Goal: Transaction & Acquisition: Book appointment/travel/reservation

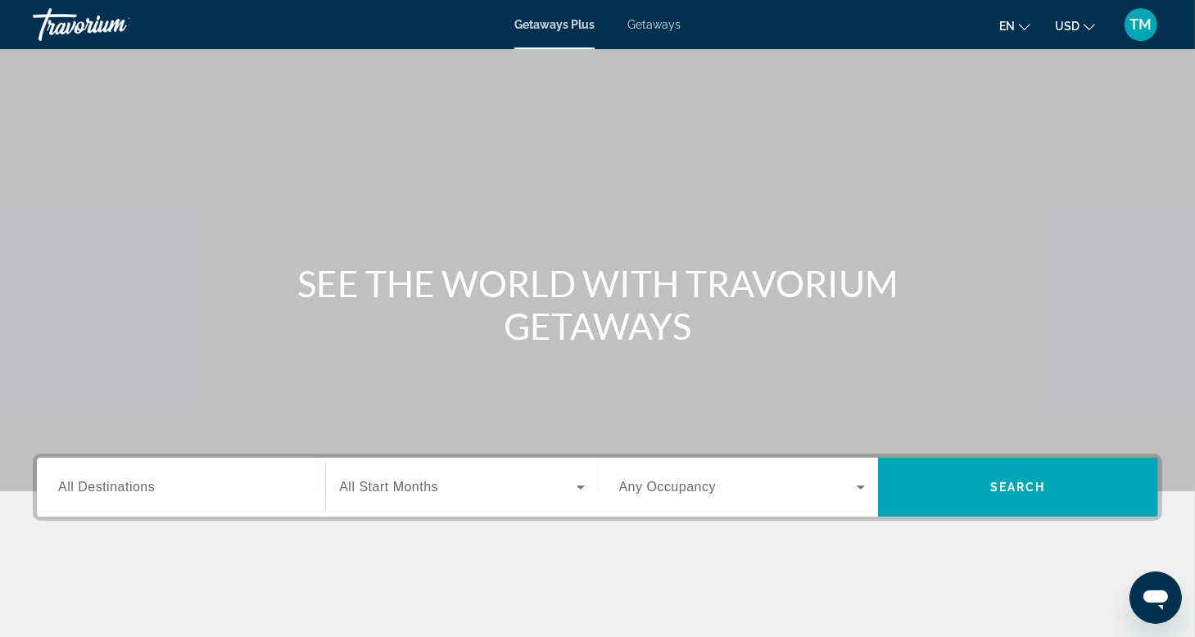
click at [657, 28] on span "Getaways" at bounding box center [653, 24] width 53 height 13
click at [75, 482] on span "All Destinations" at bounding box center [106, 487] width 97 height 14
click at [75, 482] on input "Destination All Destinations" at bounding box center [181, 488] width 246 height 20
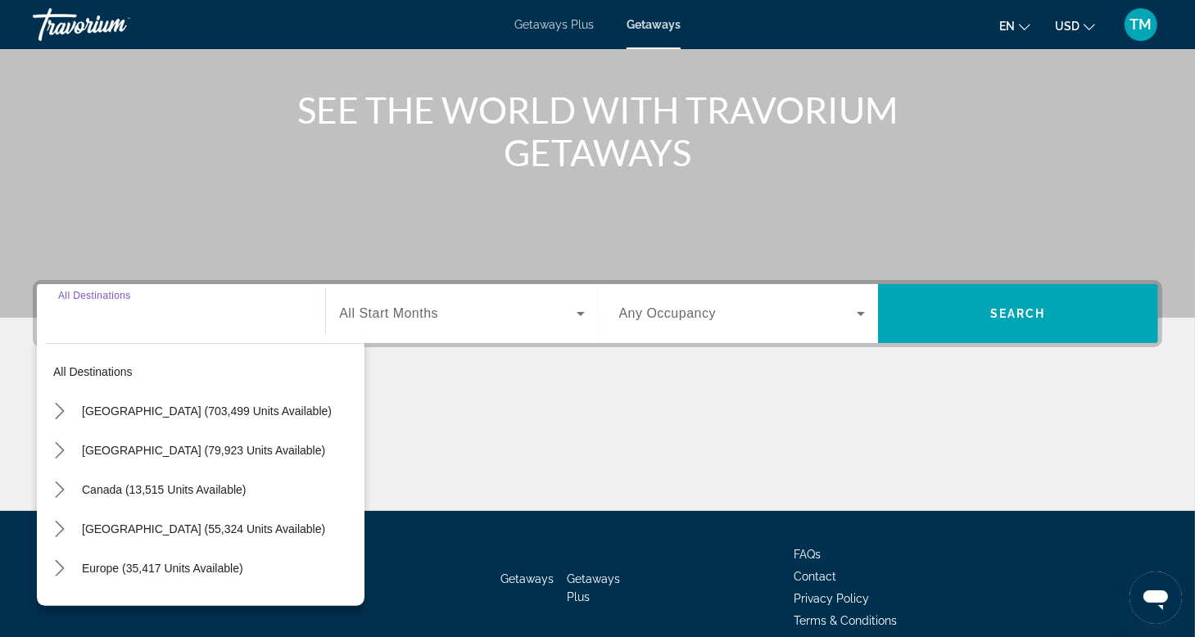
scroll to position [248, 0]
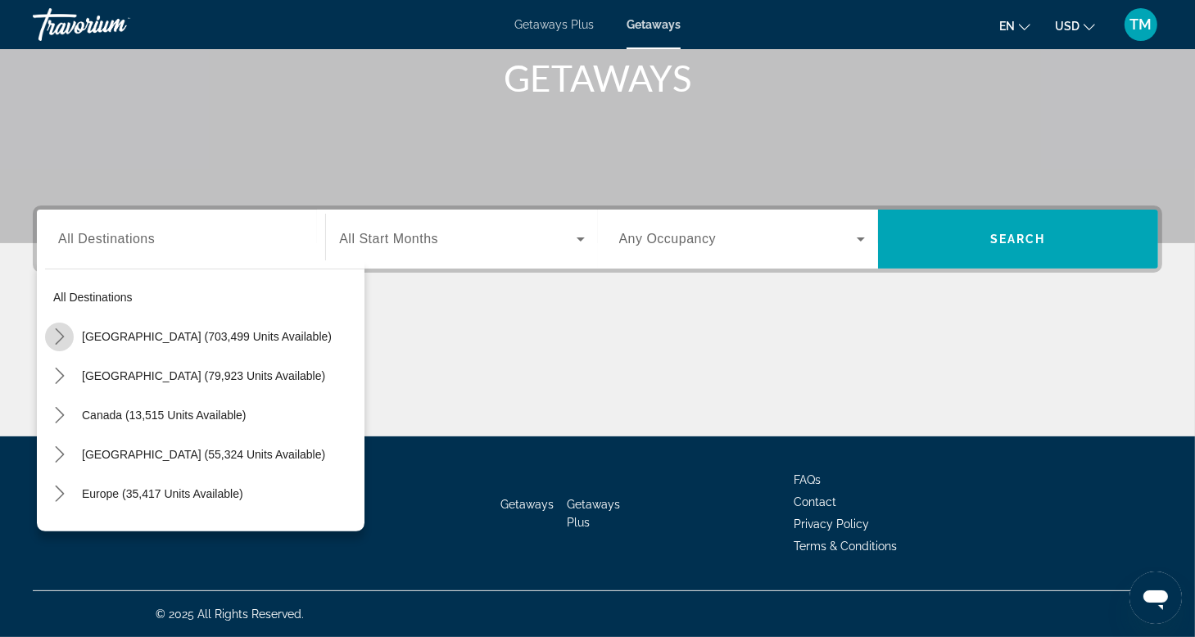
click at [59, 338] on icon "Toggle United States (703,499 units available) submenu" at bounding box center [60, 336] width 16 height 16
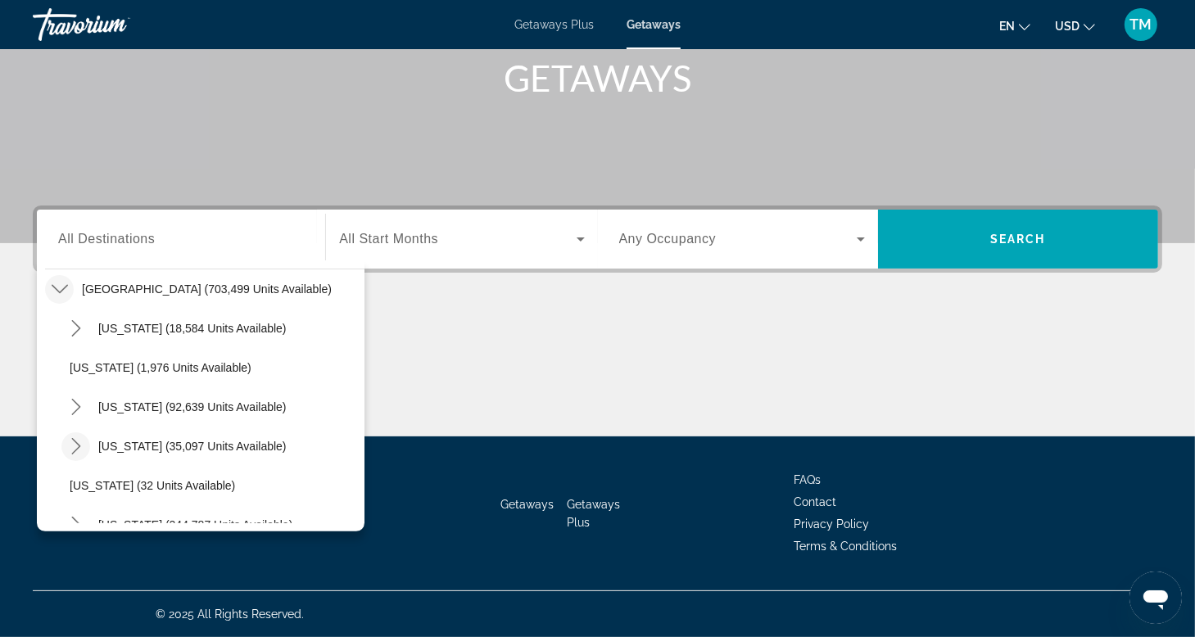
click at [77, 443] on icon "Toggle Colorado (35,097 units available) submenu" at bounding box center [75, 446] width 9 height 16
click at [128, 481] on span "Mountain Area (23,324 units available)" at bounding box center [185, 485] width 198 height 13
type input "**********"
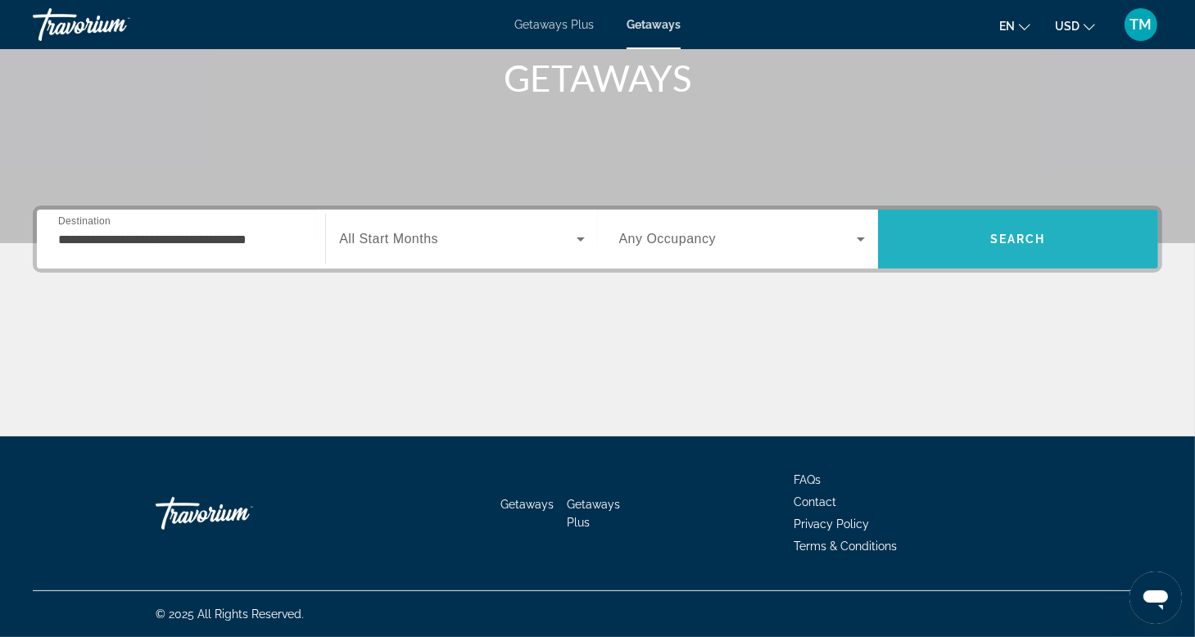
click at [1012, 231] on span "Search" at bounding box center [1018, 239] width 280 height 39
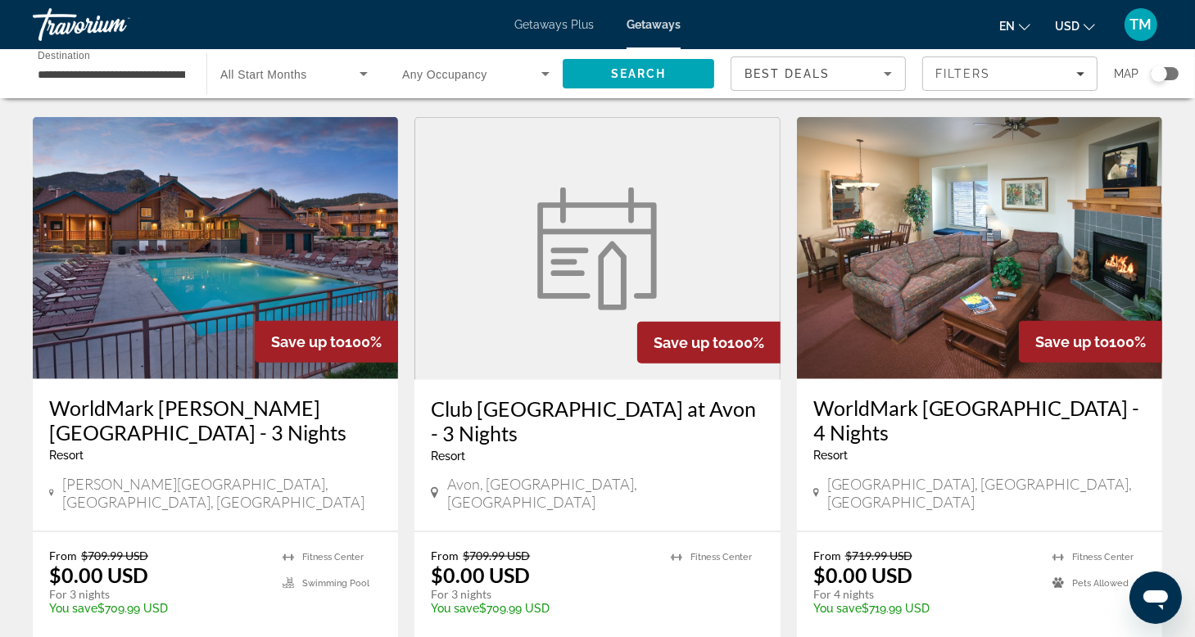
scroll to position [1982, 0]
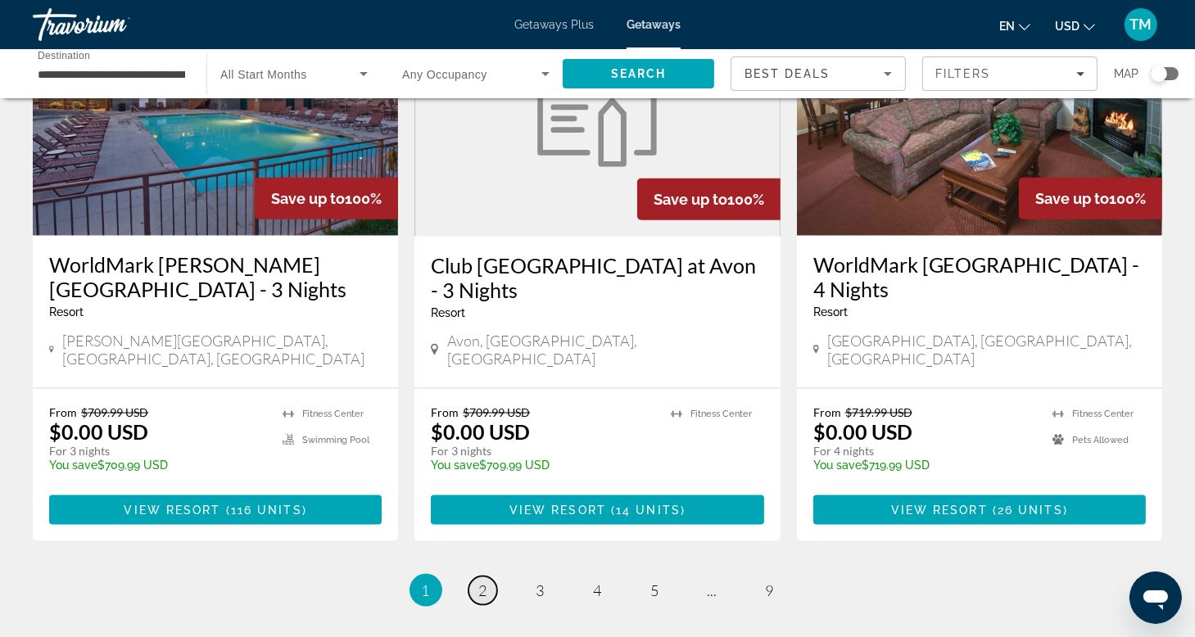
click at [481, 582] on span "2" at bounding box center [483, 591] width 8 height 18
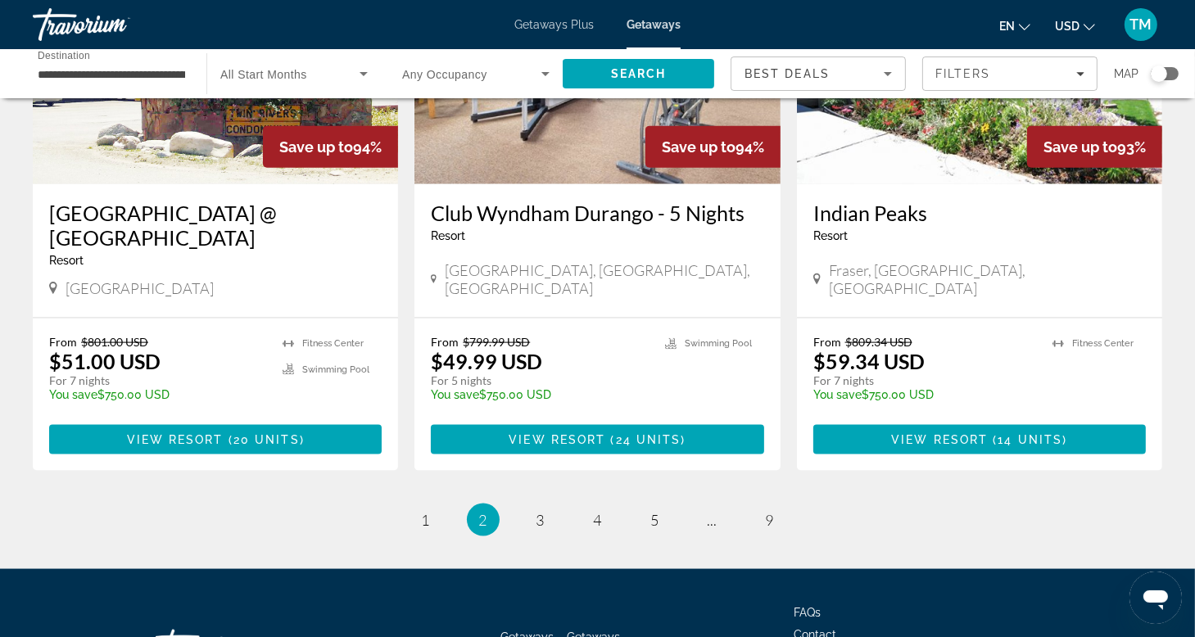
scroll to position [2112, 0]
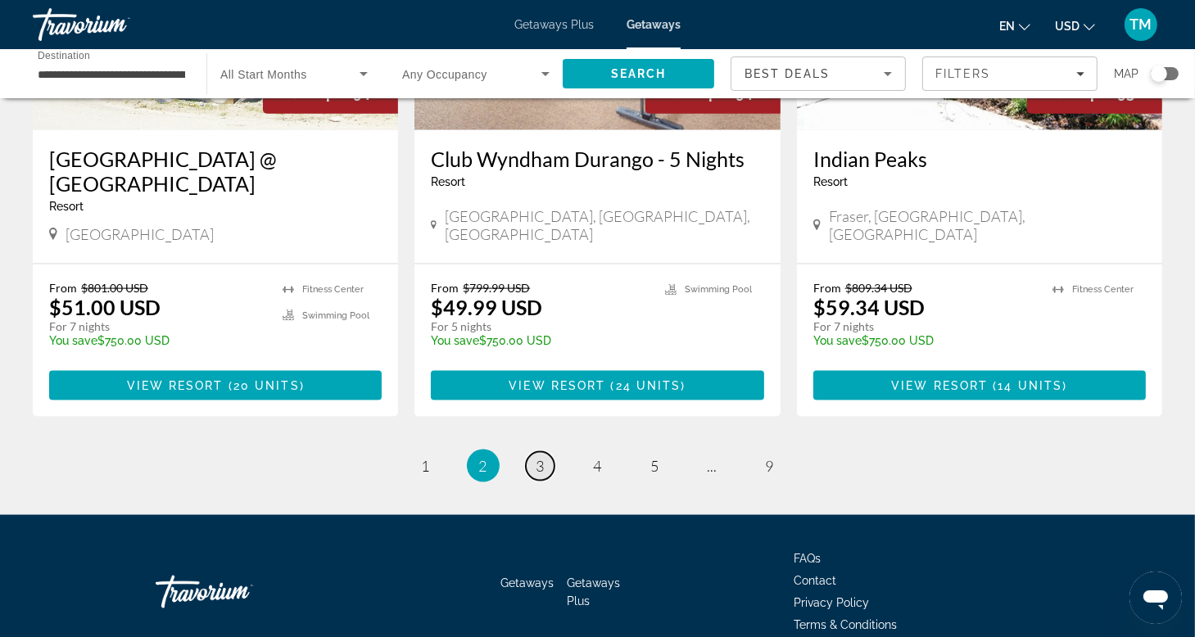
click at [540, 457] on span "3" at bounding box center [541, 466] width 8 height 18
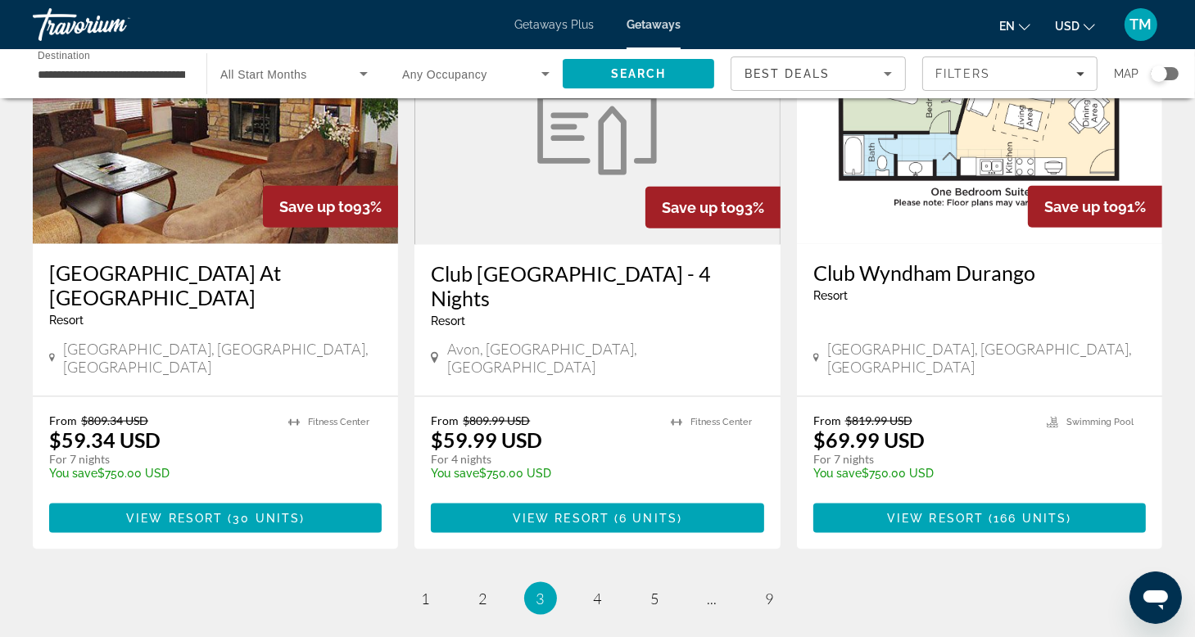
scroll to position [2063, 0]
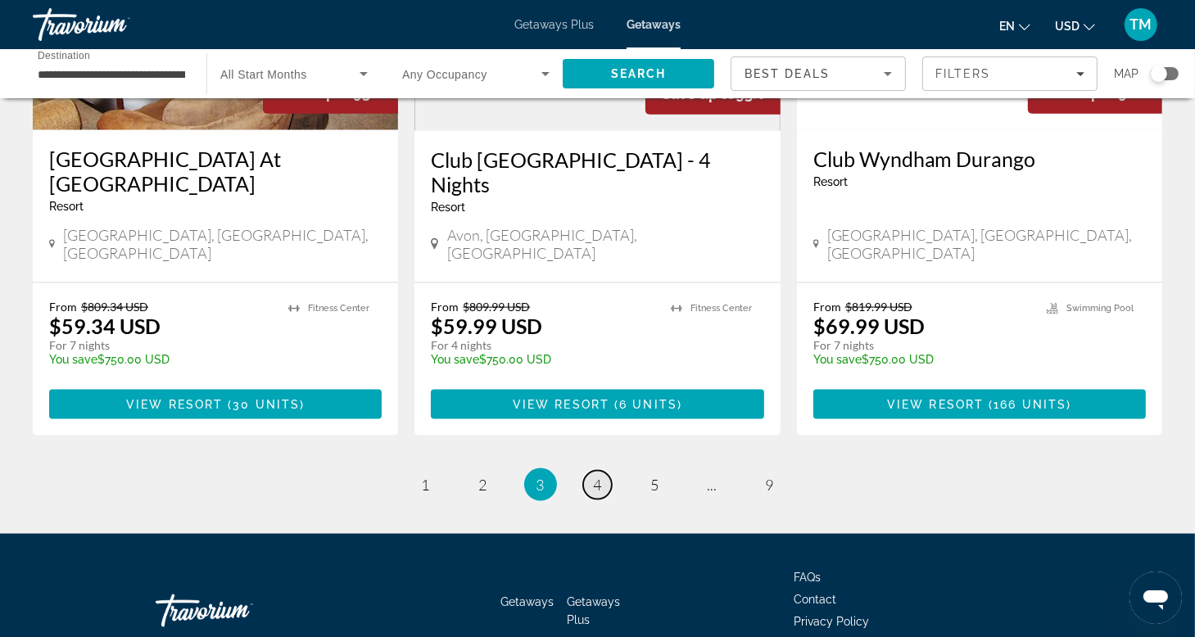
click at [598, 476] on span "4" at bounding box center [598, 485] width 8 height 18
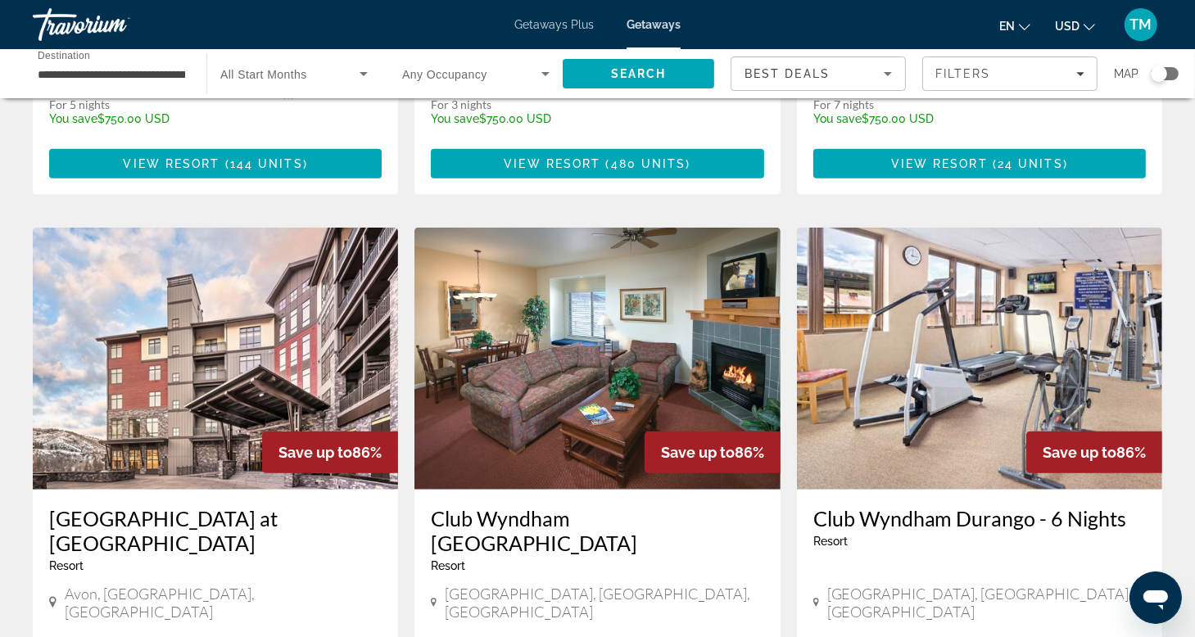
scroll to position [1806, 0]
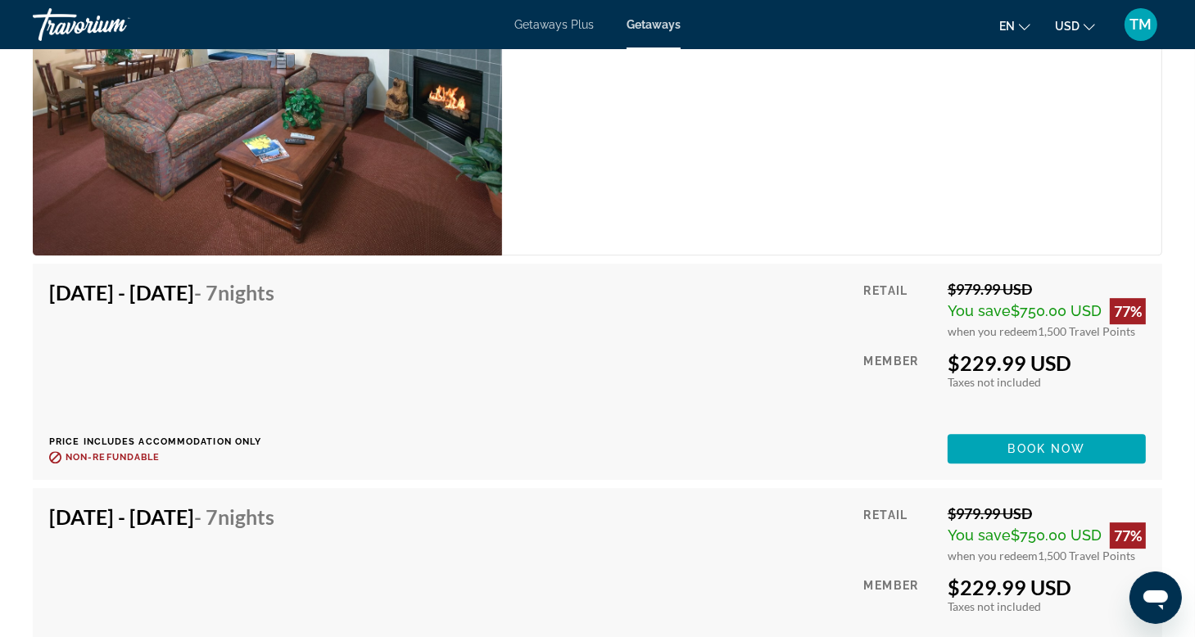
scroll to position [10803, 0]
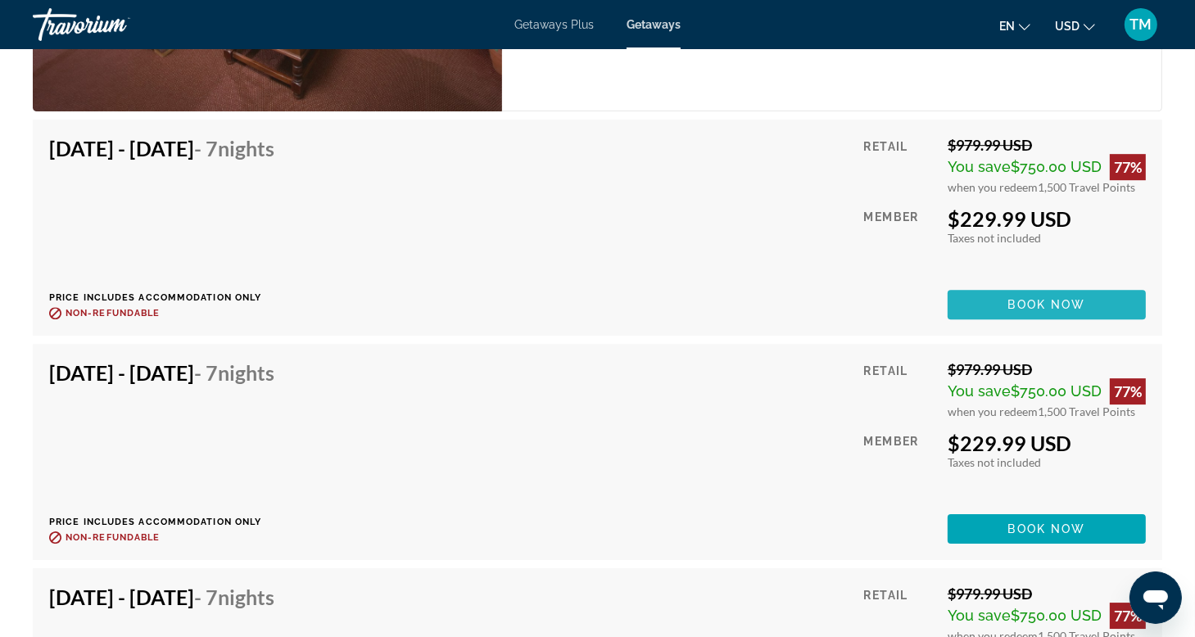
click at [1039, 298] on span "Book now" at bounding box center [1047, 304] width 78 height 13
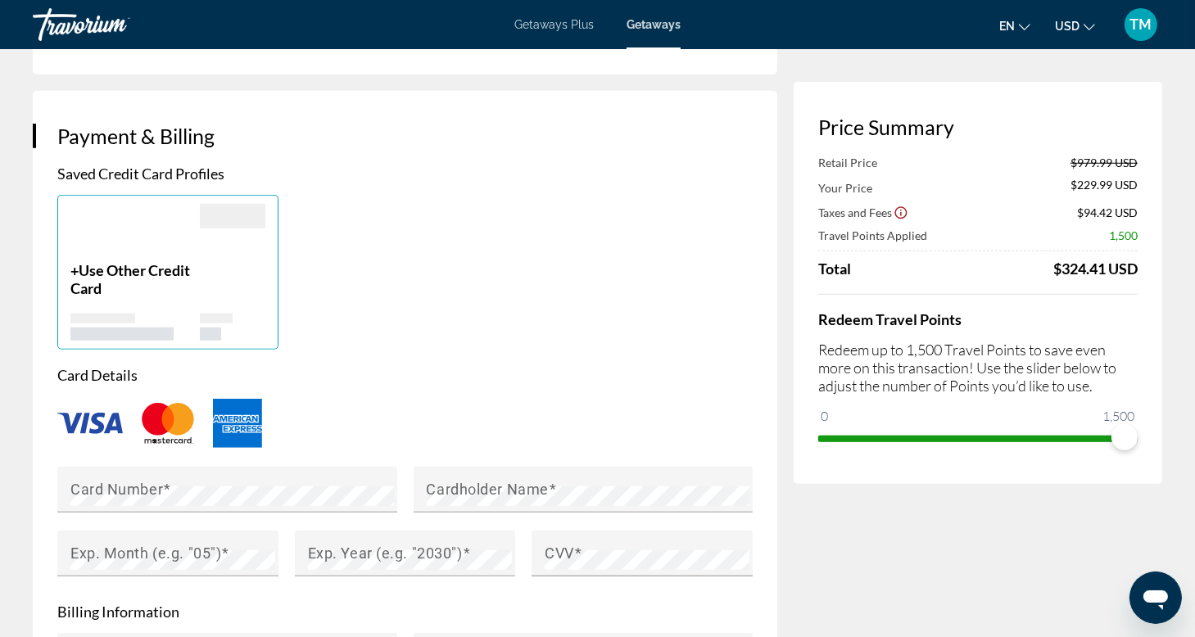
scroll to position [1215, 0]
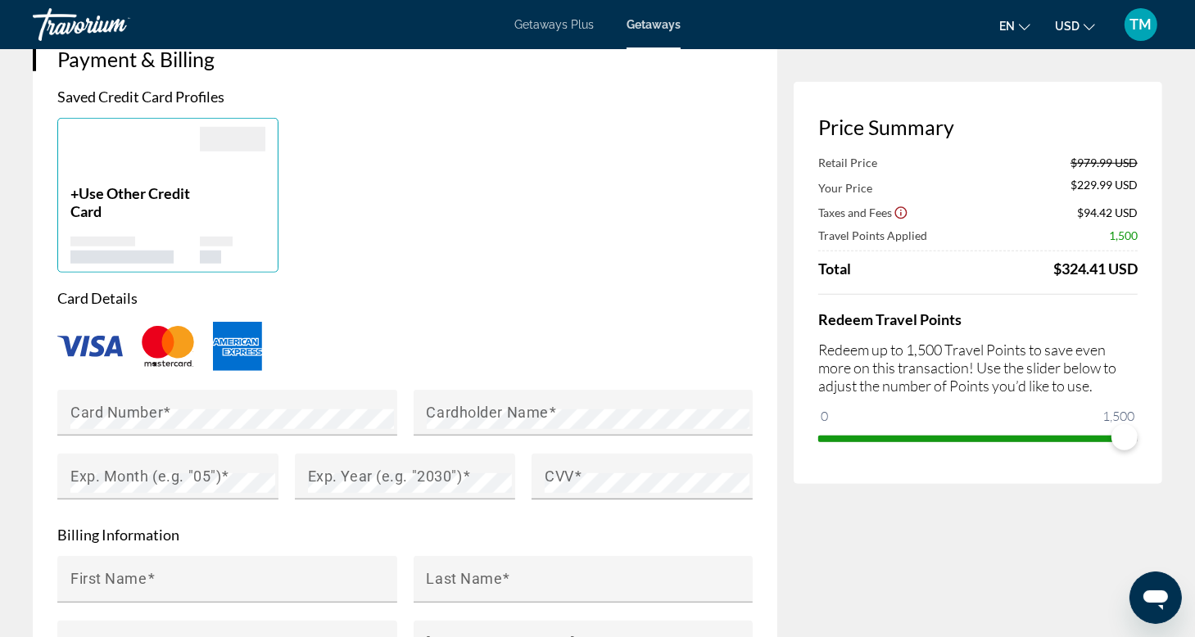
click at [81, 336] on img "Main content" at bounding box center [90, 346] width 66 height 21
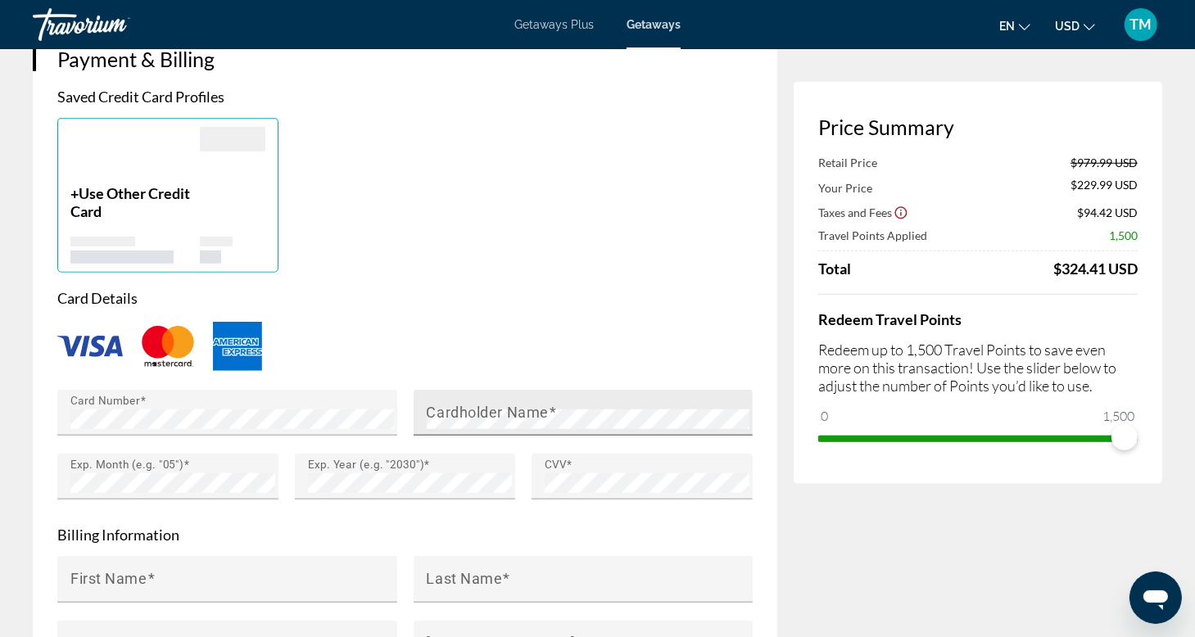
click at [459, 404] on mat-label "Cardholder Name" at bounding box center [488, 412] width 122 height 17
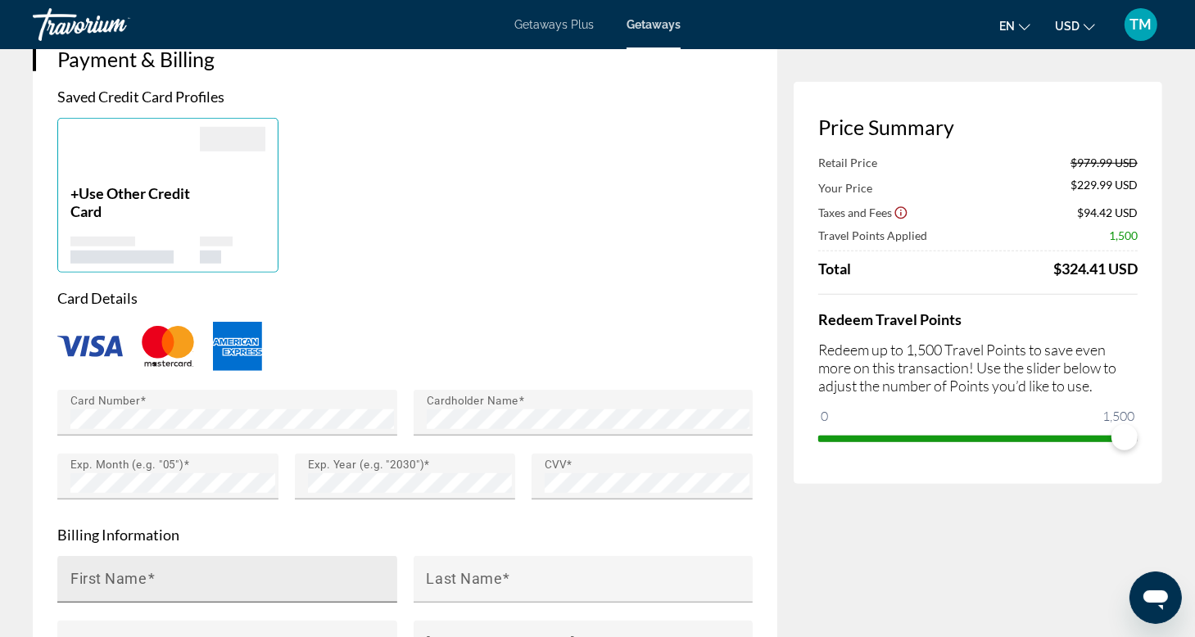
click at [111, 570] on mat-label "First Name" at bounding box center [108, 578] width 77 height 17
click at [111, 577] on input "First Name" at bounding box center [232, 587] width 324 height 20
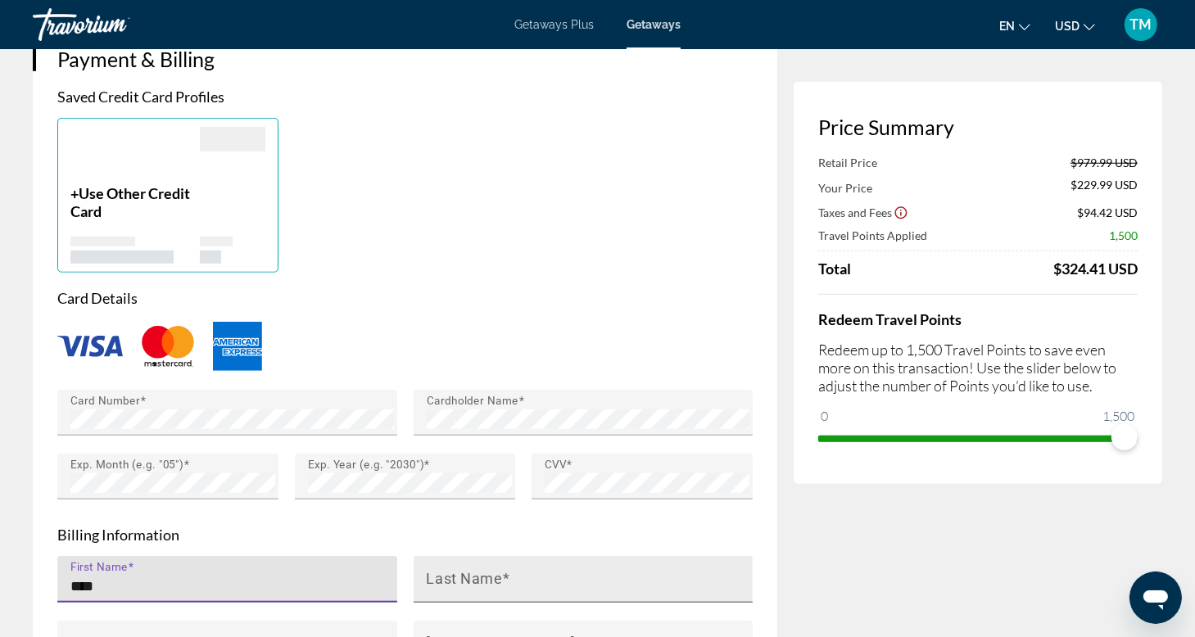
type input "****"
click at [450, 577] on input "Last Name" at bounding box center [589, 587] width 324 height 20
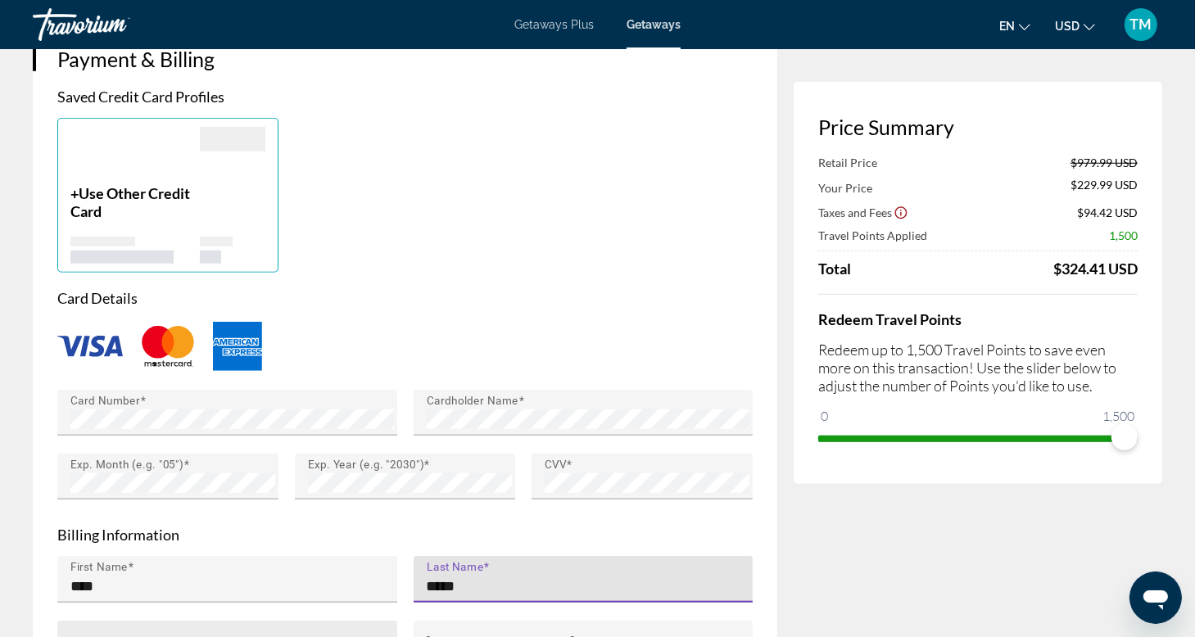
type input "*****"
click at [102, 635] on mat-label "Email Address" at bounding box center [119, 643] width 99 height 17
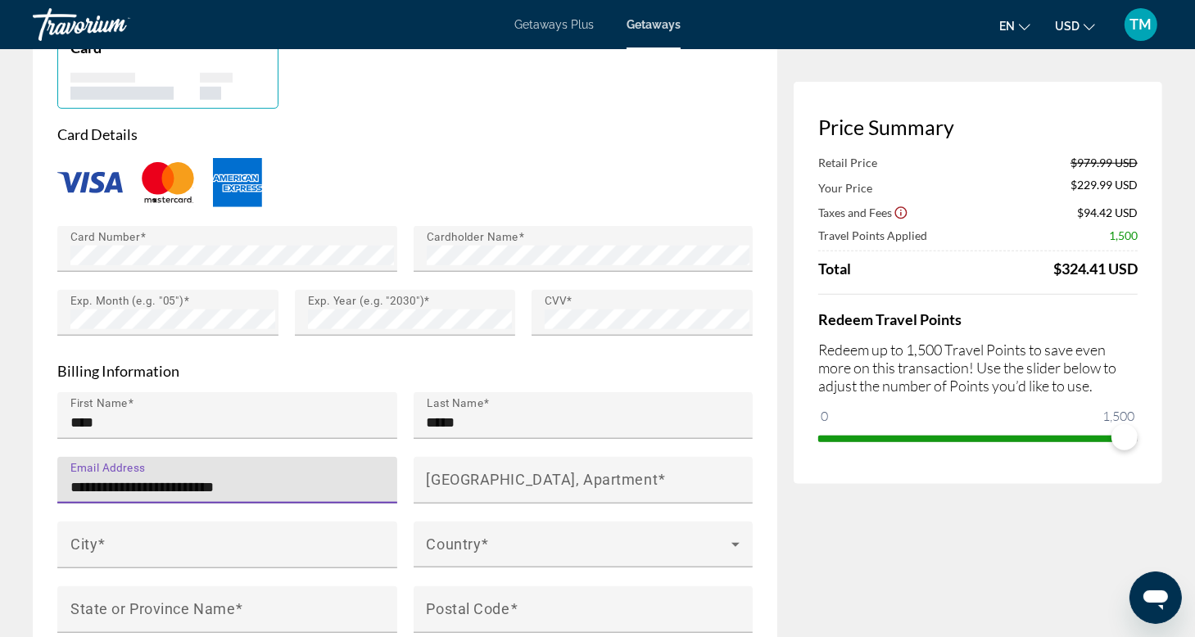
scroll to position [1445, 0]
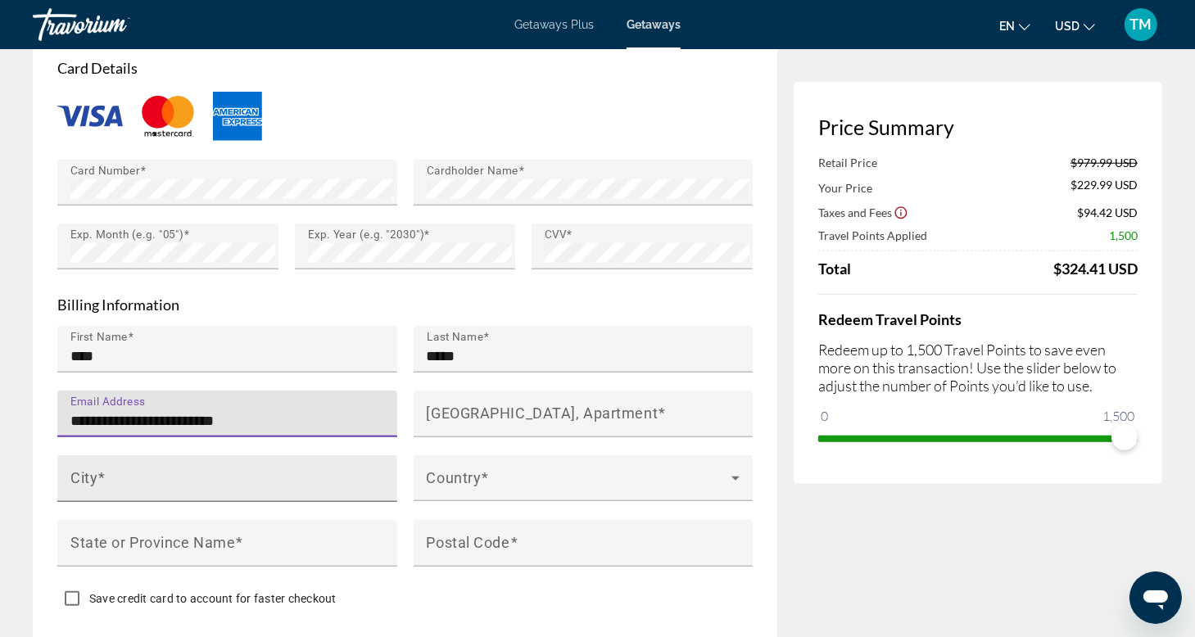
type input "**********"
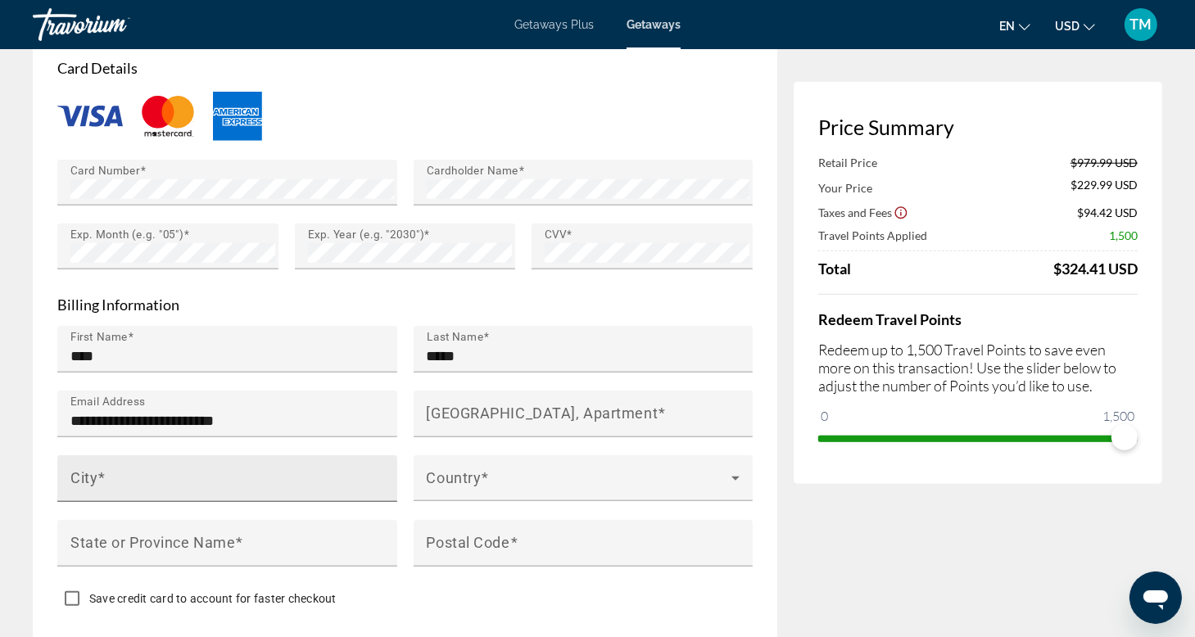
click at [92, 469] on mat-label "City" at bounding box center [83, 477] width 27 height 17
click at [92, 476] on input "City" at bounding box center [232, 486] width 324 height 20
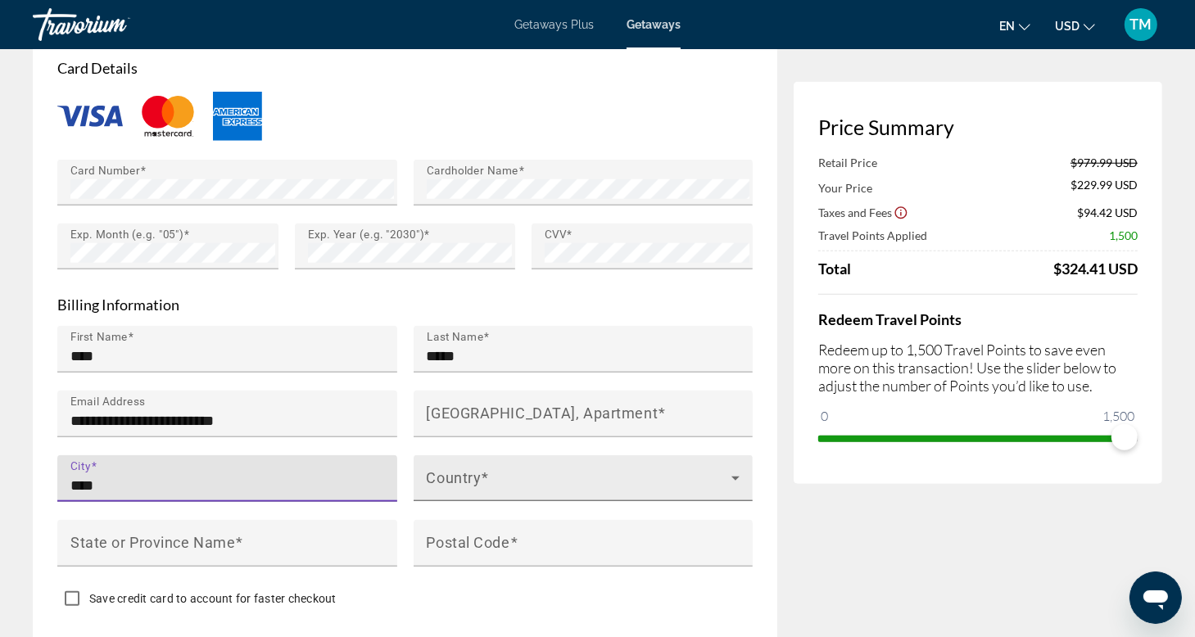
type input "****"
click at [734, 469] on icon "Main content" at bounding box center [736, 479] width 20 height 20
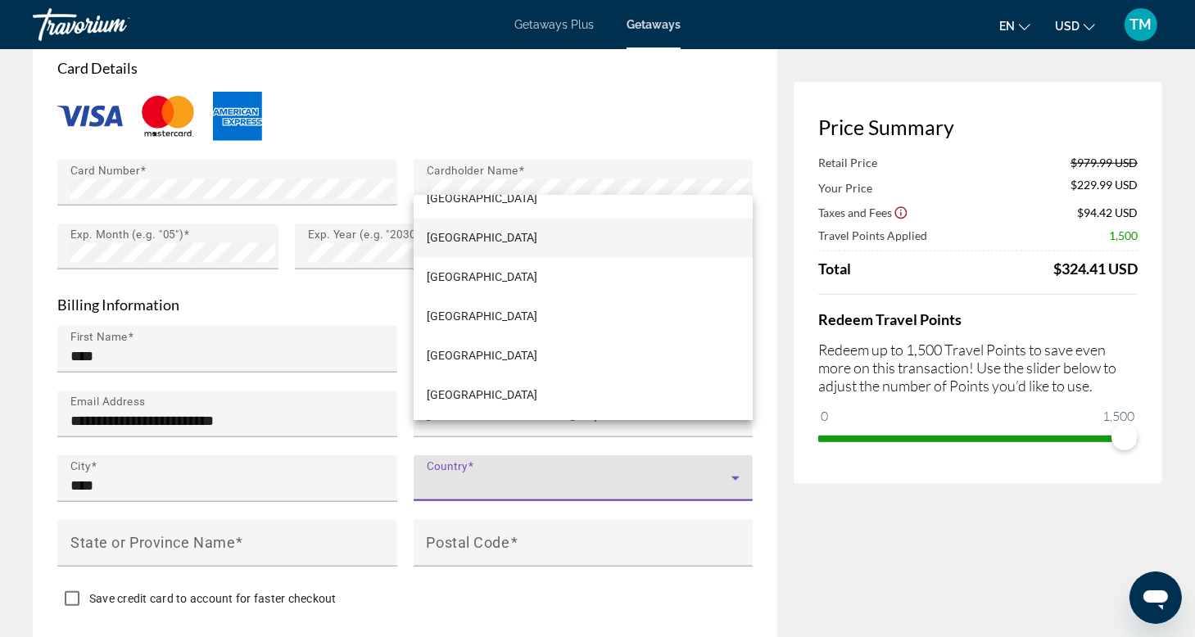
scroll to position [9374, 0]
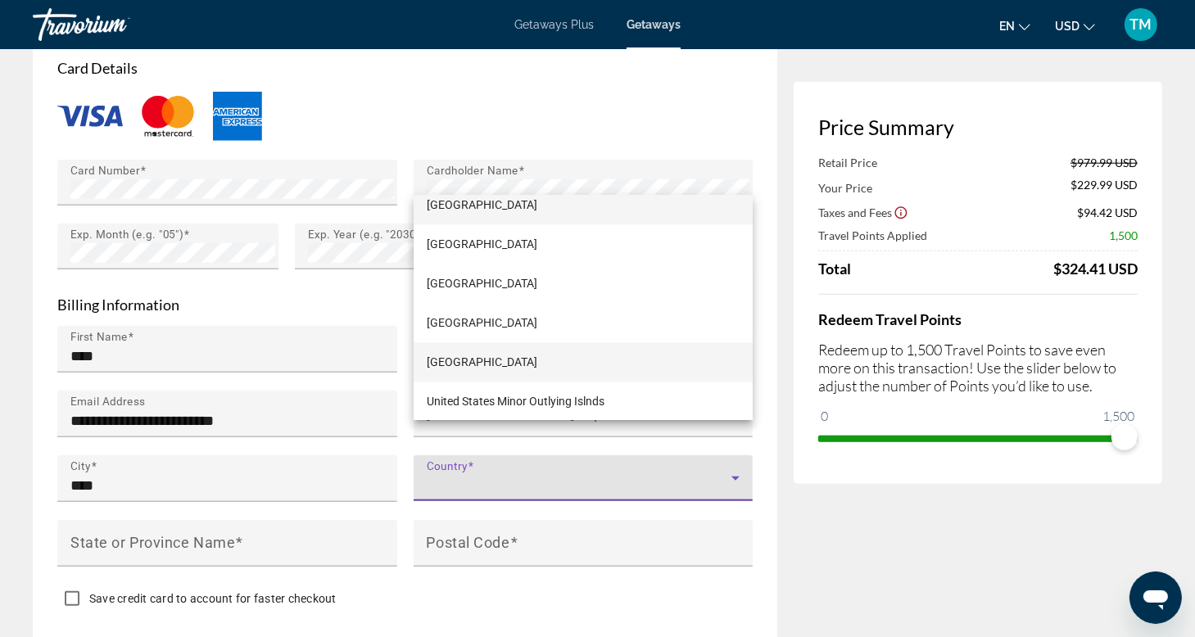
click at [493, 365] on span "[GEOGRAPHIC_DATA]" at bounding box center [482, 362] width 111 height 20
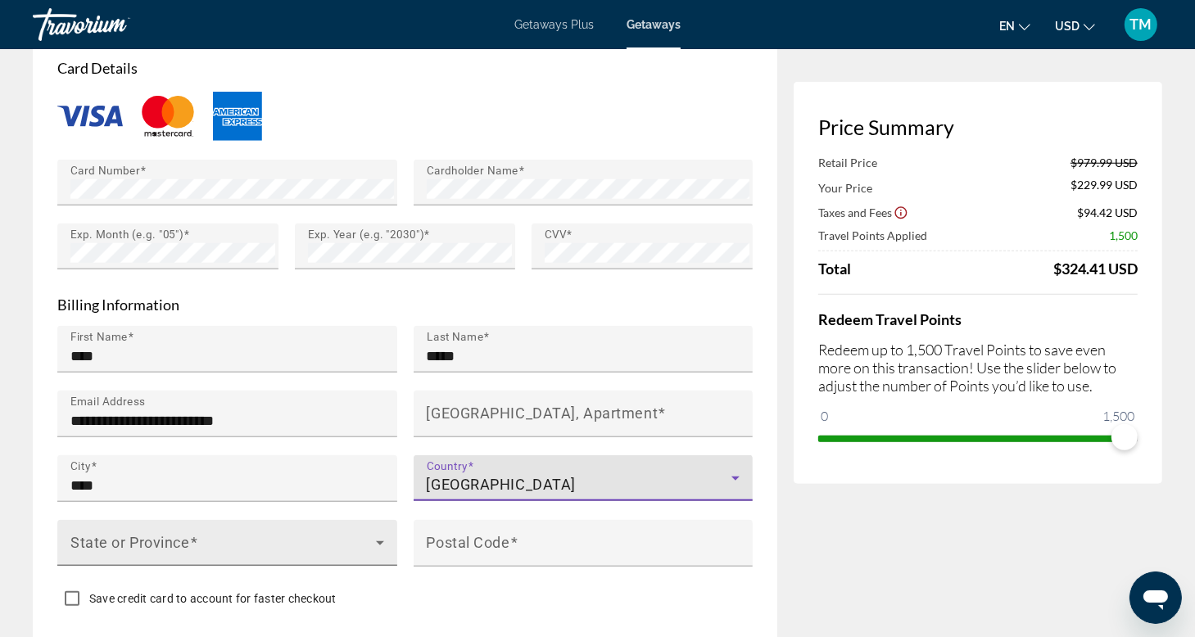
click at [380, 541] on icon "Main content" at bounding box center [380, 543] width 8 height 4
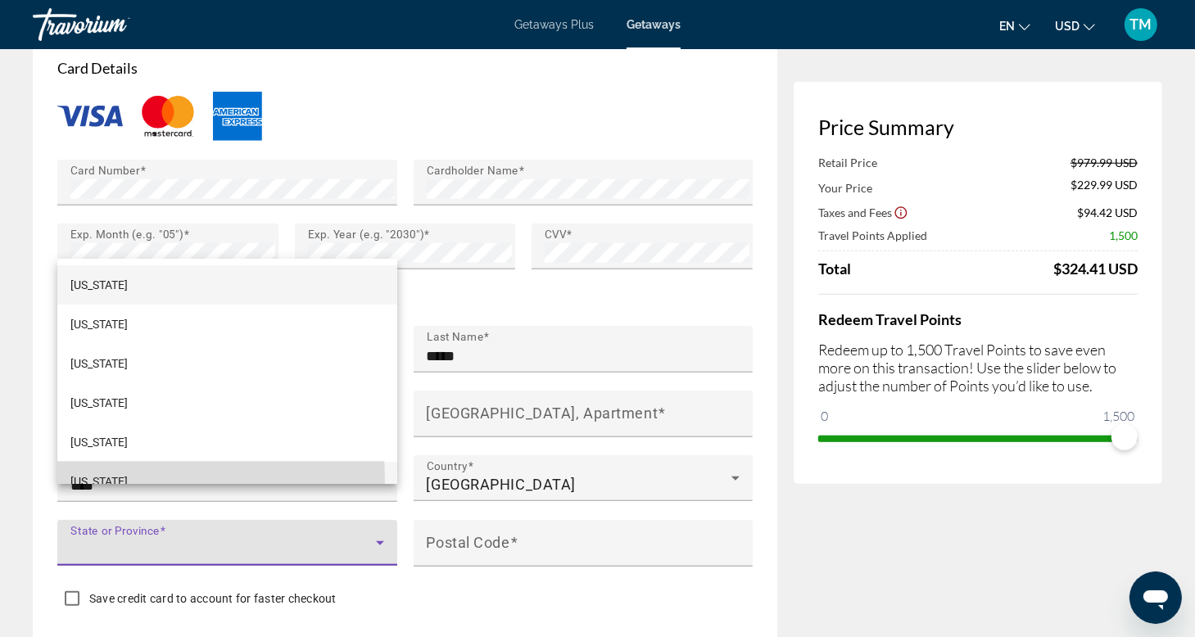
click at [104, 479] on span "[US_STATE]" at bounding box center [98, 482] width 57 height 20
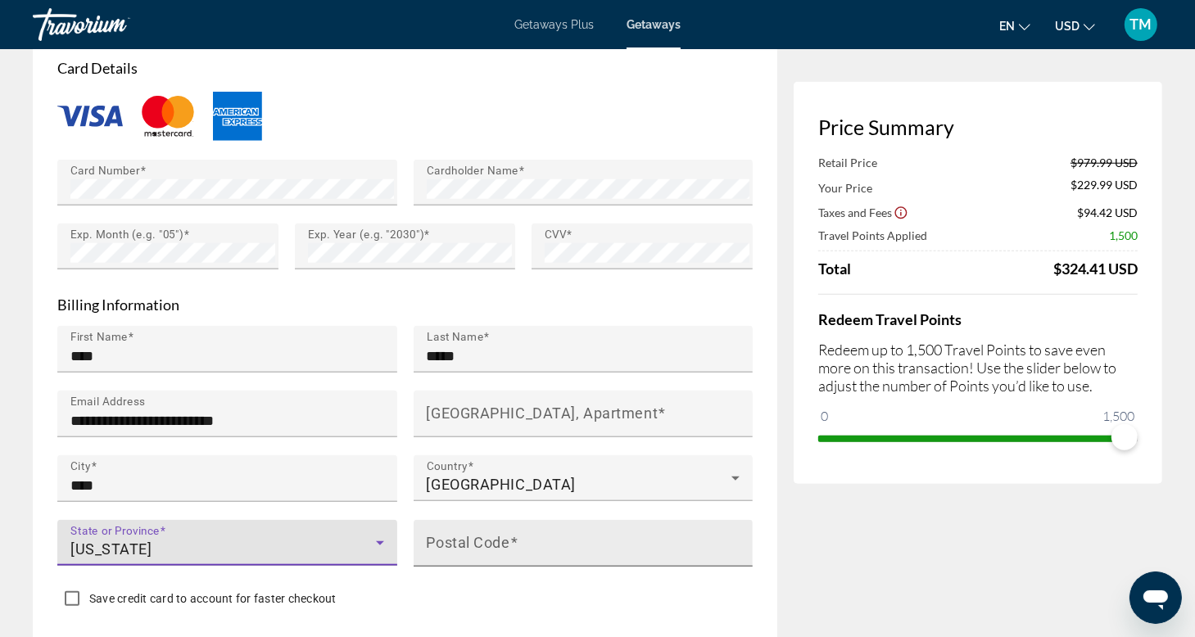
click at [485, 534] on mat-label "Postal Code" at bounding box center [469, 542] width 84 height 17
click at [485, 541] on input "Postal Code" at bounding box center [589, 551] width 324 height 20
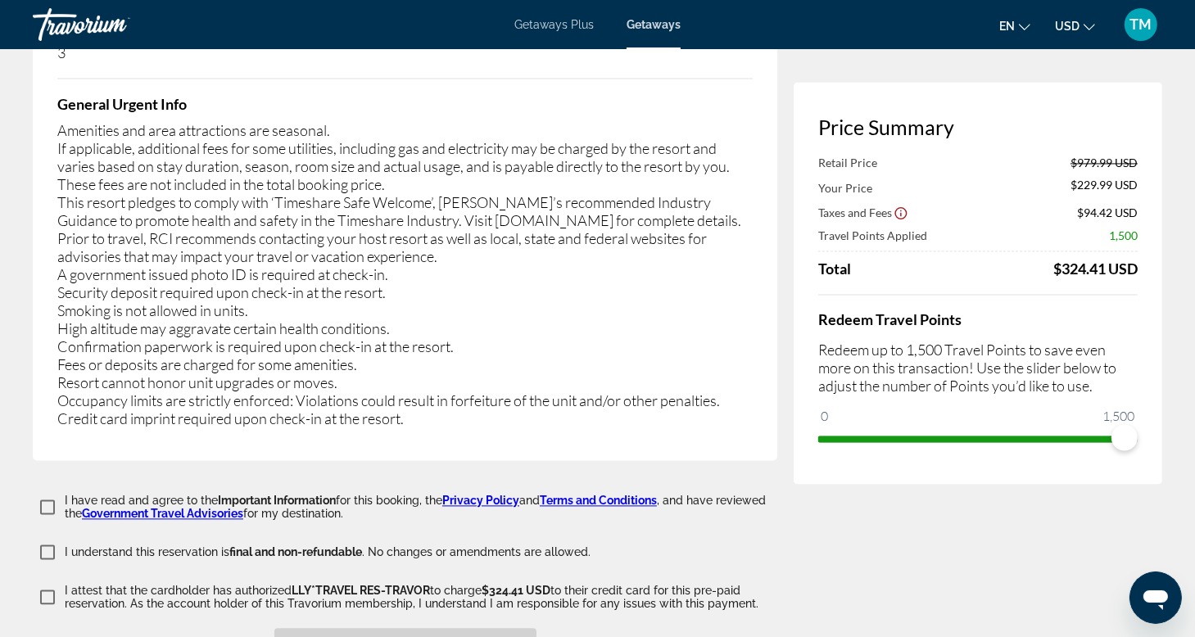
scroll to position [3216, 0]
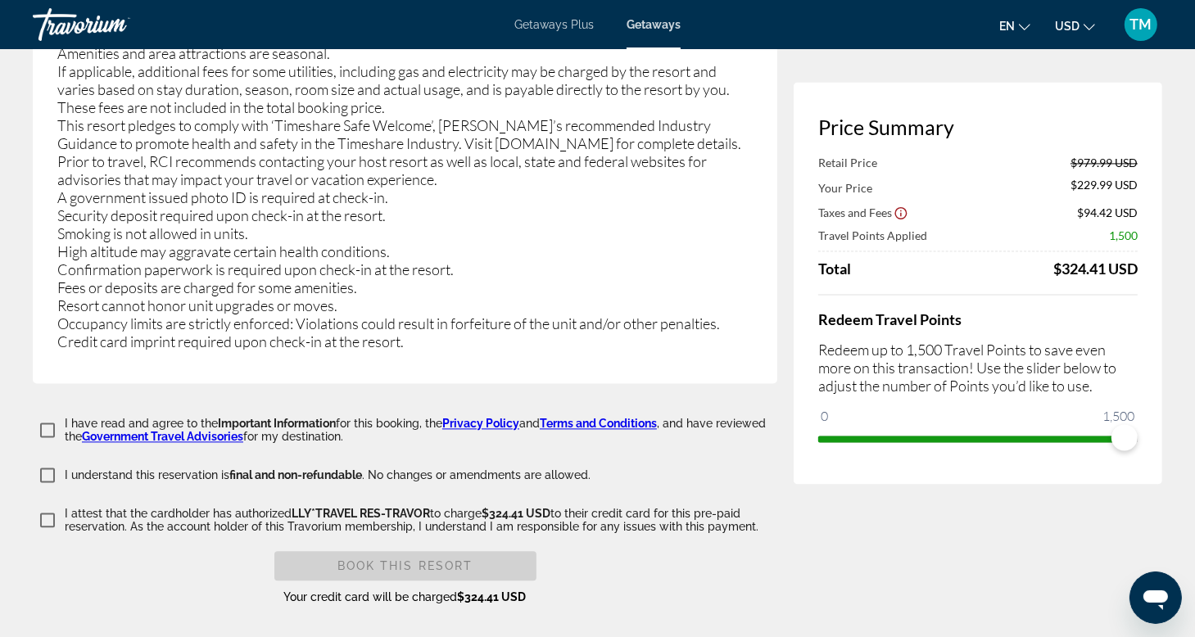
type input "*****"
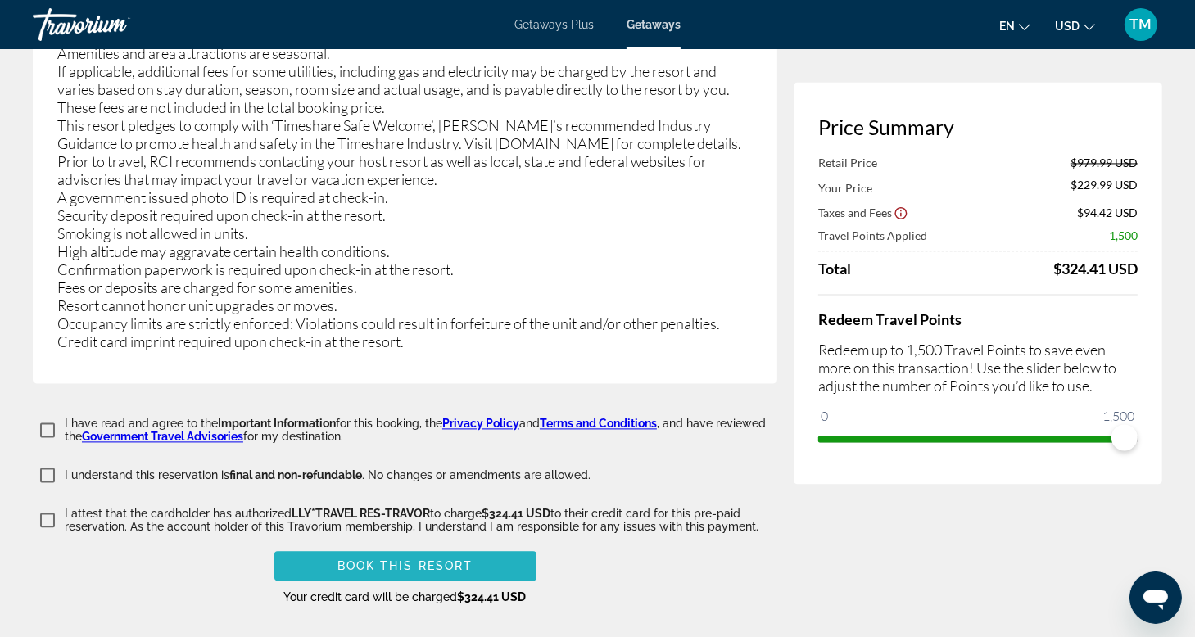
click at [413, 559] on span "Book this Resort" at bounding box center [405, 565] width 136 height 13
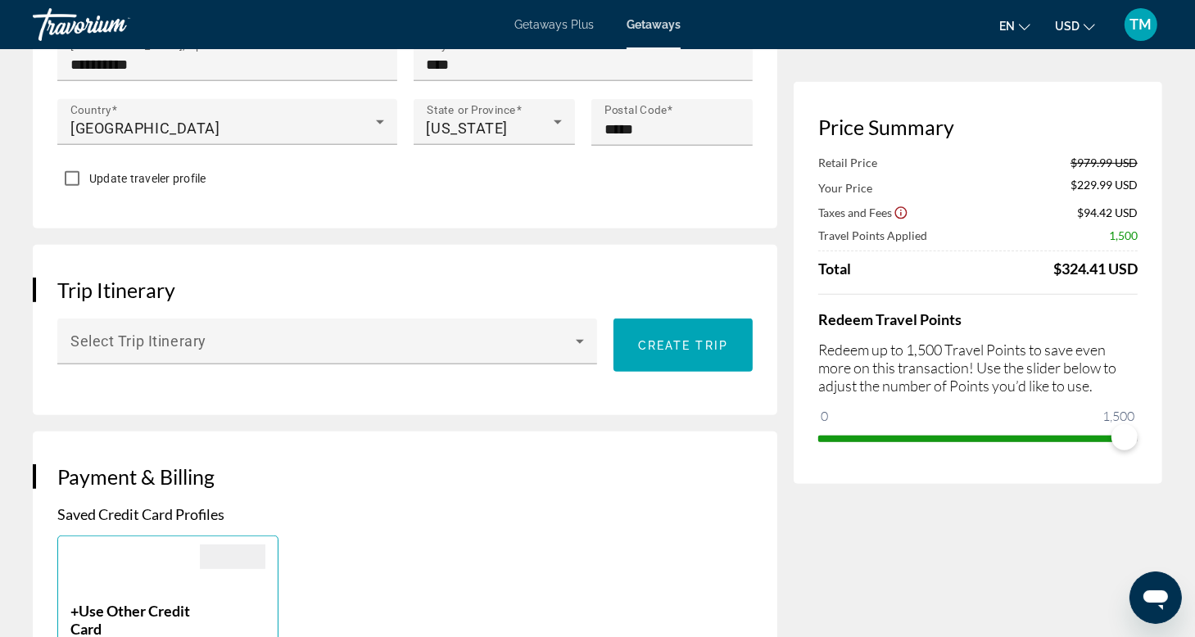
scroll to position [830, 0]
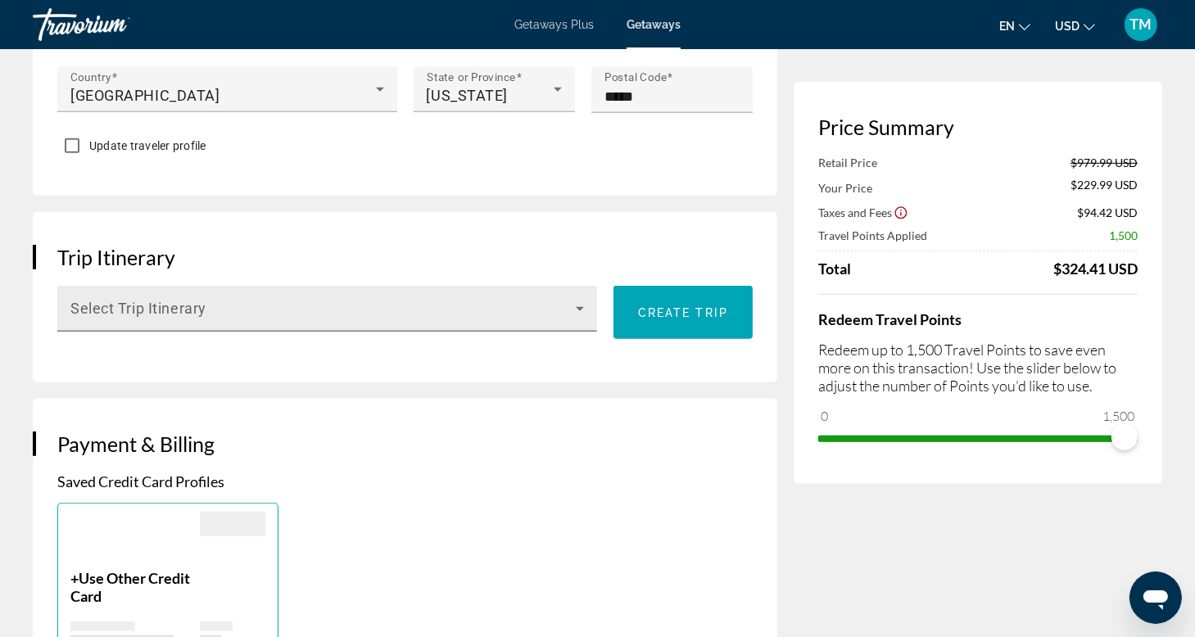
type input "**********"
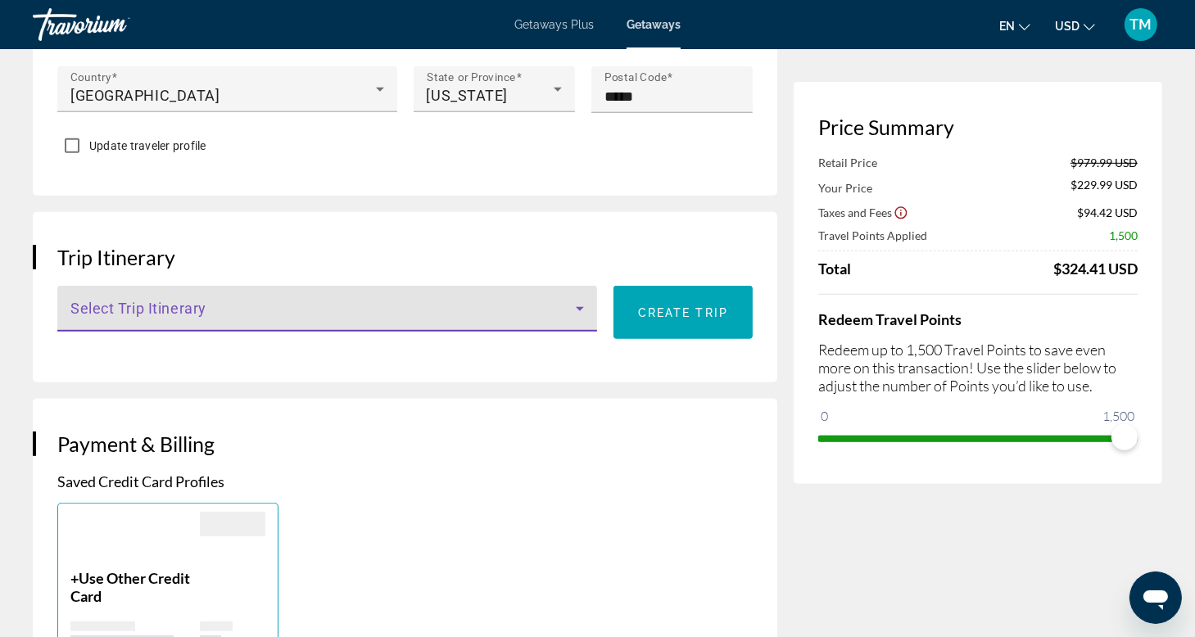
click at [580, 299] on icon "Main content" at bounding box center [580, 309] width 20 height 20
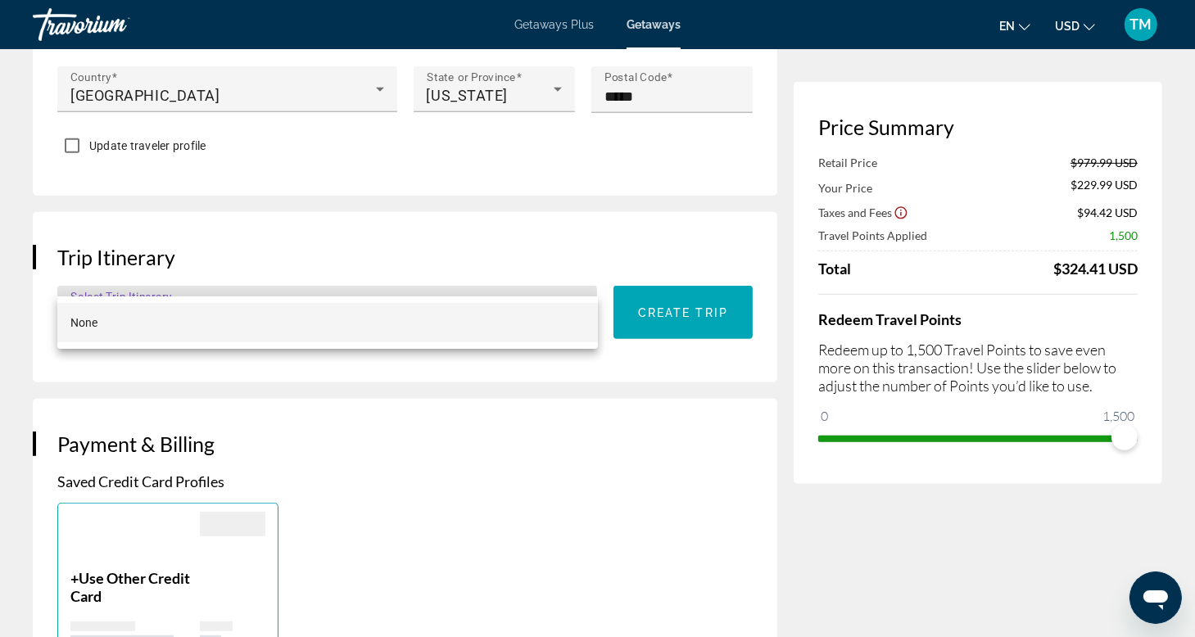
click at [580, 271] on div at bounding box center [597, 318] width 1195 height 637
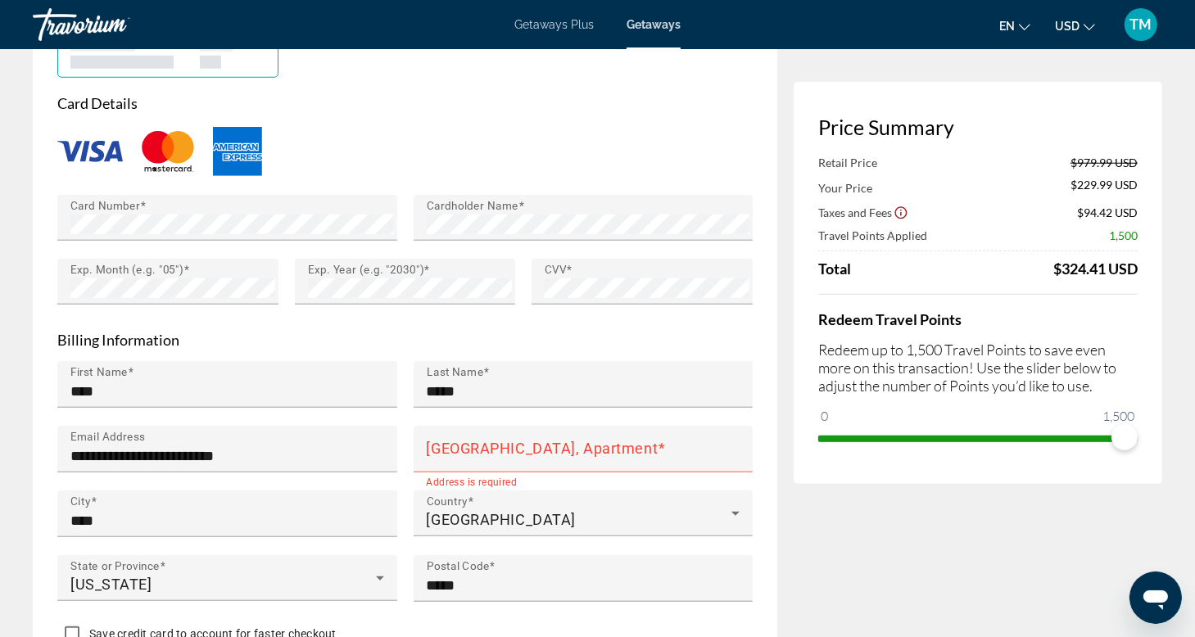
scroll to position [1442, 0]
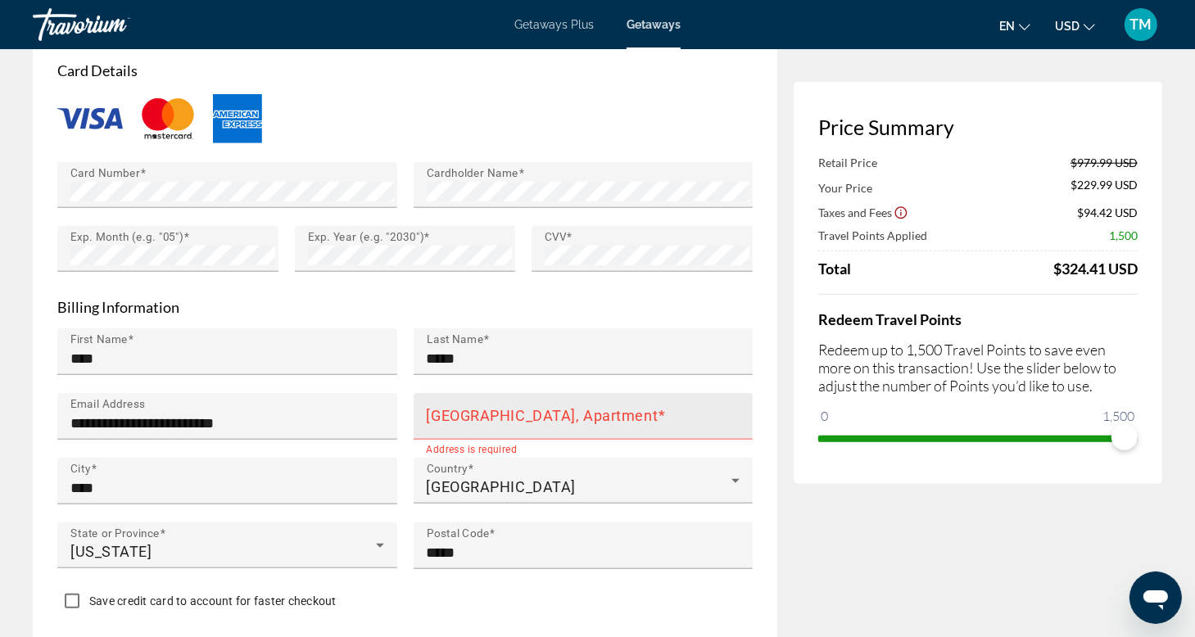
click at [460, 407] on mat-label "[GEOGRAPHIC_DATA], Apartment" at bounding box center [543, 415] width 232 height 17
click at [460, 414] on input "[GEOGRAPHIC_DATA], Apartment" at bounding box center [589, 424] width 324 height 20
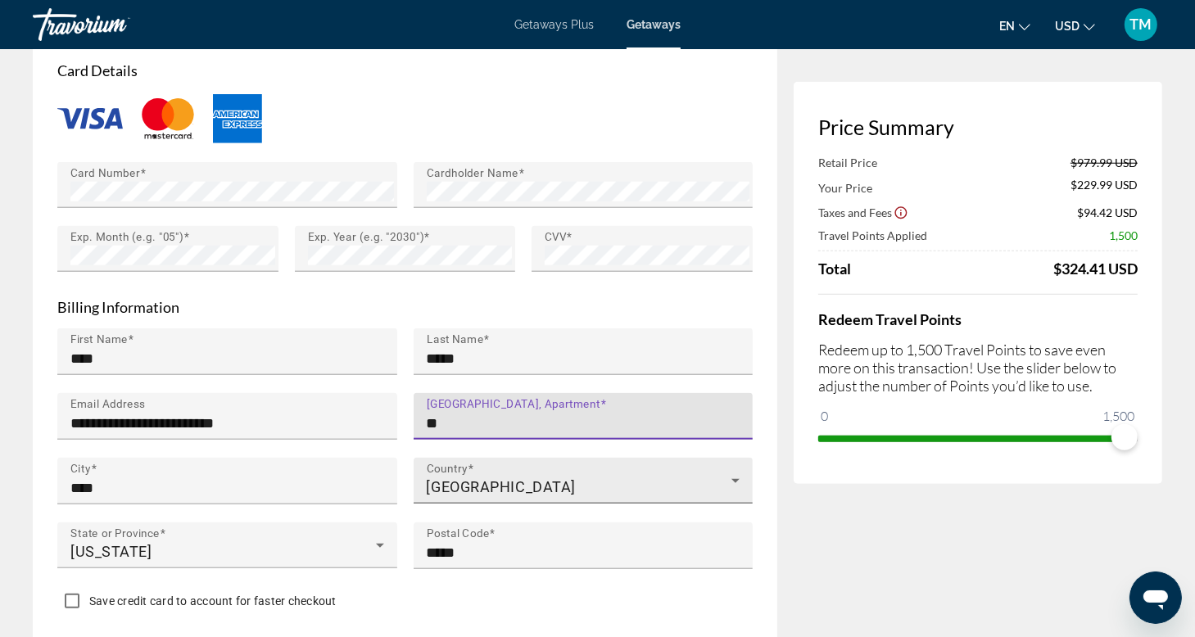
type input "**********"
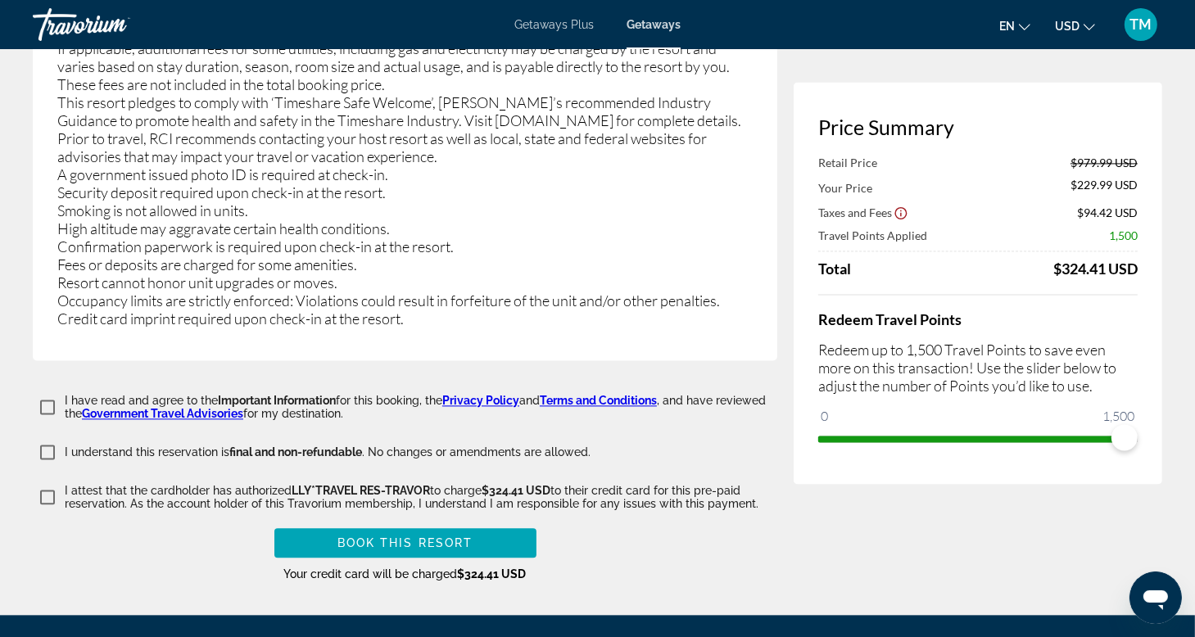
scroll to position [3272, 0]
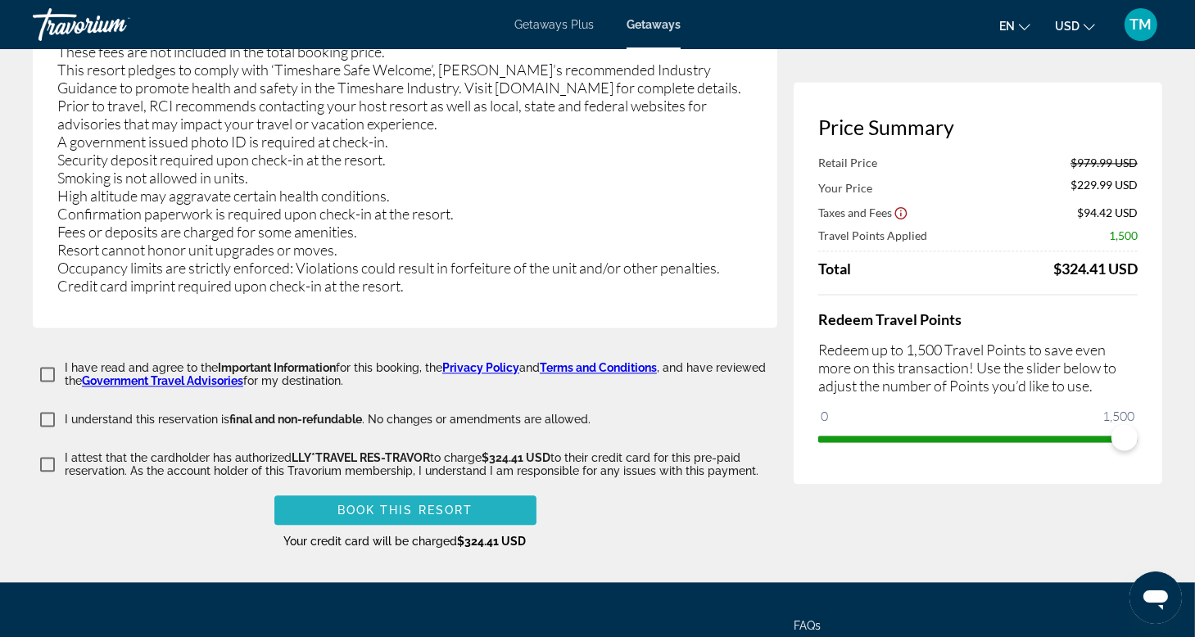
click at [396, 504] on span "Book this Resort" at bounding box center [405, 510] width 136 height 13
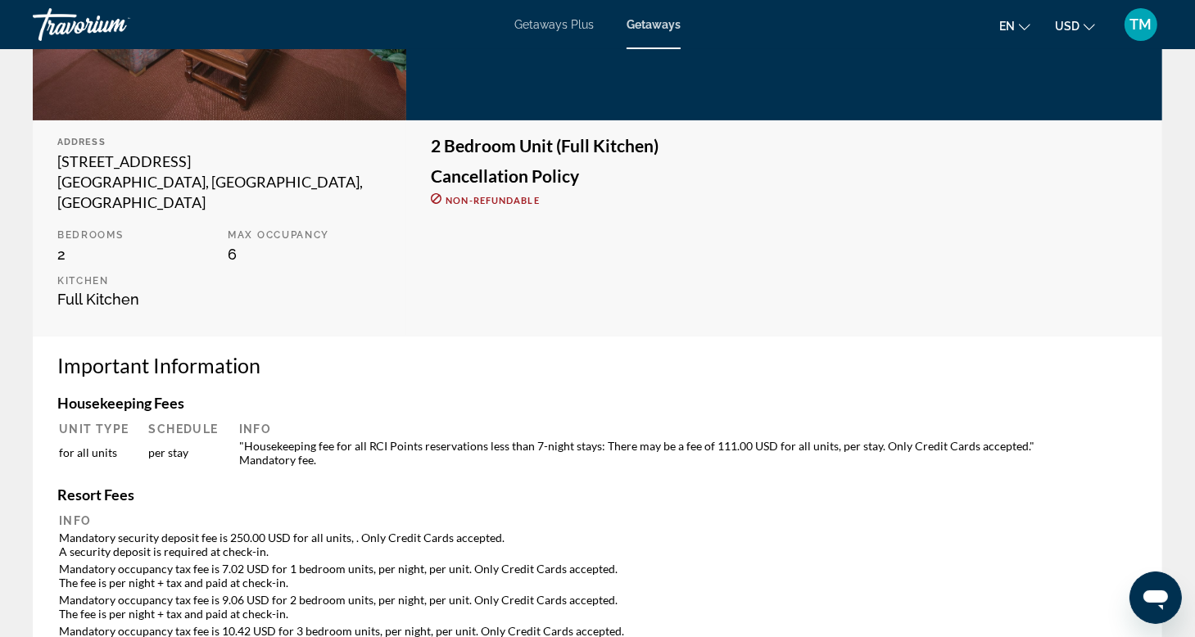
scroll to position [428, 0]
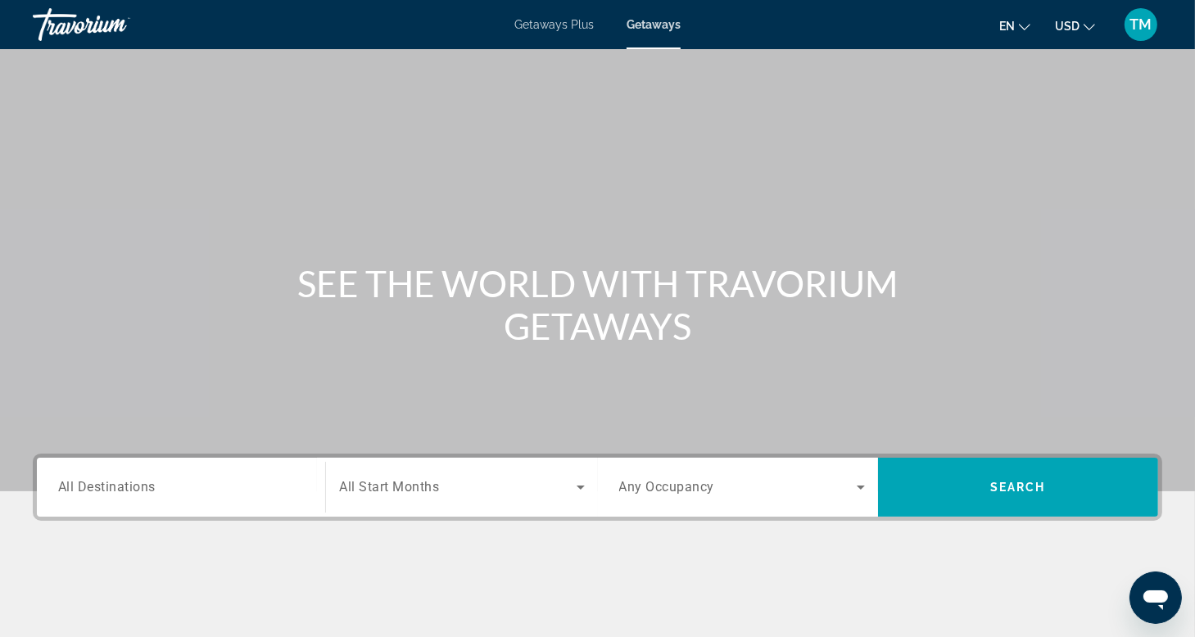
click at [104, 492] on span "All Destinations" at bounding box center [106, 487] width 97 height 16
click at [104, 492] on input "Destination All Destinations" at bounding box center [181, 488] width 246 height 20
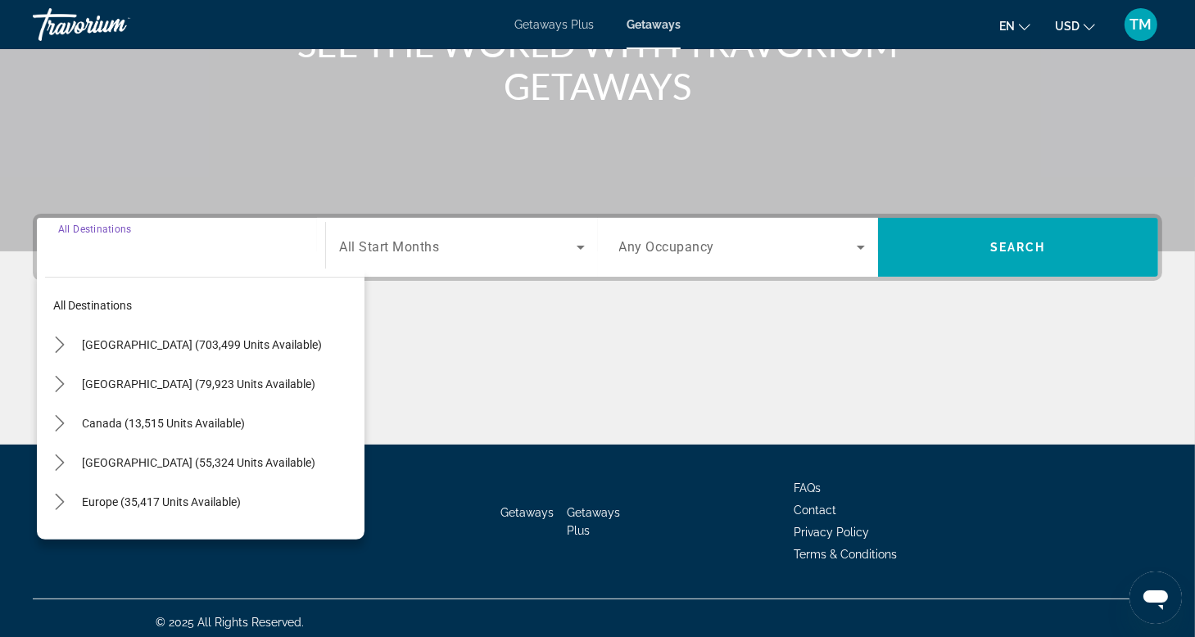
scroll to position [248, 0]
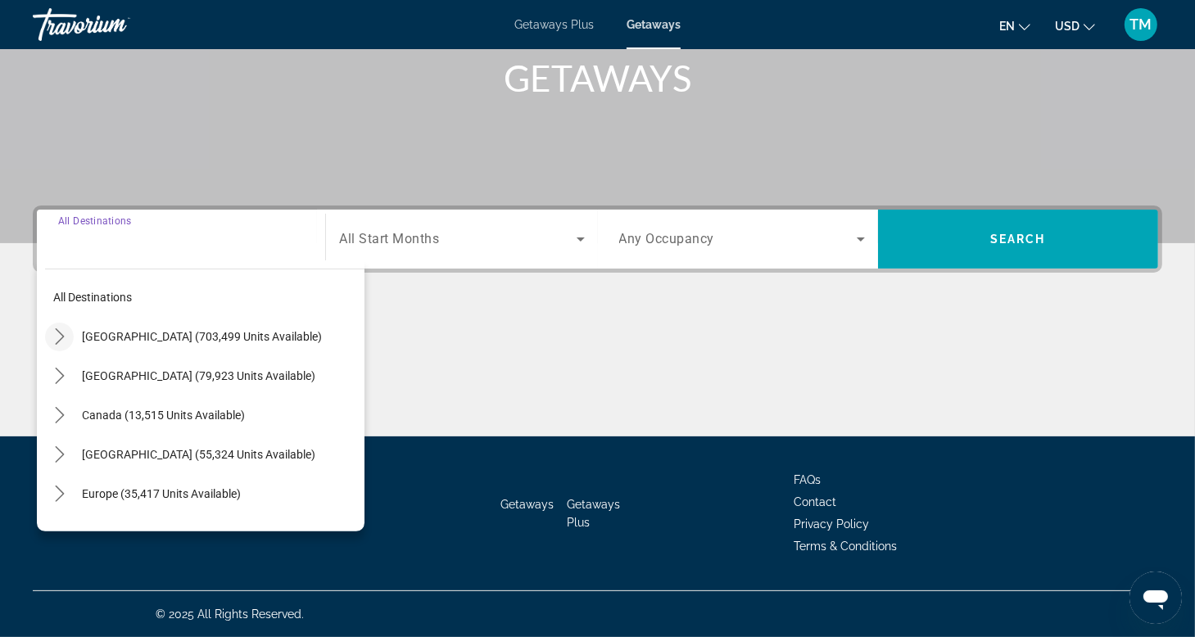
click at [62, 338] on icon "Toggle United States (703,499 units available) submenu" at bounding box center [60, 336] width 16 height 16
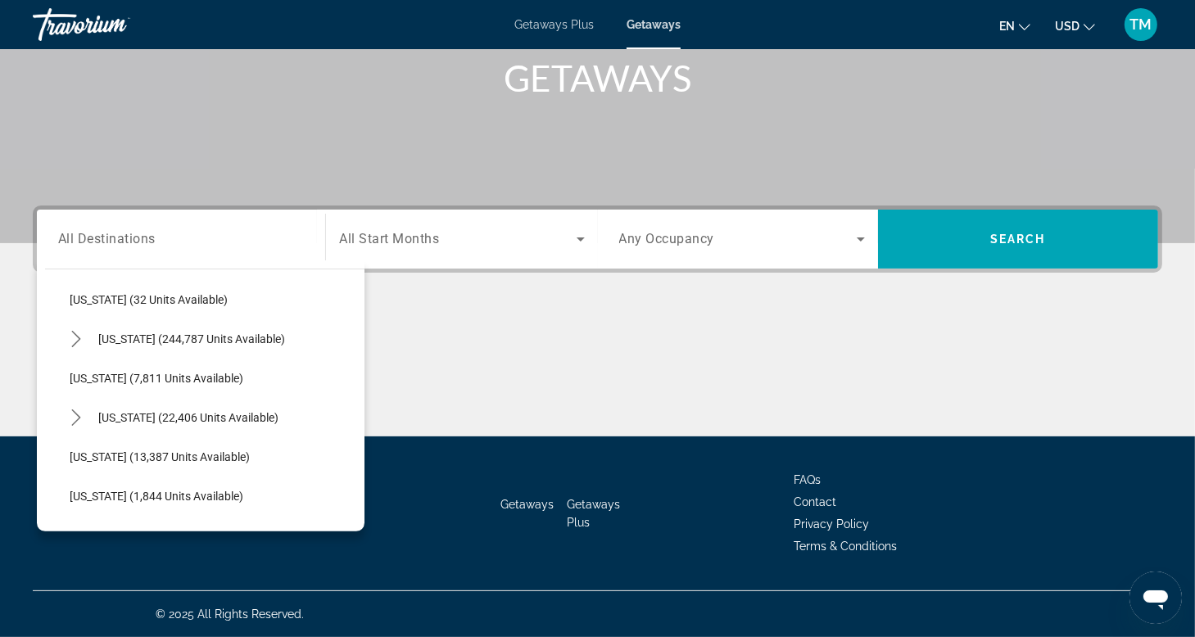
scroll to position [256, 0]
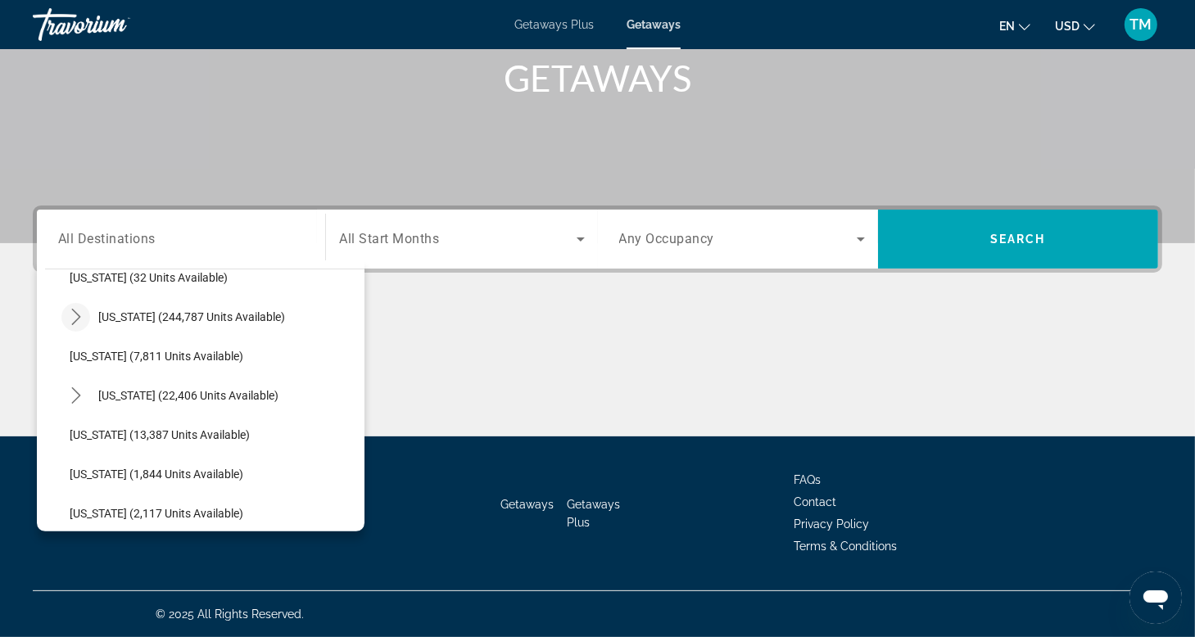
click at [75, 315] on icon "Toggle Florida (244,787 units available) submenu" at bounding box center [76, 317] width 16 height 16
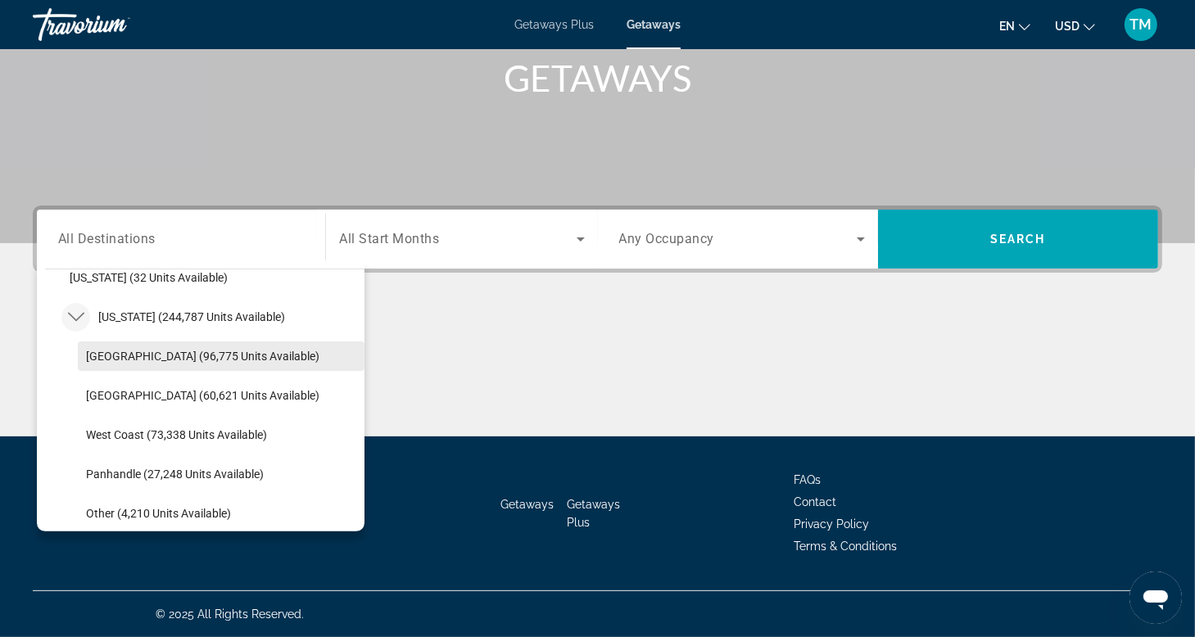
click at [116, 355] on span "[GEOGRAPHIC_DATA] (96,775 units available)" at bounding box center [202, 356] width 233 height 13
type input "**********"
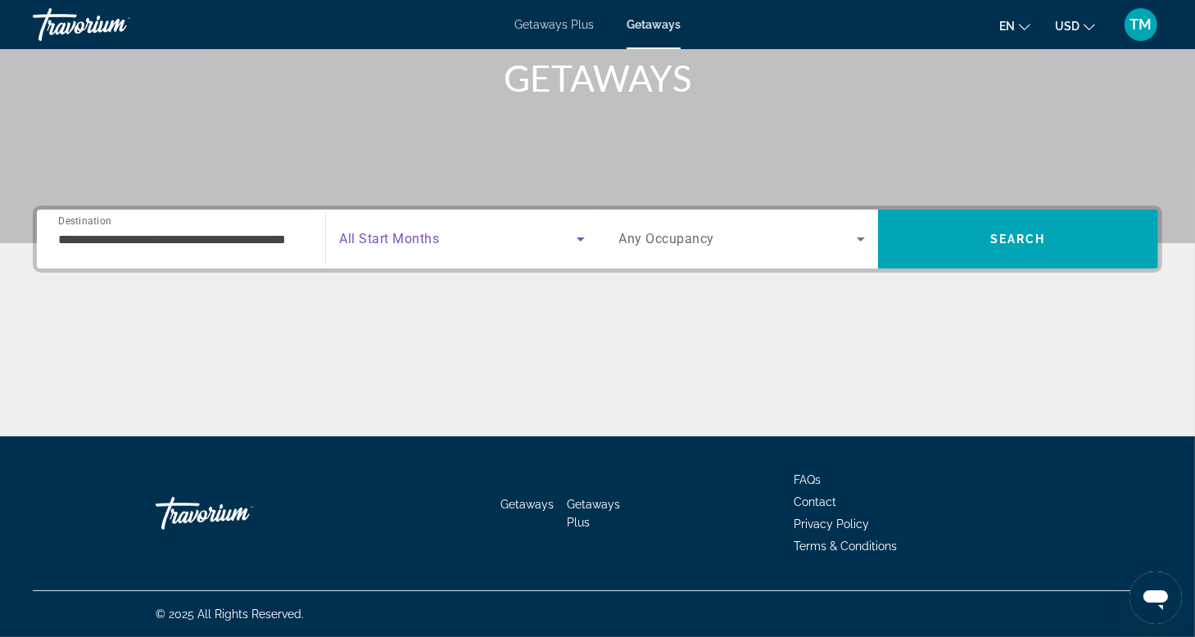
click at [580, 240] on icon "Search widget" at bounding box center [581, 240] width 8 height 4
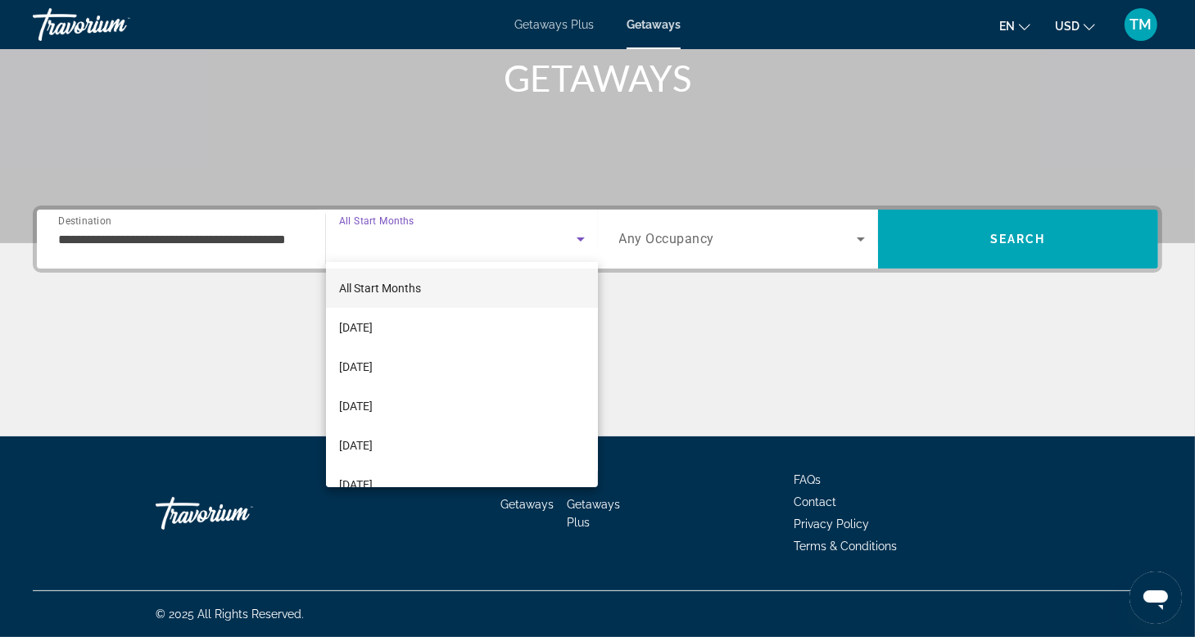
scroll to position [33, 0]
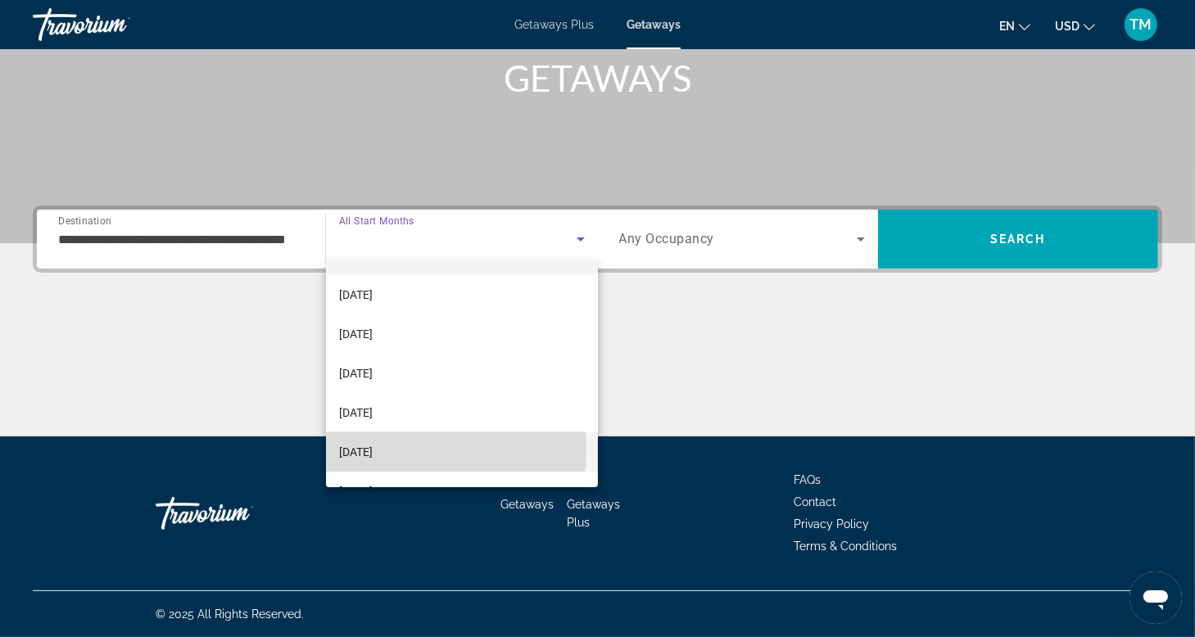
click at [373, 449] on span "[DATE]" at bounding box center [356, 452] width 34 height 20
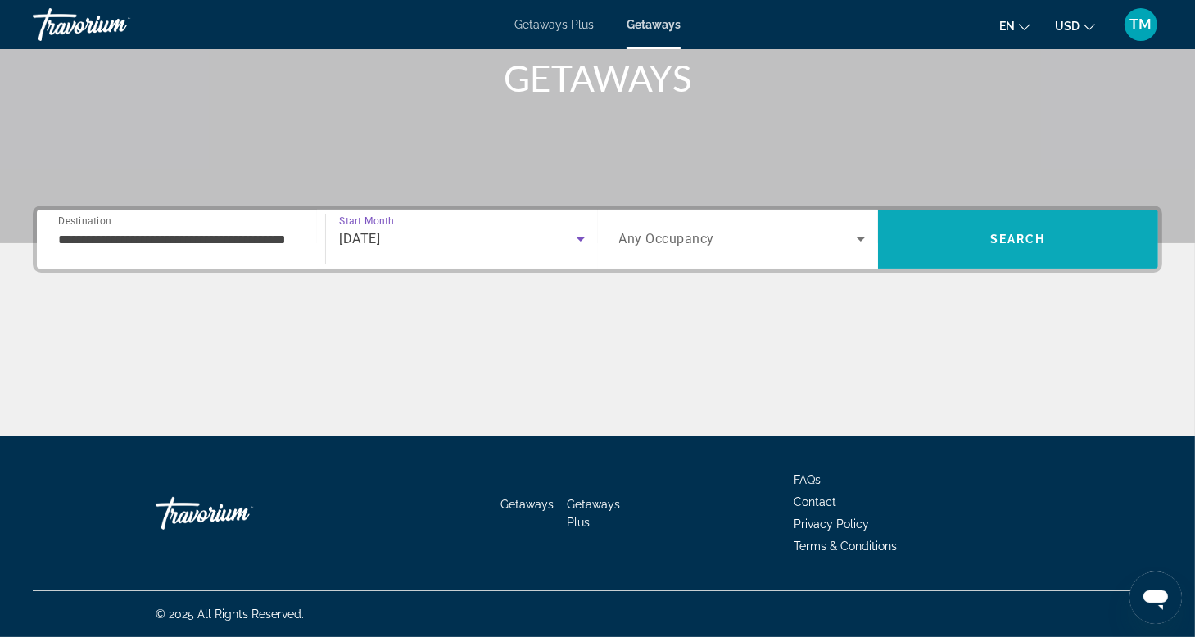
click at [1012, 238] on span "Search" at bounding box center [1018, 239] width 56 height 13
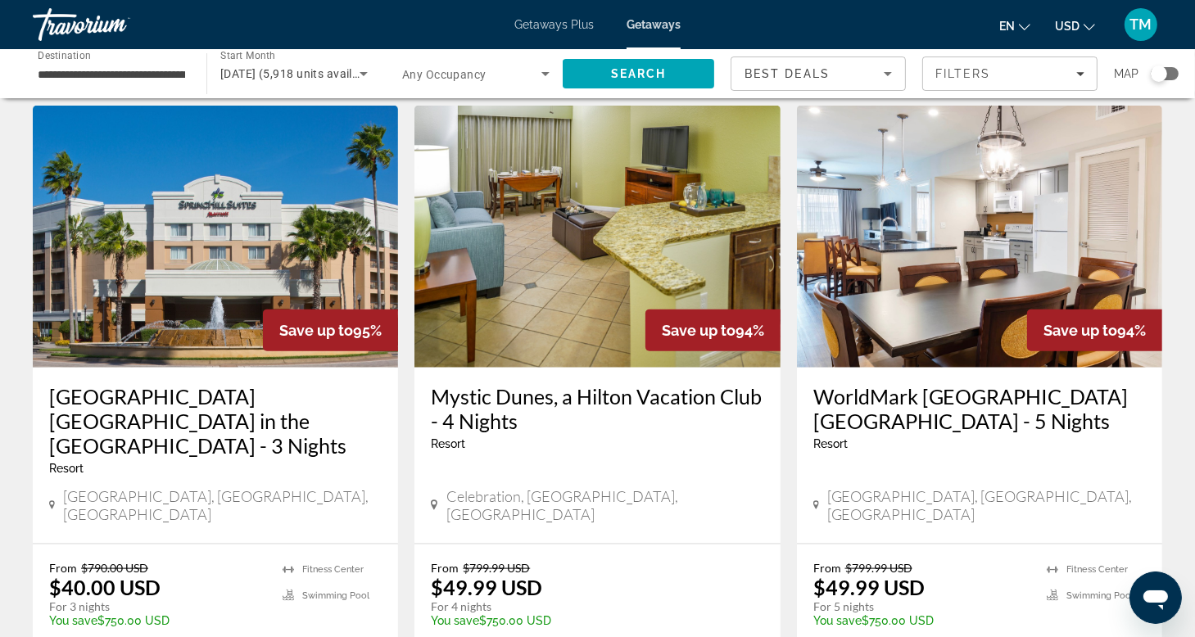
scroll to position [1904, 0]
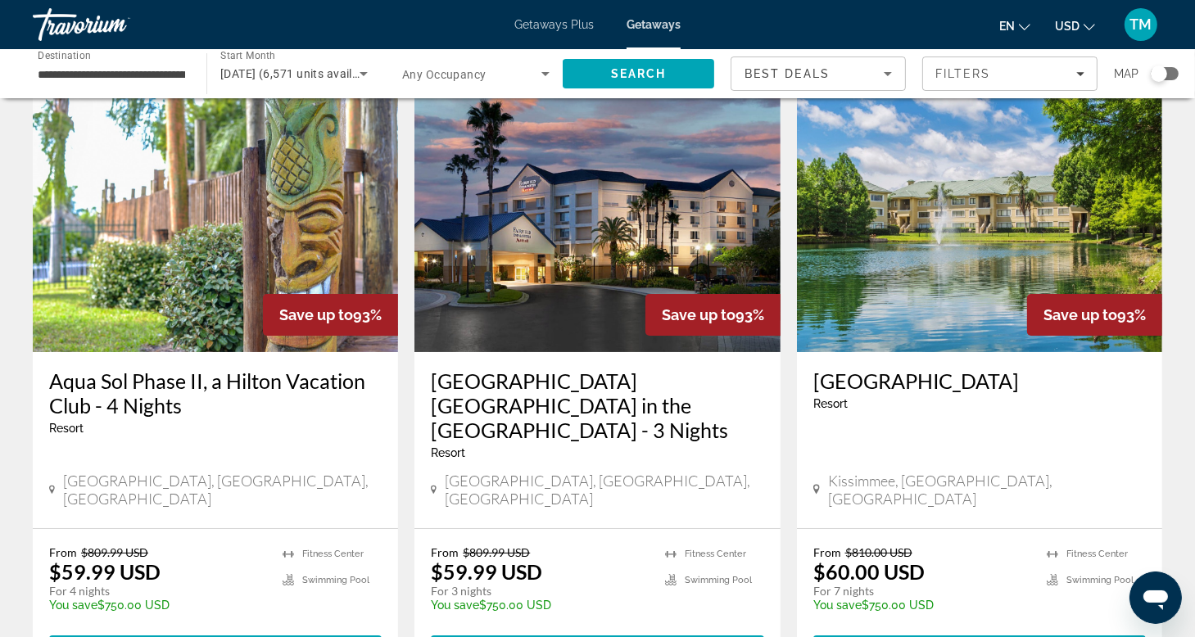
scroll to position [120, 0]
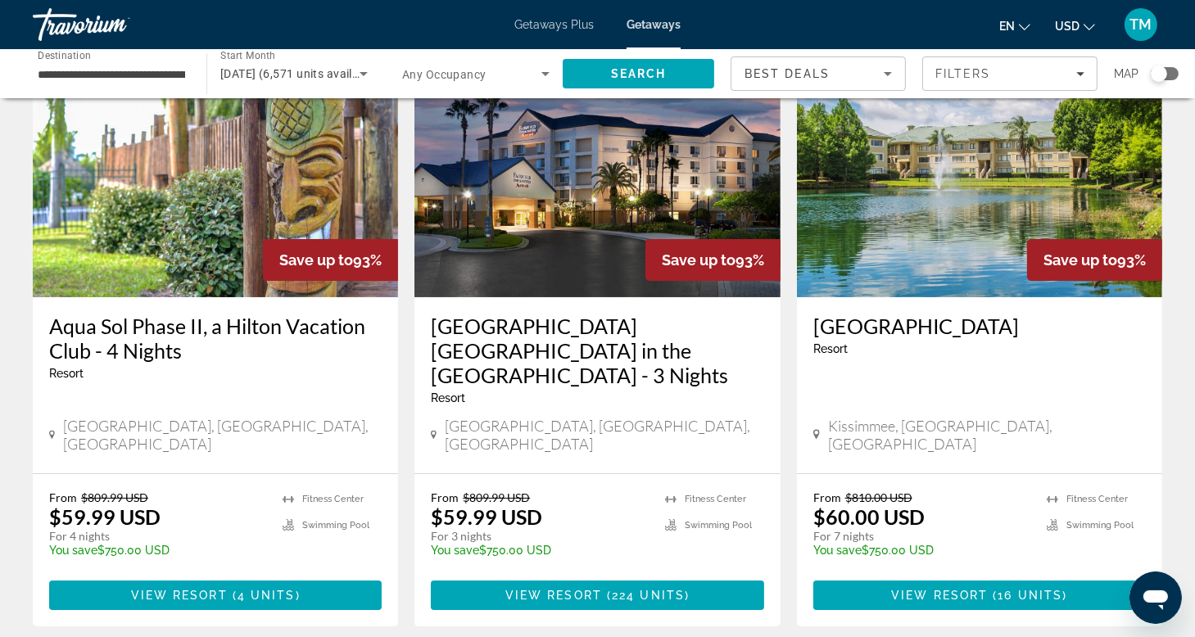
click at [1171, 76] on div "Search widget" at bounding box center [1165, 73] width 28 height 13
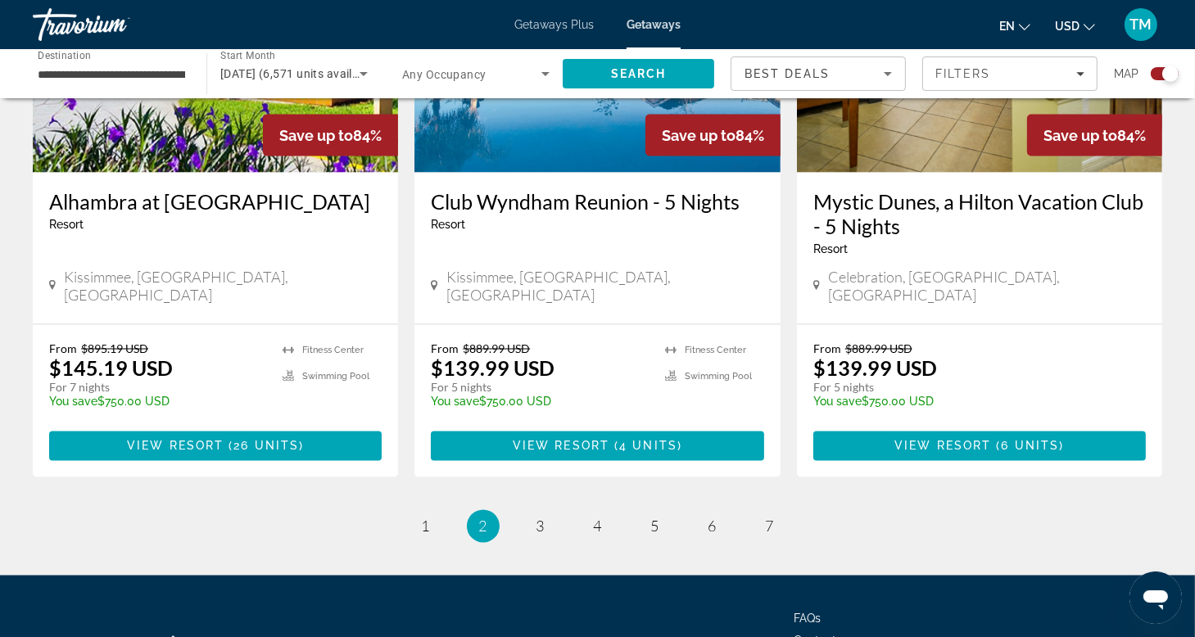
scroll to position [2609, 0]
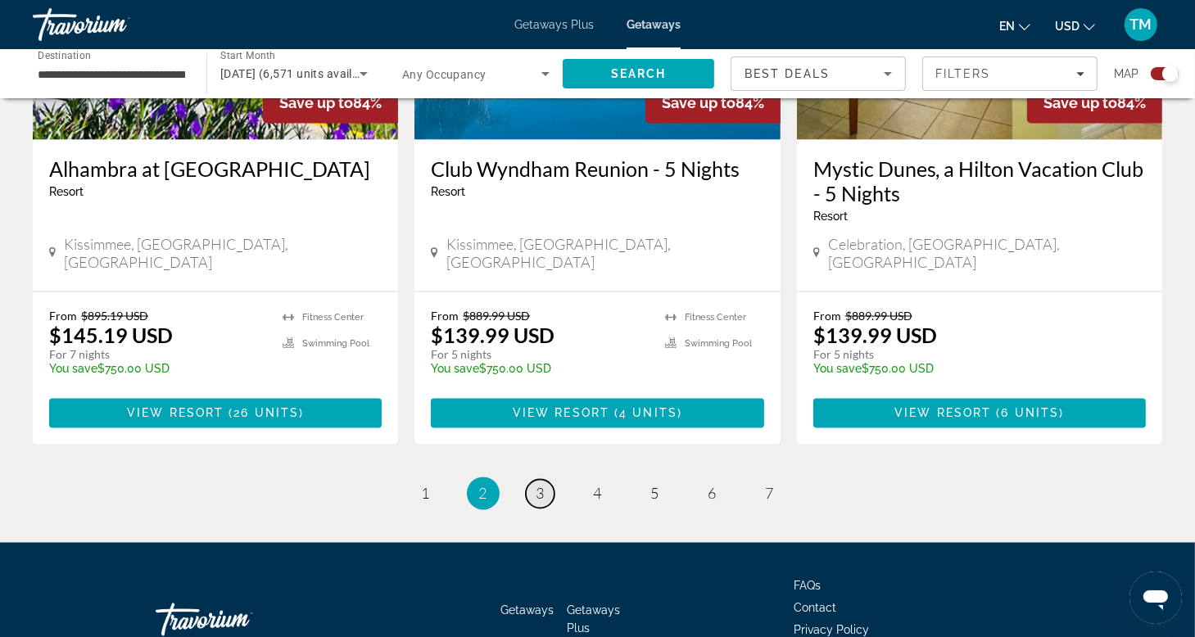
click at [540, 485] on span "3" at bounding box center [541, 494] width 8 height 18
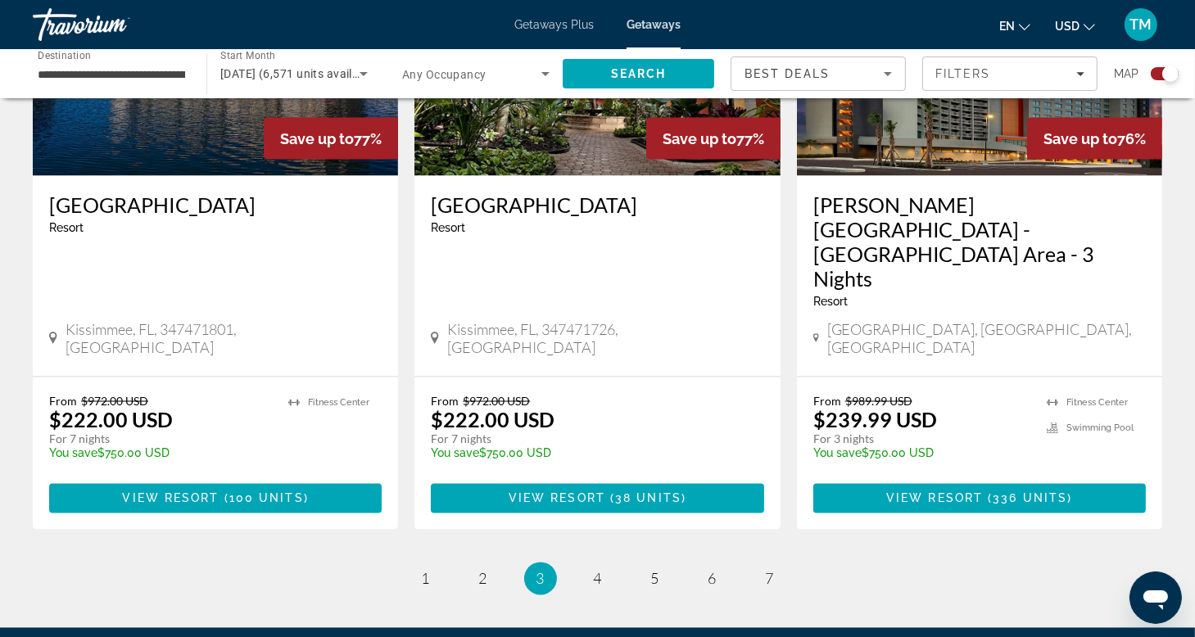
scroll to position [2593, 0]
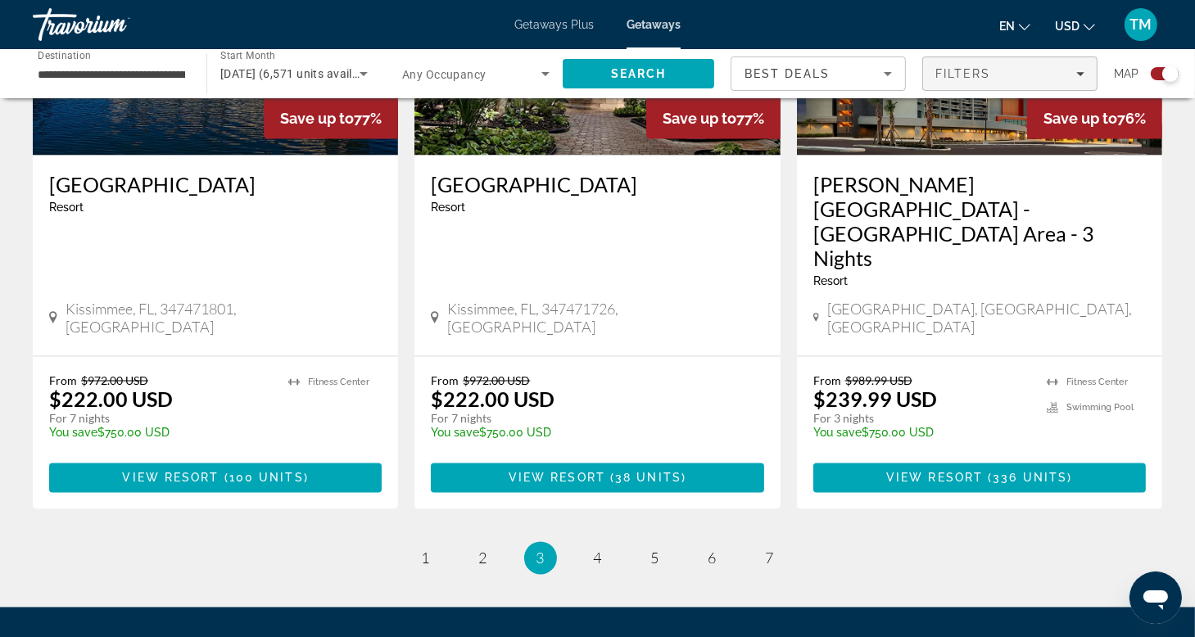
click at [1077, 73] on icon "Filters" at bounding box center [1080, 74] width 8 height 4
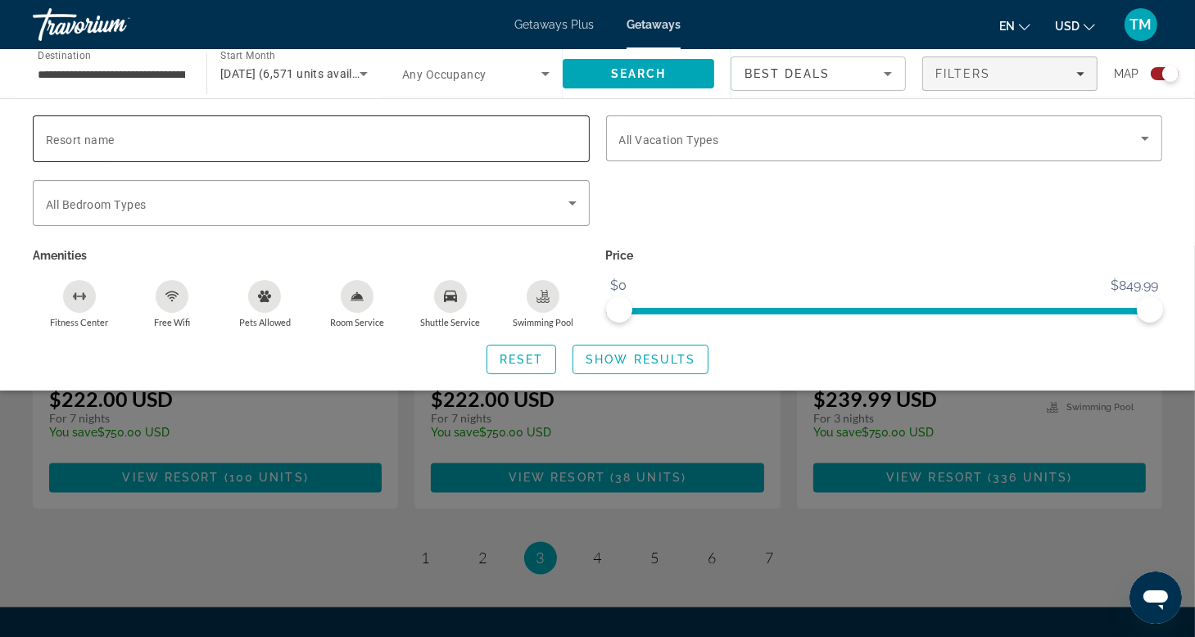
click at [59, 139] on span "Resort name" at bounding box center [80, 140] width 69 height 13
click at [59, 139] on input "Resort name" at bounding box center [311, 139] width 531 height 20
type input "**********"
click at [637, 353] on span "Show Results" at bounding box center [641, 359] width 110 height 13
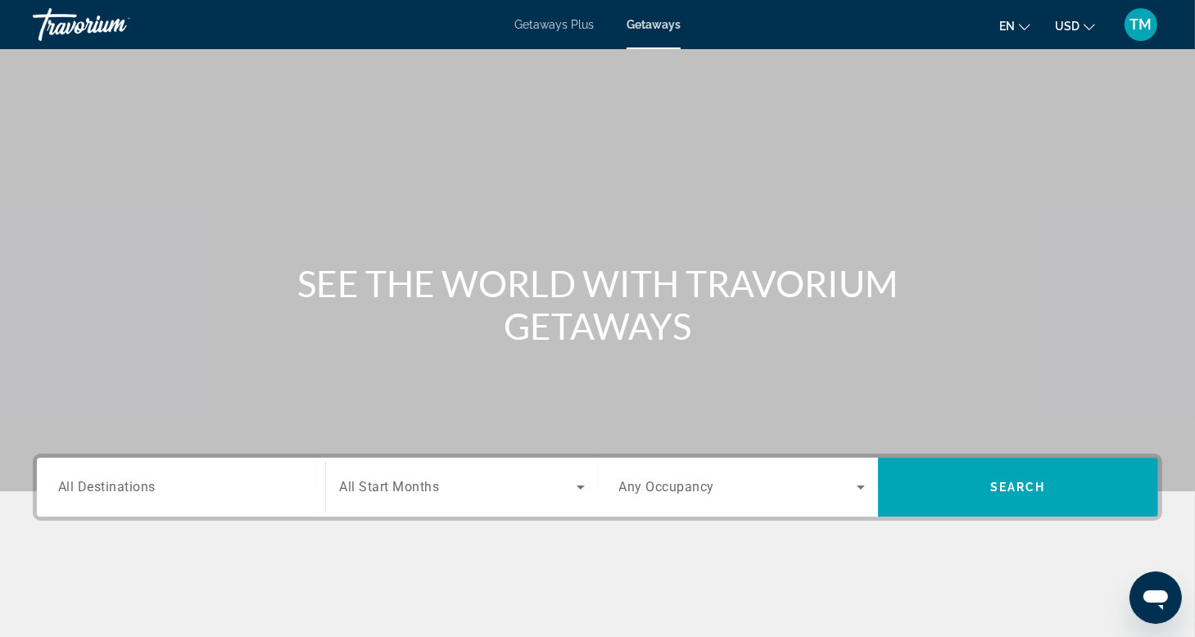
click at [79, 486] on span "All Destinations" at bounding box center [106, 487] width 97 height 16
click at [79, 486] on input "Destination All Destinations" at bounding box center [181, 488] width 246 height 20
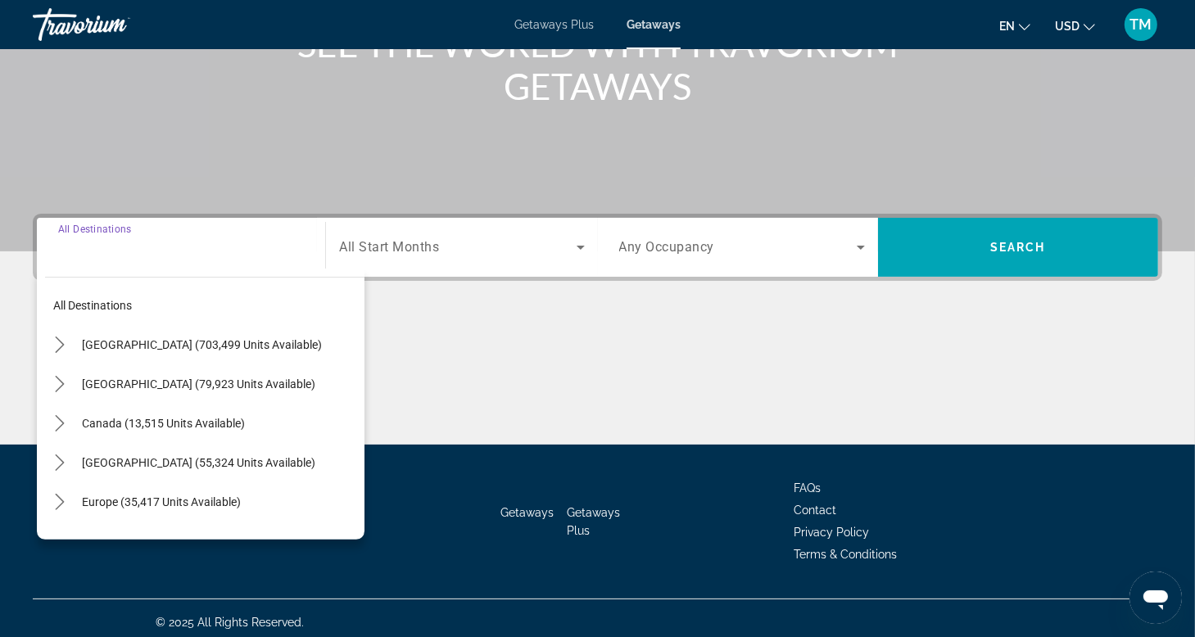
scroll to position [248, 0]
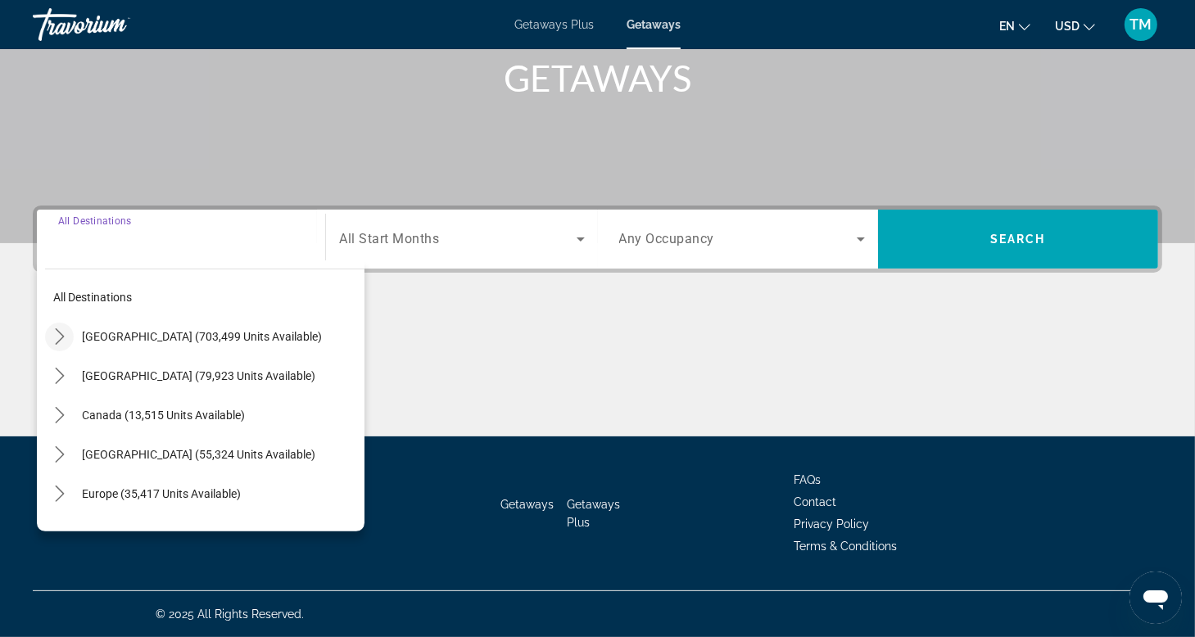
click at [61, 338] on icon "Toggle United States (703,499 units available) submenu" at bounding box center [59, 336] width 9 height 16
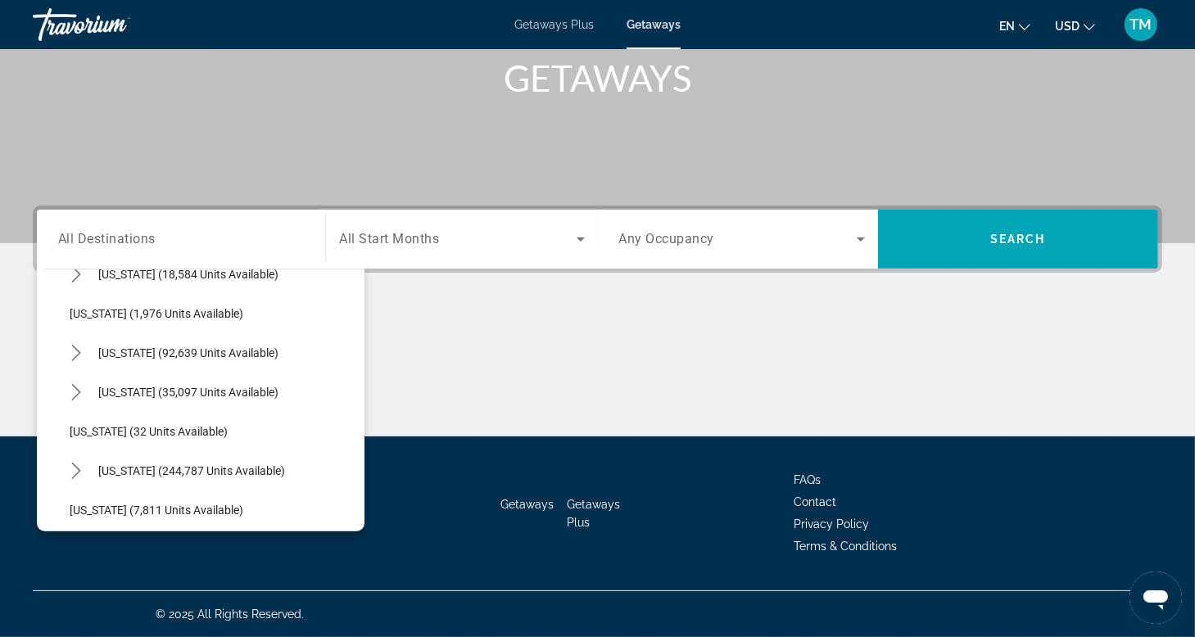
scroll to position [113, 0]
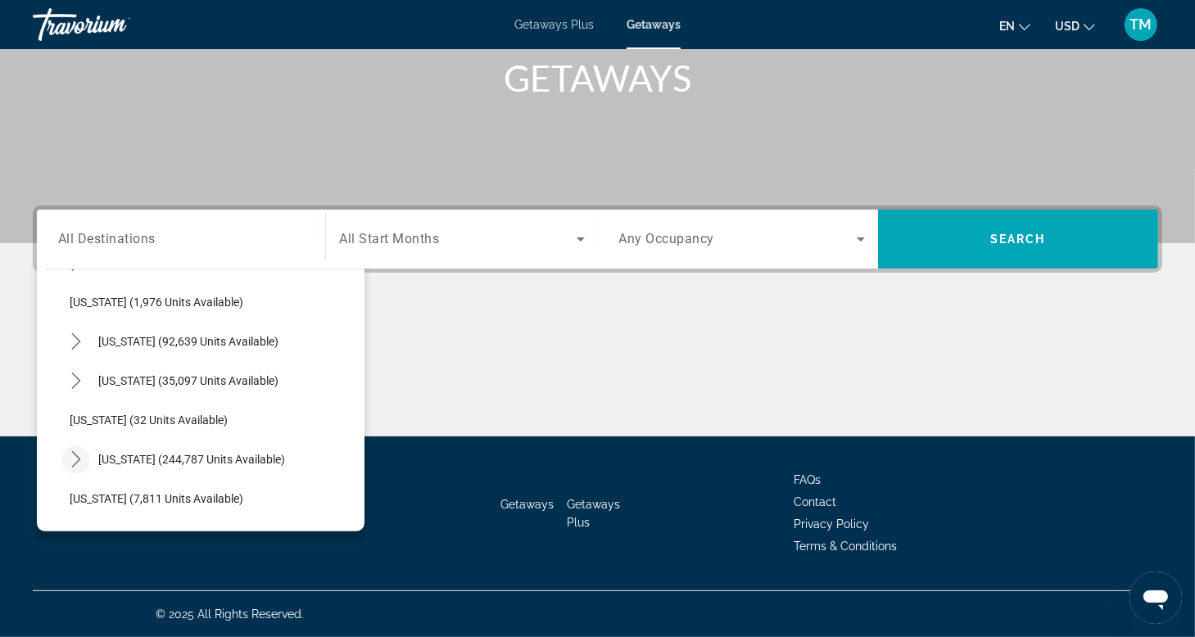
click at [79, 459] on icon "Toggle Florida (244,787 units available) submenu" at bounding box center [75, 459] width 9 height 16
click at [129, 496] on span "[GEOGRAPHIC_DATA] (96,775 units available)" at bounding box center [202, 498] width 233 height 13
type input "**********"
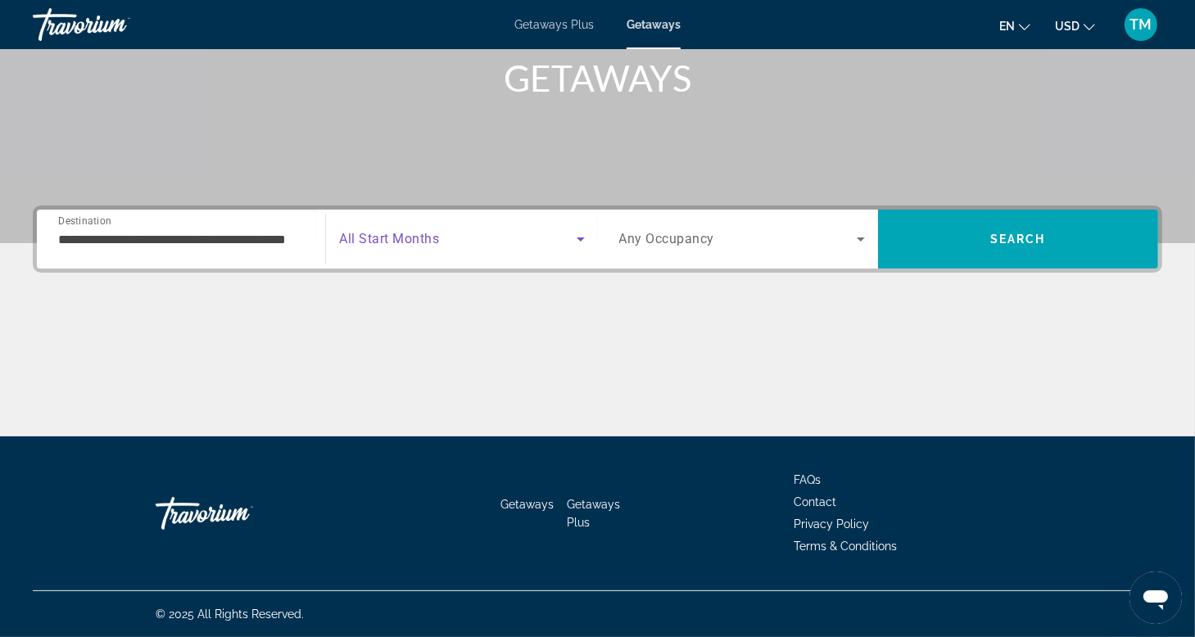
click at [577, 240] on icon "Search widget" at bounding box center [581, 239] width 20 height 20
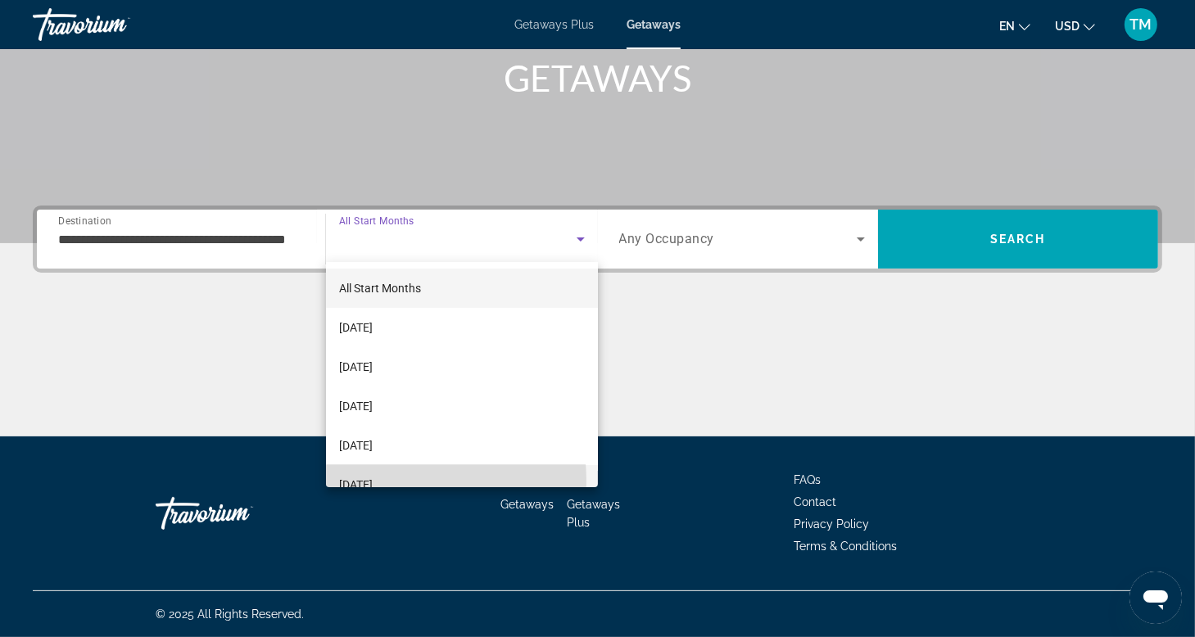
click at [373, 482] on span "[DATE]" at bounding box center [356, 485] width 34 height 20
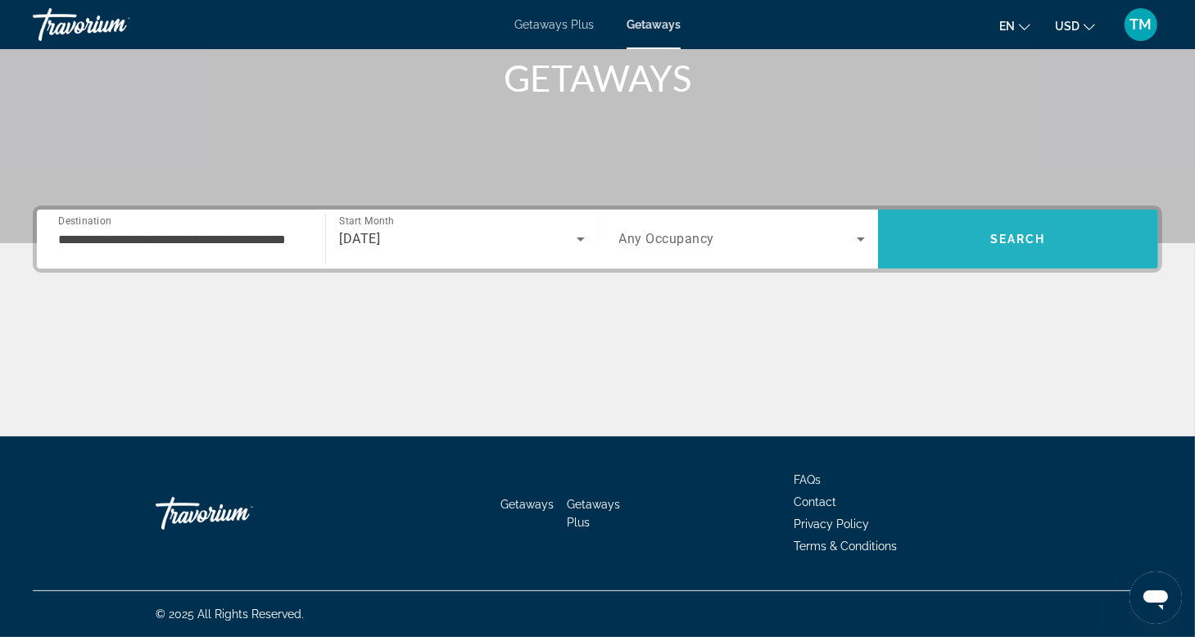
click at [1026, 229] on span "Search" at bounding box center [1018, 239] width 280 height 39
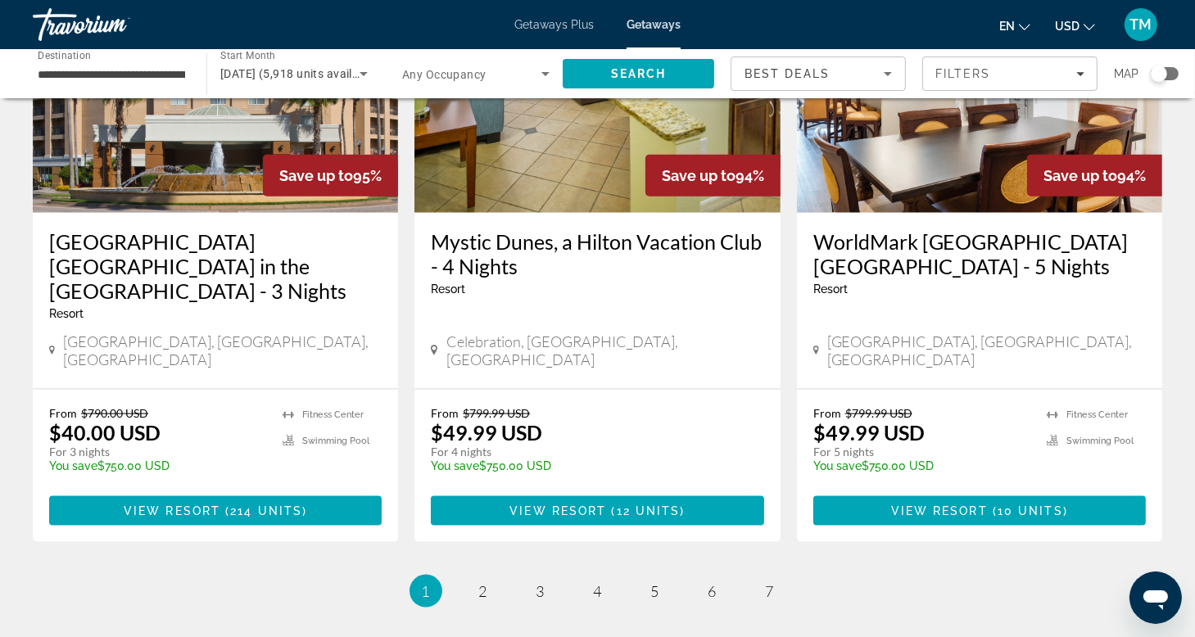
scroll to position [2036, 0]
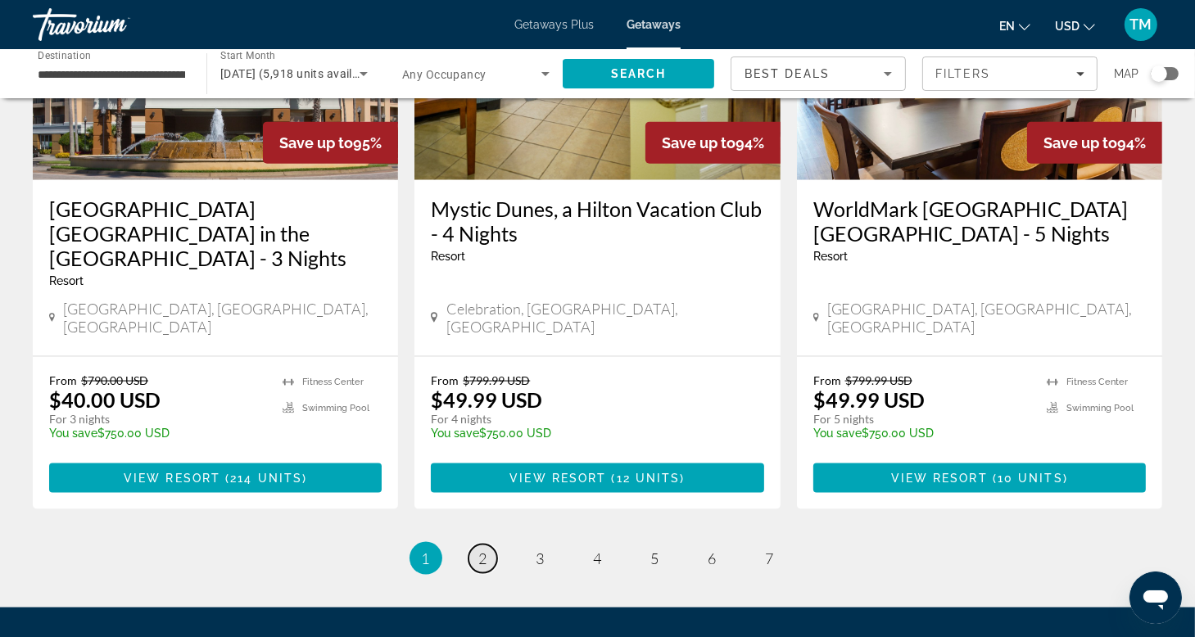
click at [479, 550] on span "2" at bounding box center [483, 559] width 8 height 18
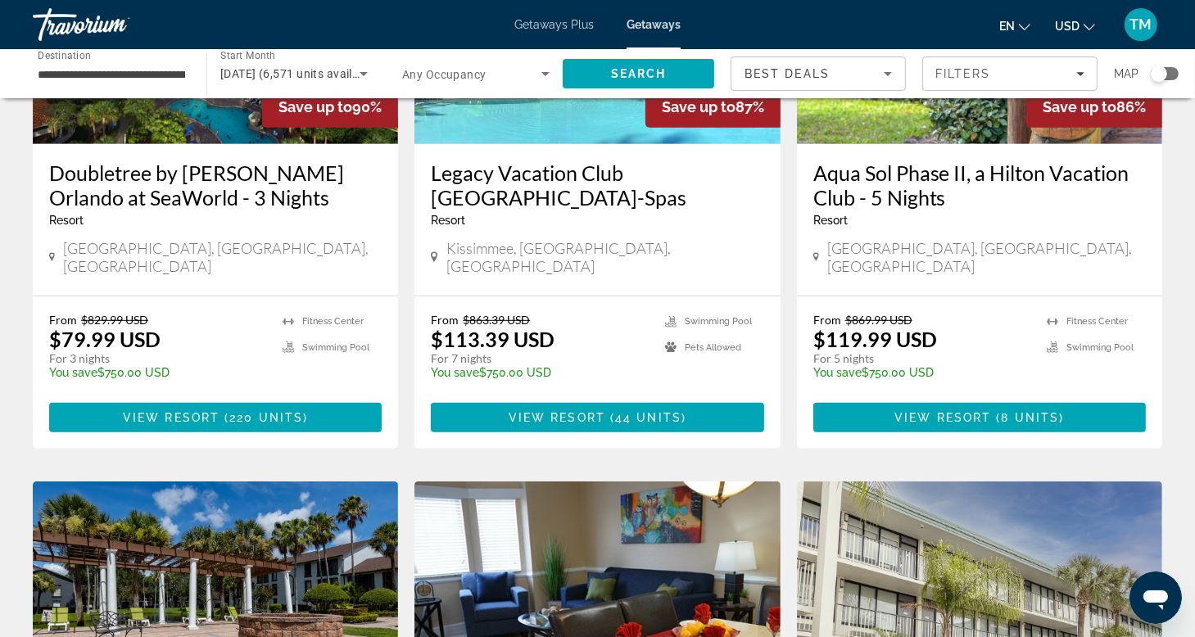
scroll to position [963, 0]
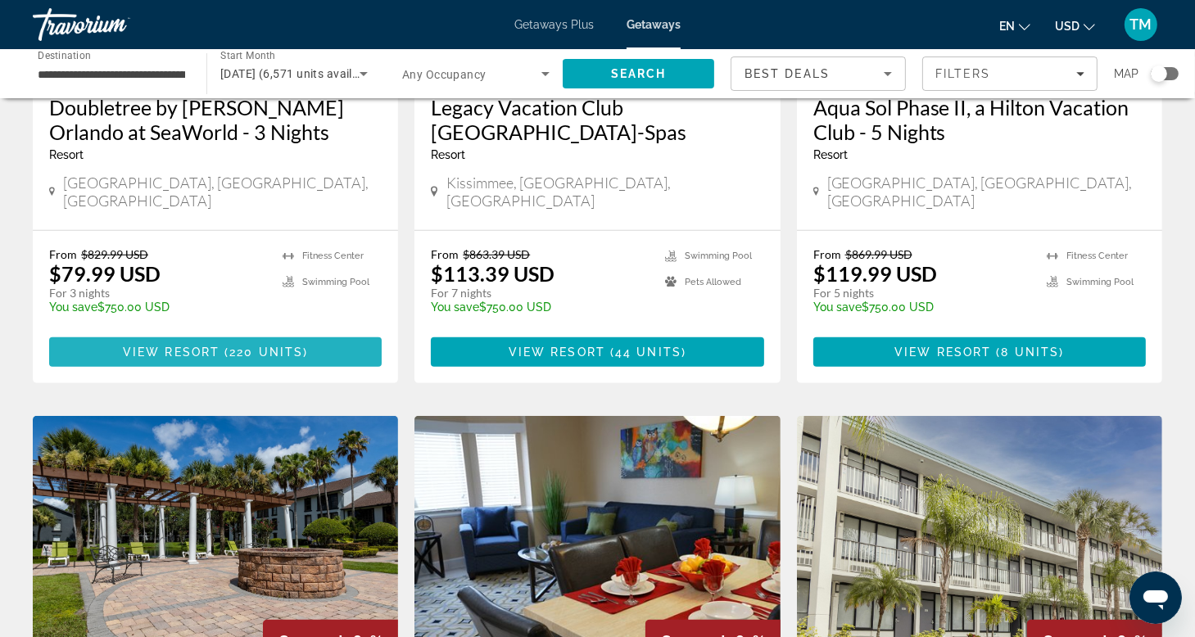
click at [197, 346] on span "View Resort" at bounding box center [171, 352] width 97 height 13
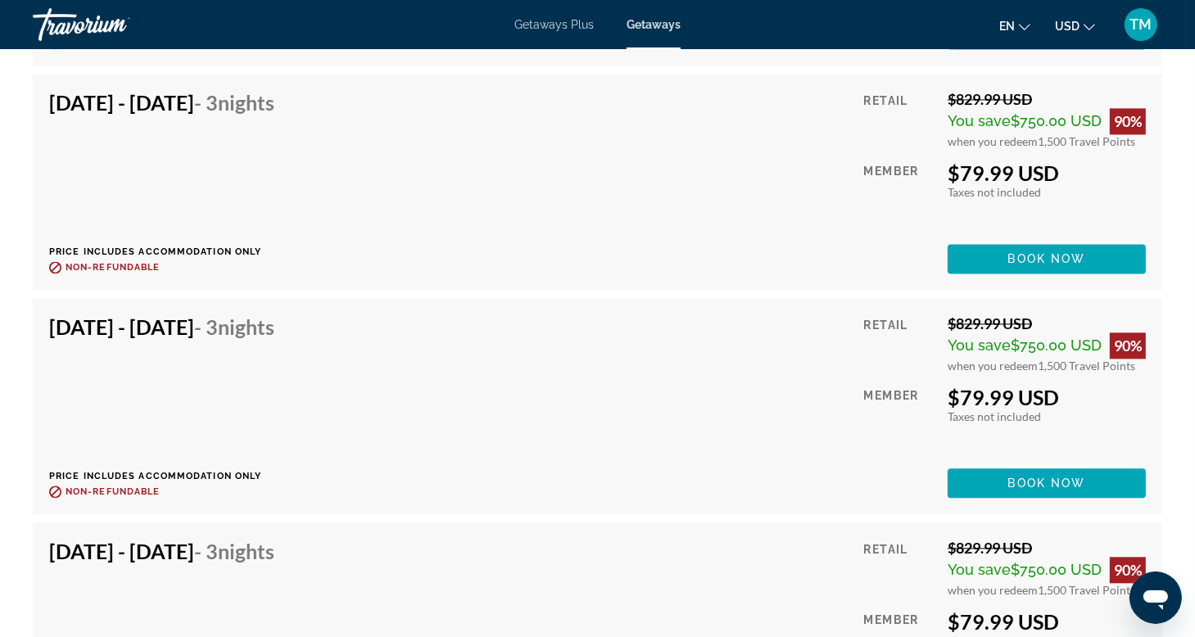
scroll to position [7852, 0]
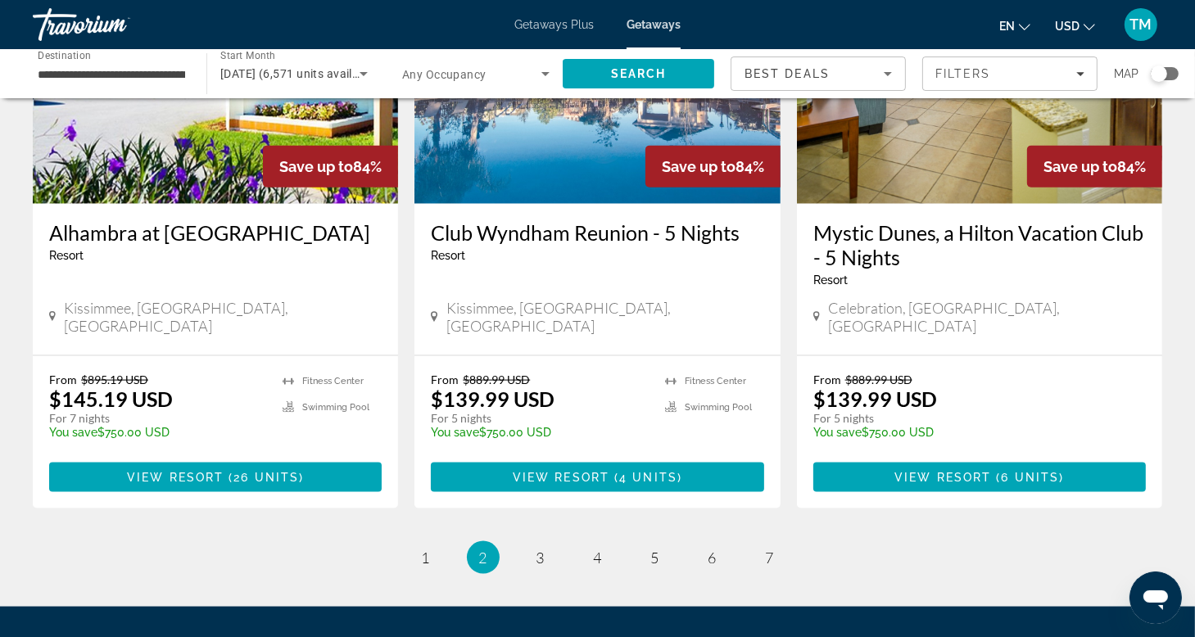
scroll to position [2110, 0]
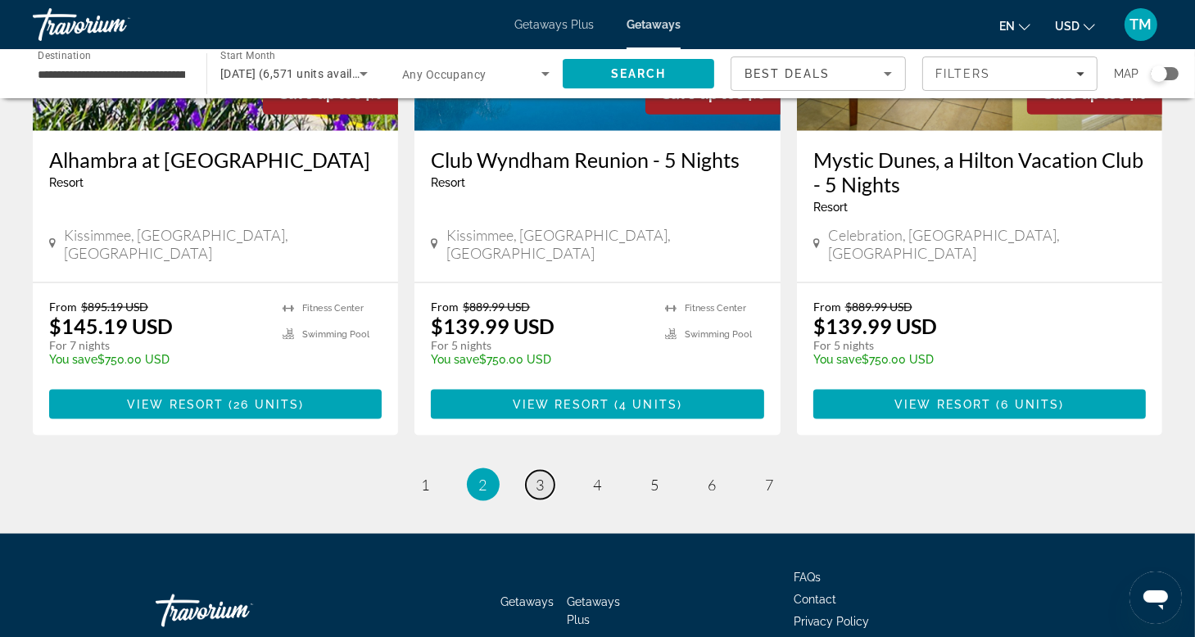
click at [534, 471] on link "page 3" at bounding box center [540, 485] width 29 height 29
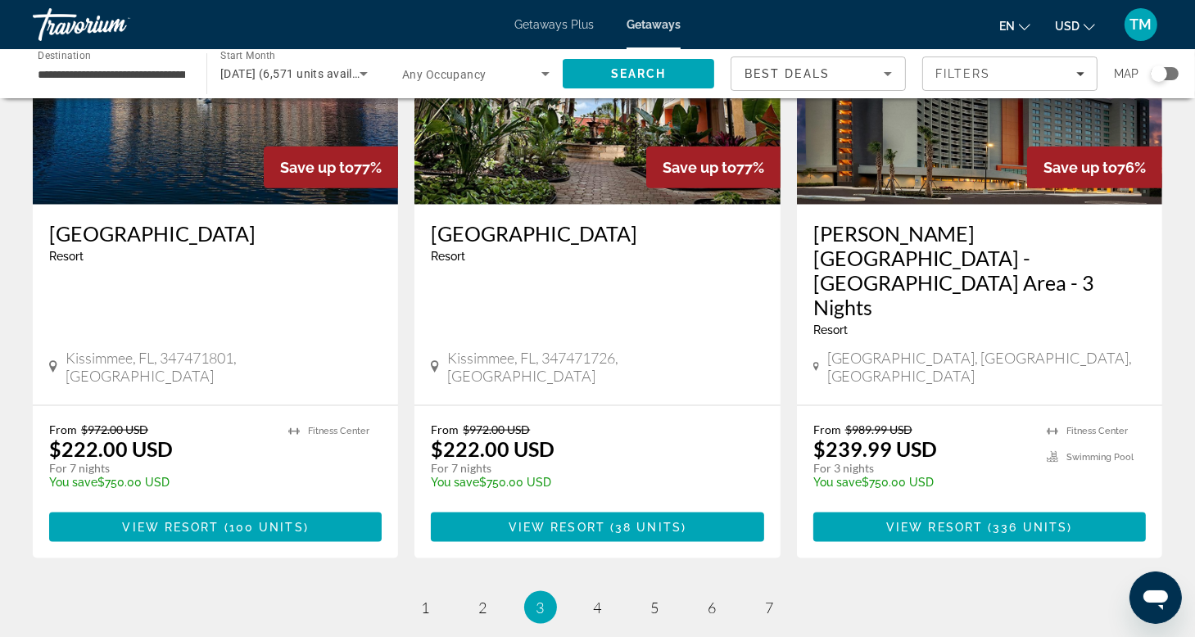
scroll to position [2085, 0]
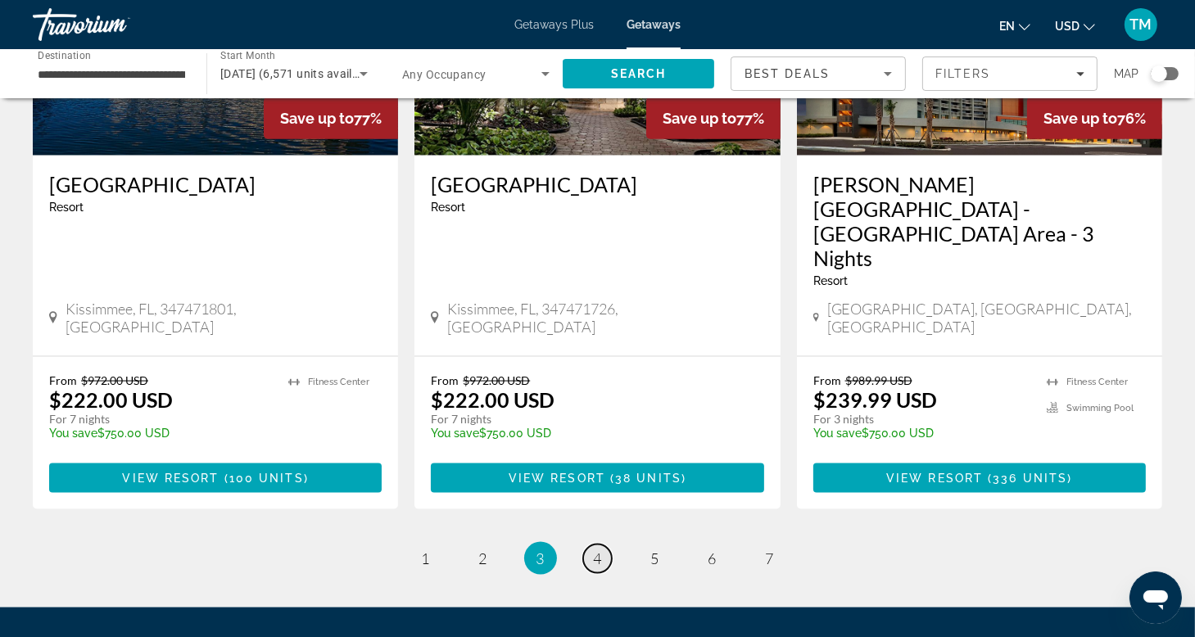
click at [595, 550] on span "4" at bounding box center [598, 559] width 8 height 18
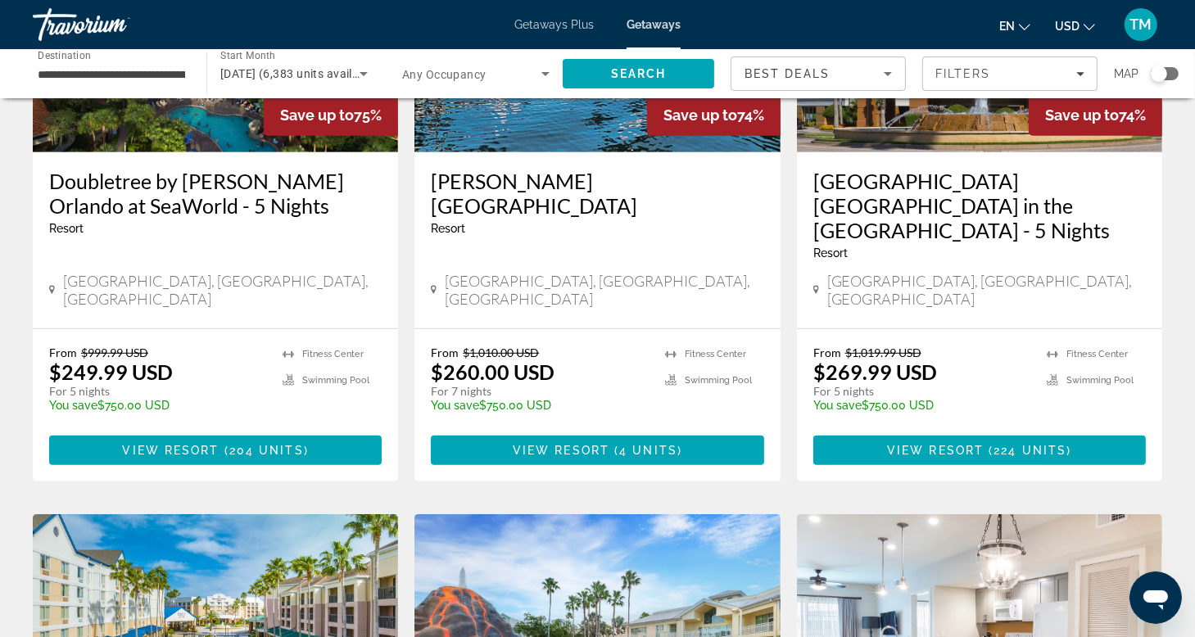
scroll to position [908, 0]
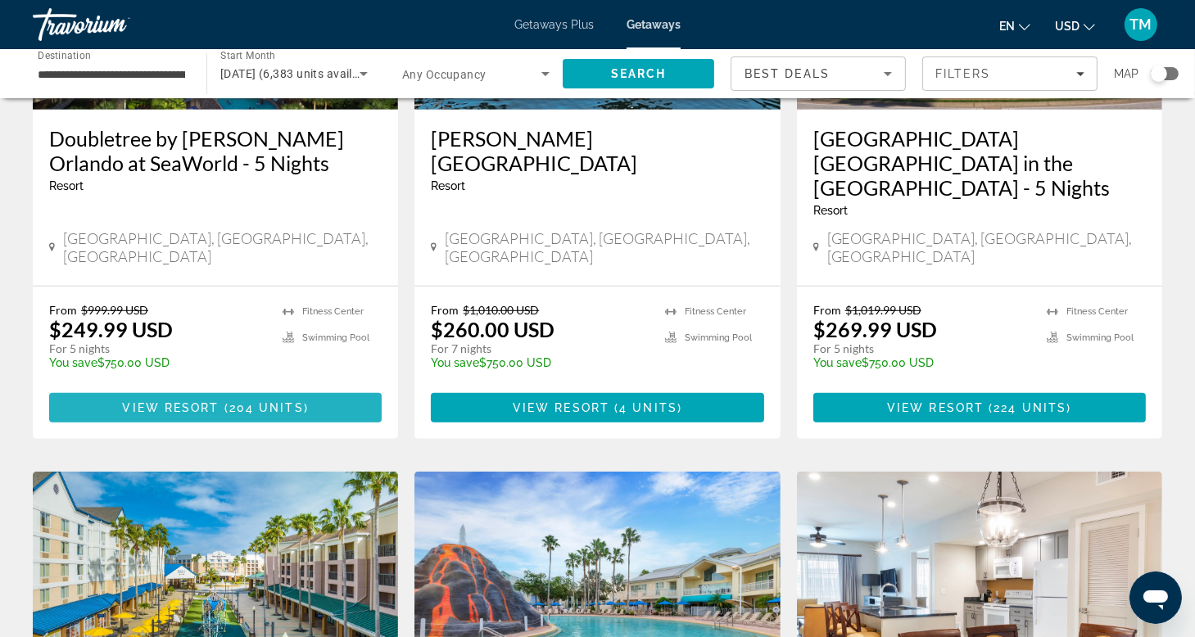
click at [206, 401] on span "View Resort" at bounding box center [170, 407] width 97 height 13
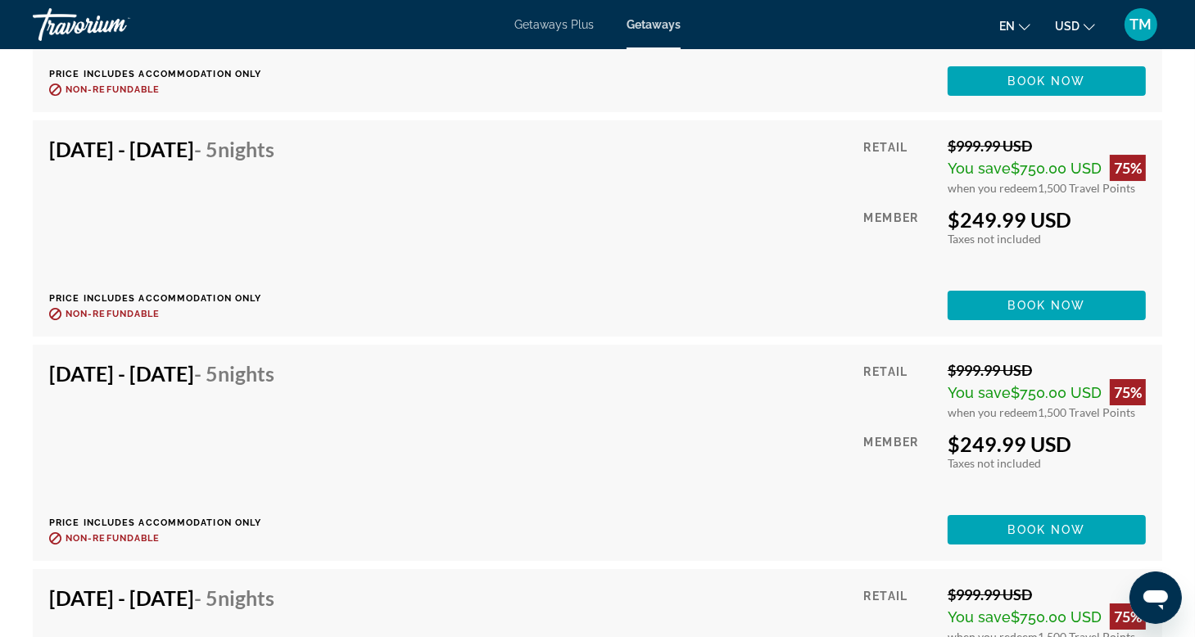
scroll to position [5497, 0]
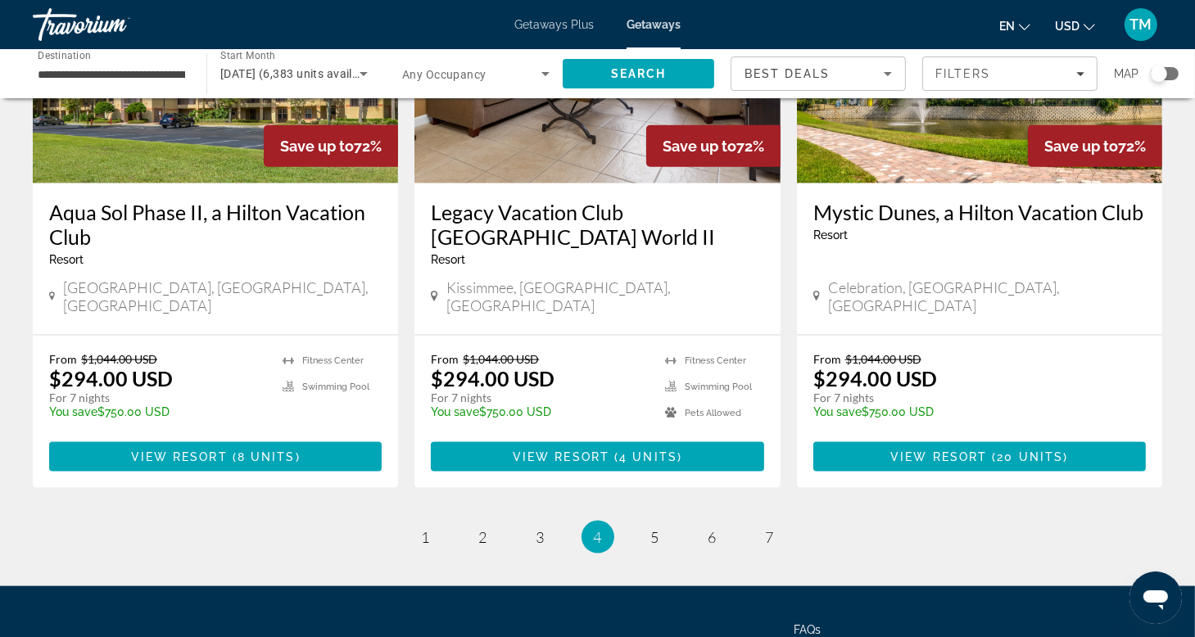
scroll to position [2110, 0]
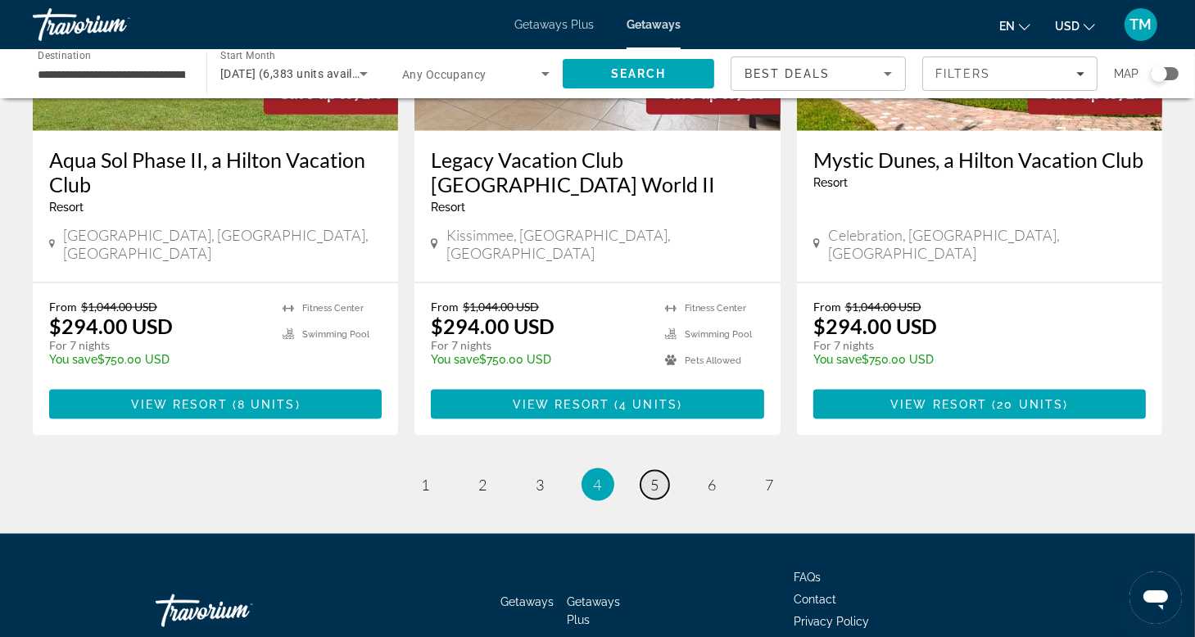
click at [652, 476] on span "5" at bounding box center [655, 485] width 8 height 18
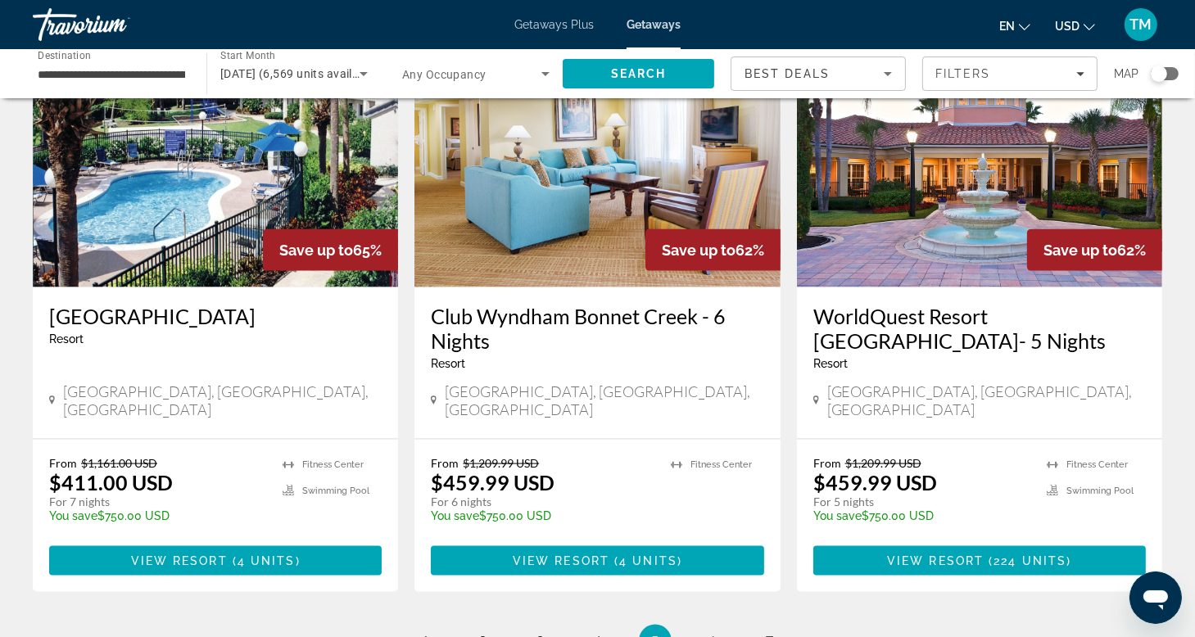
scroll to position [2014, 0]
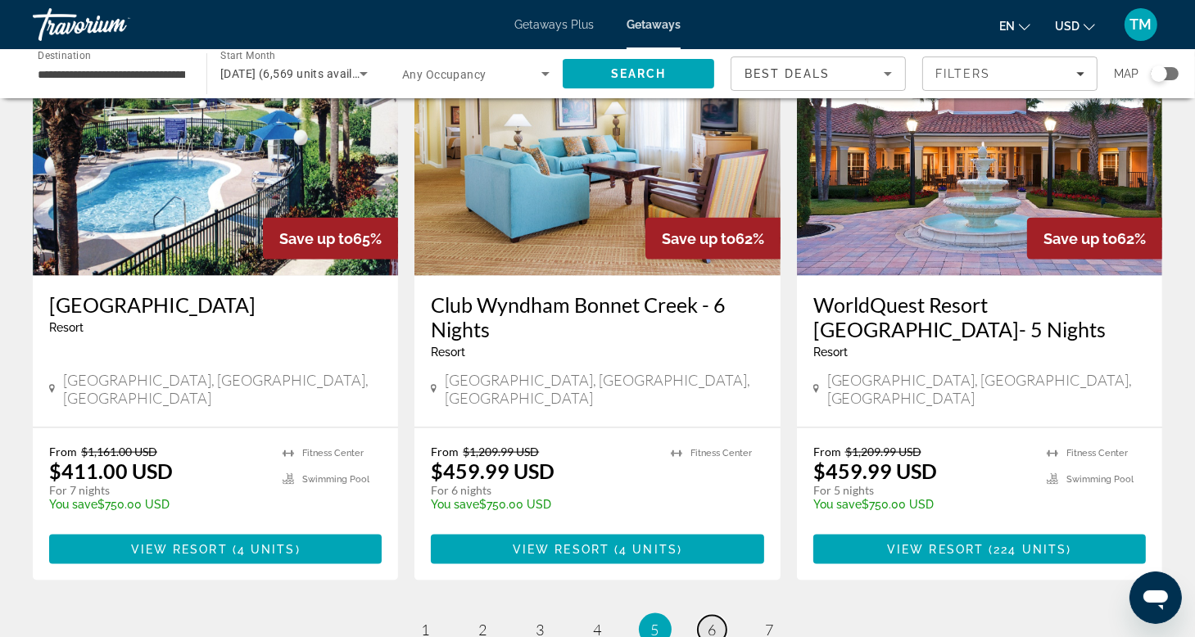
click at [714, 621] on span "6" at bounding box center [713, 630] width 8 height 18
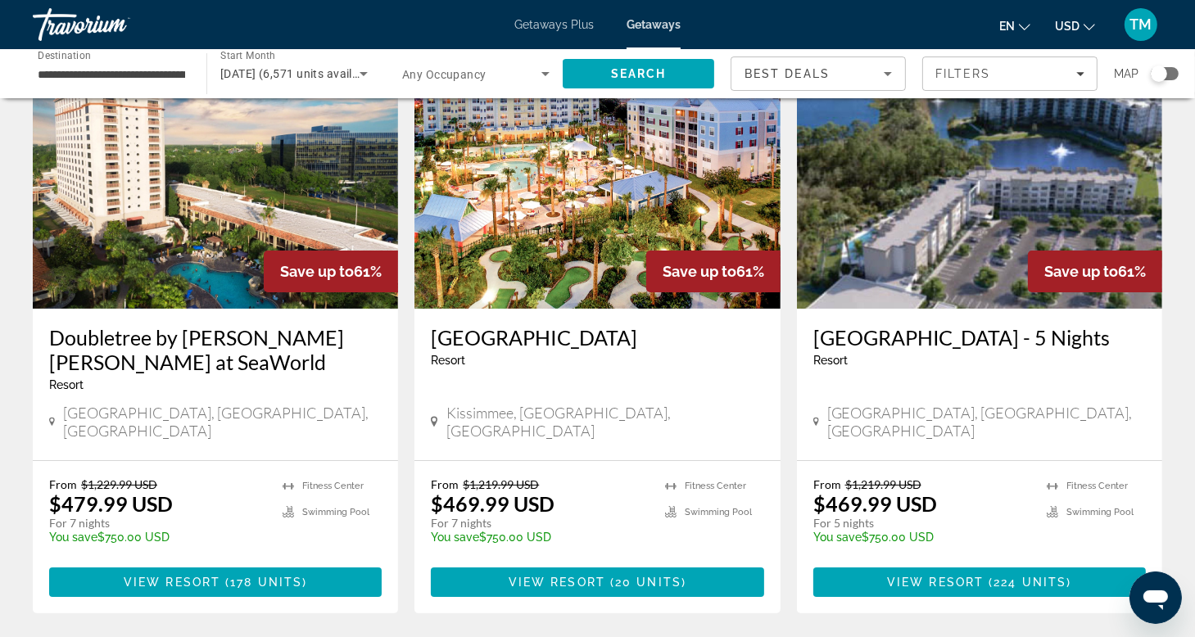
scroll to position [131, 0]
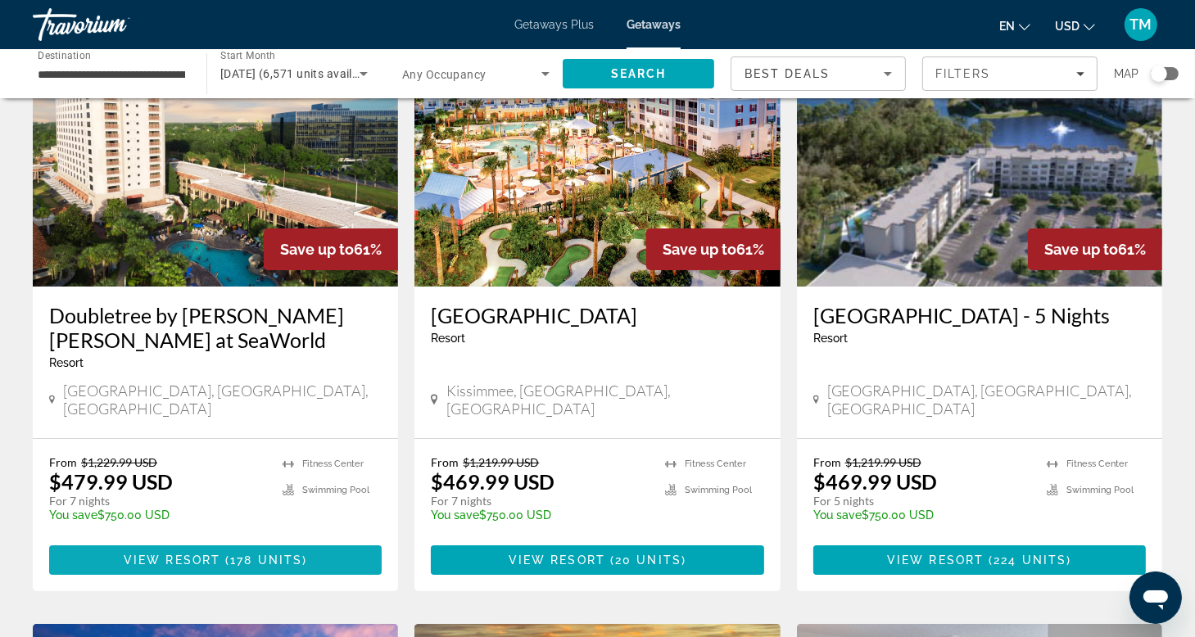
click at [190, 554] on span "View Resort" at bounding box center [172, 560] width 97 height 13
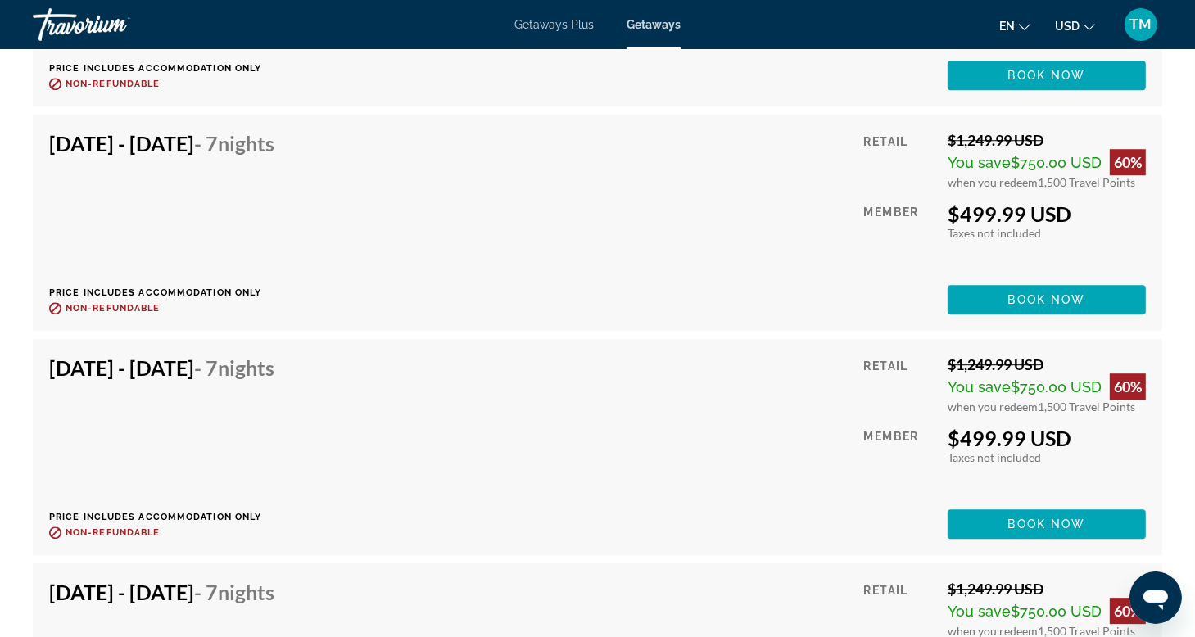
scroll to position [4446, 0]
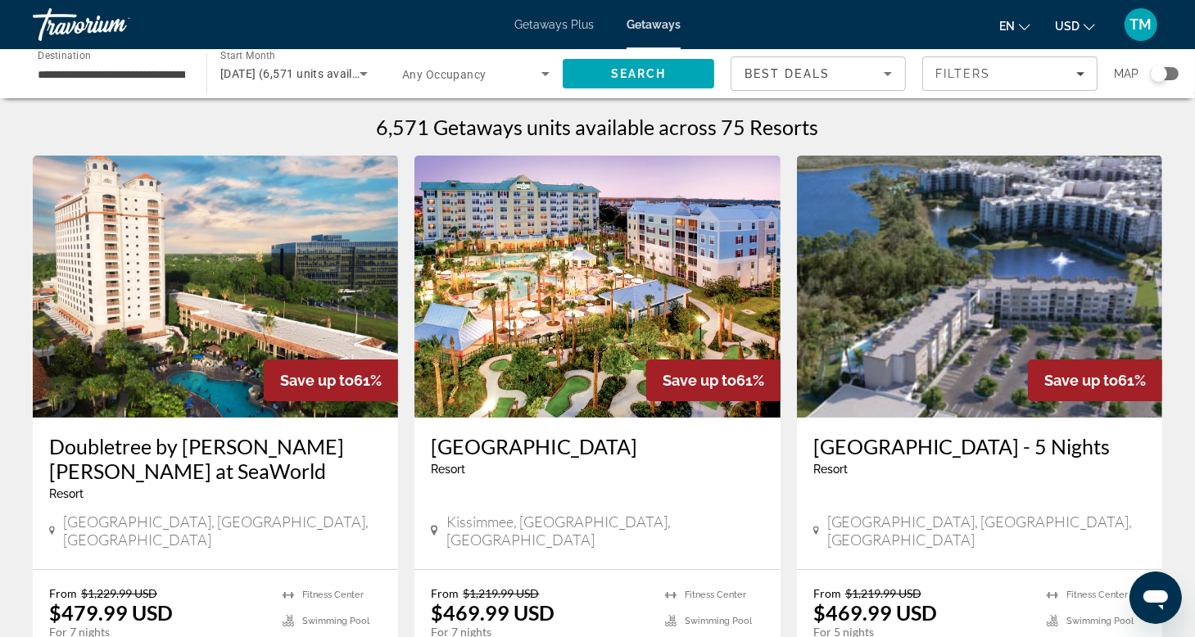
click at [198, 337] on img "Main content" at bounding box center [215, 287] width 365 height 262
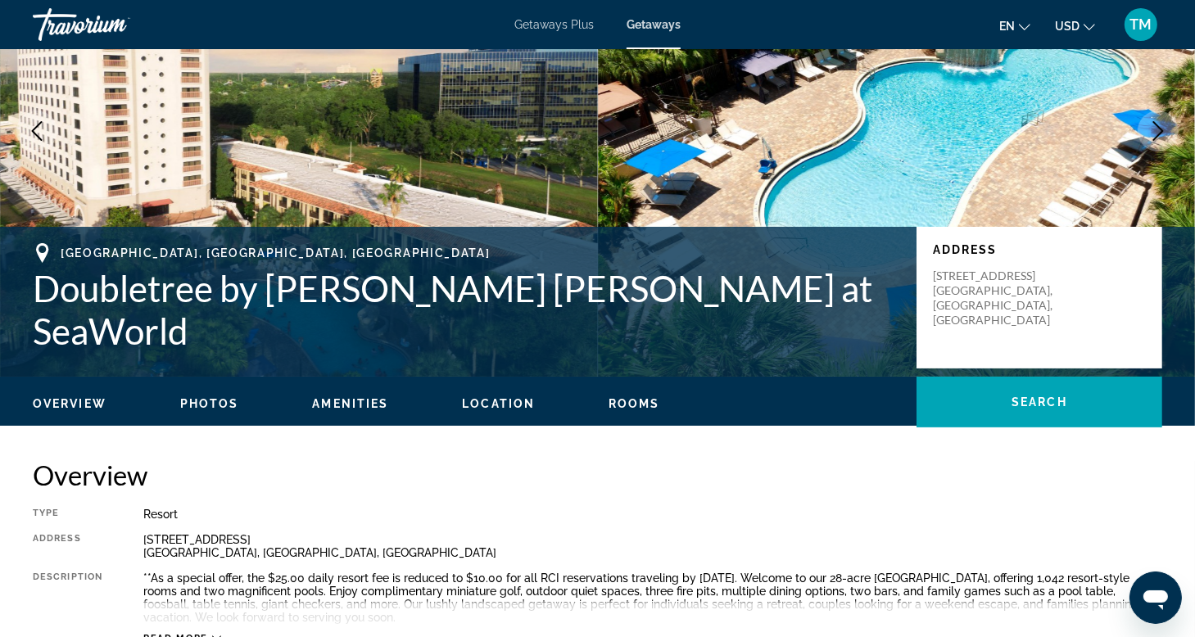
scroll to position [219, 0]
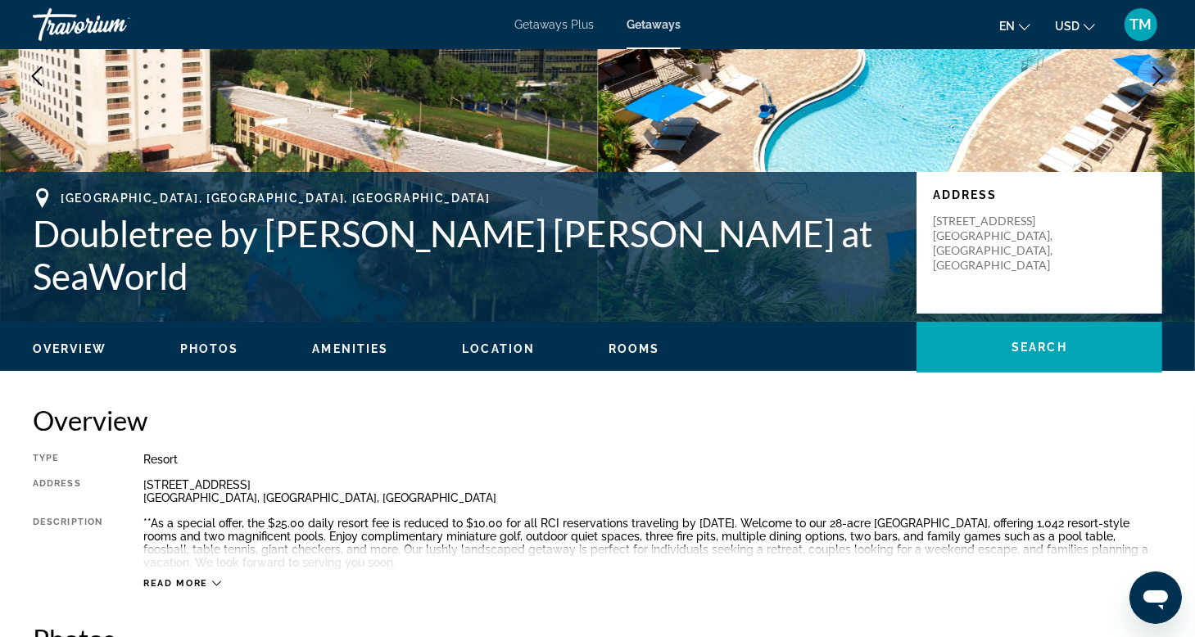
click at [209, 346] on span "Photos" at bounding box center [209, 348] width 59 height 13
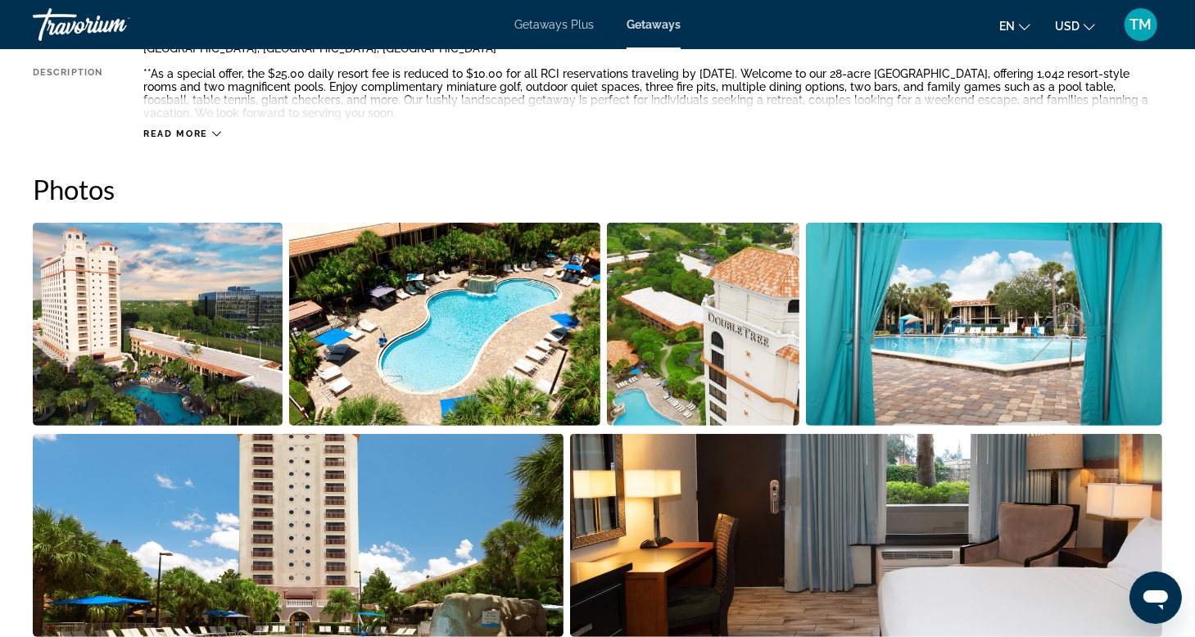
scroll to position [743, 0]
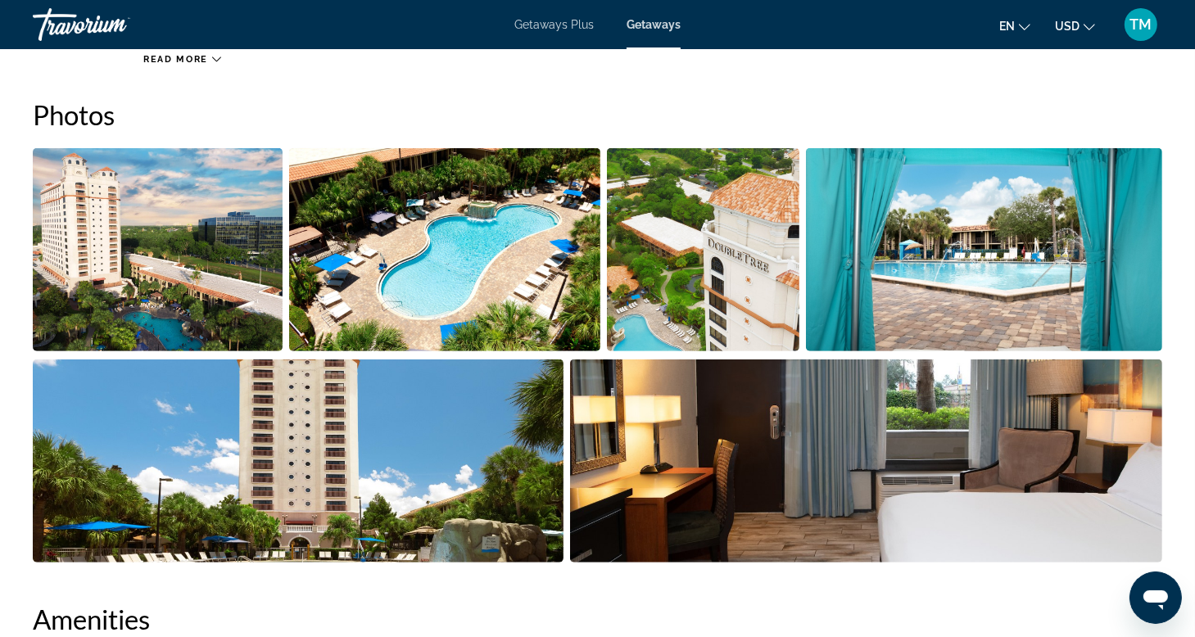
click at [148, 250] on img "Open full-screen image slider" at bounding box center [158, 249] width 250 height 203
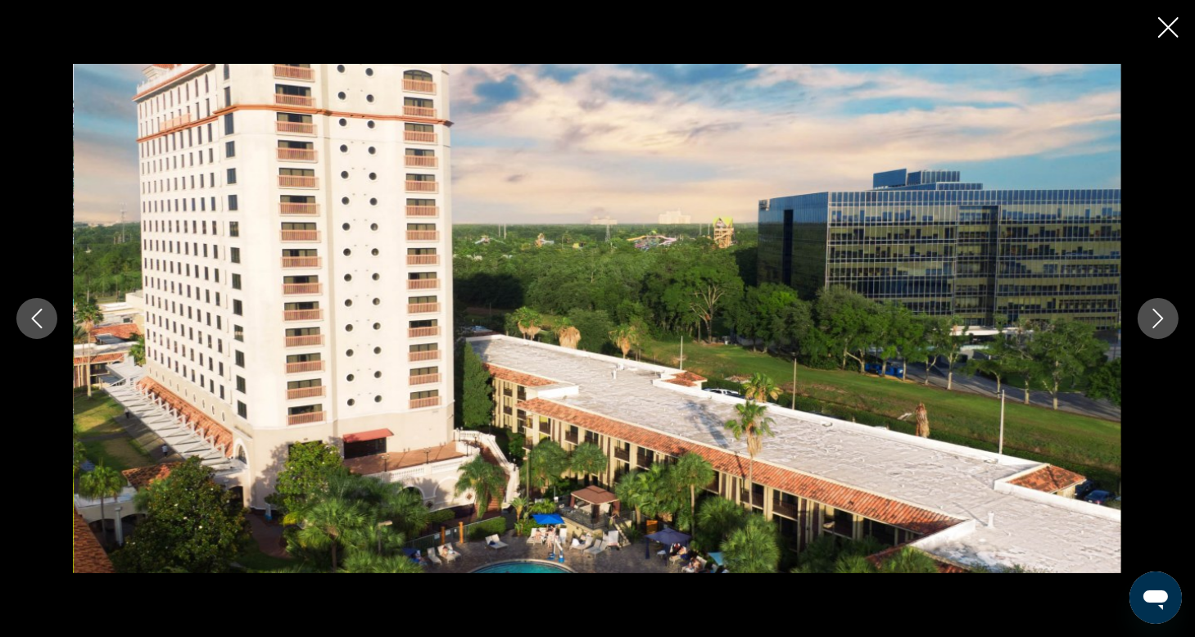
click at [1155, 319] on icon "Next image" at bounding box center [1158, 319] width 20 height 20
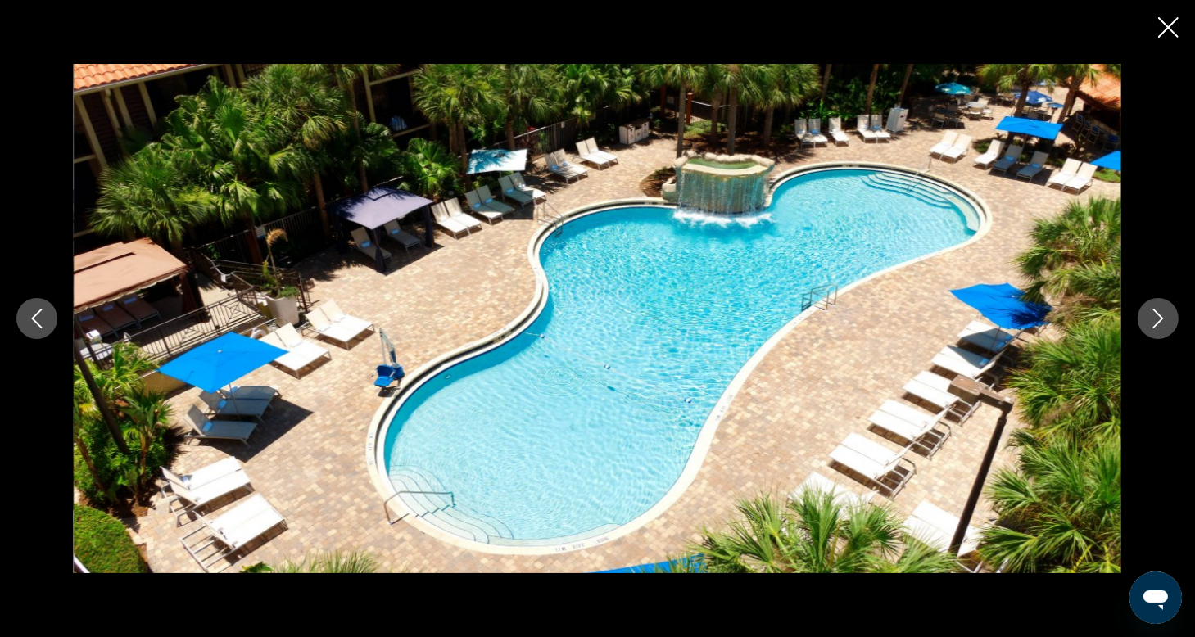
click at [1155, 319] on icon "Next image" at bounding box center [1158, 319] width 20 height 20
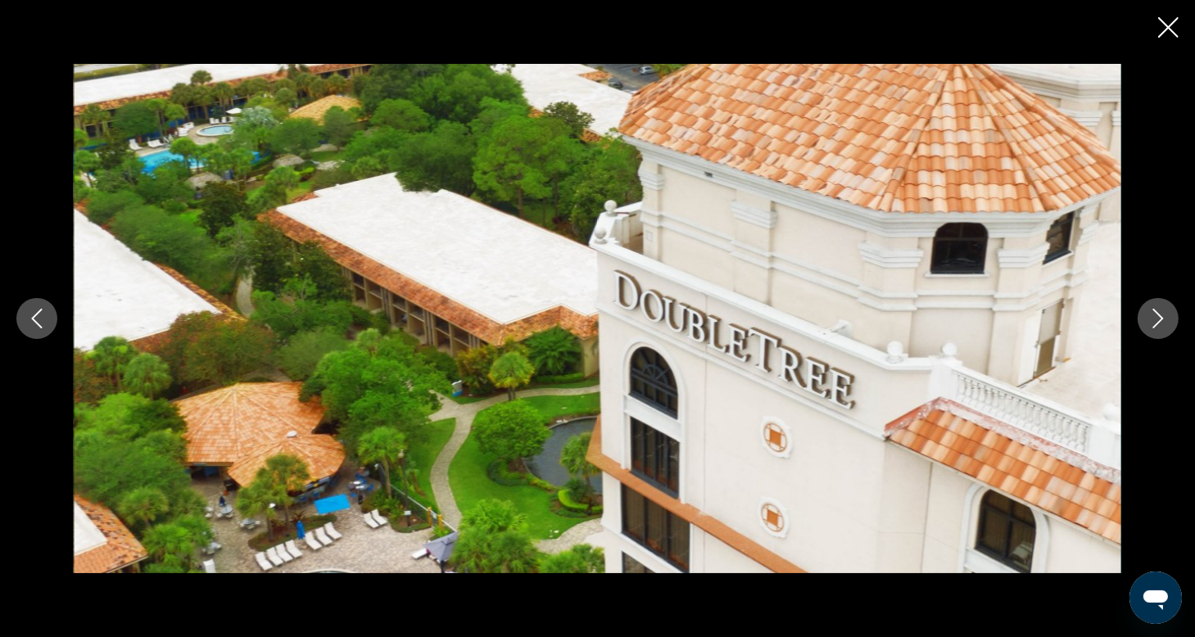
click at [1155, 319] on icon "Next image" at bounding box center [1158, 319] width 20 height 20
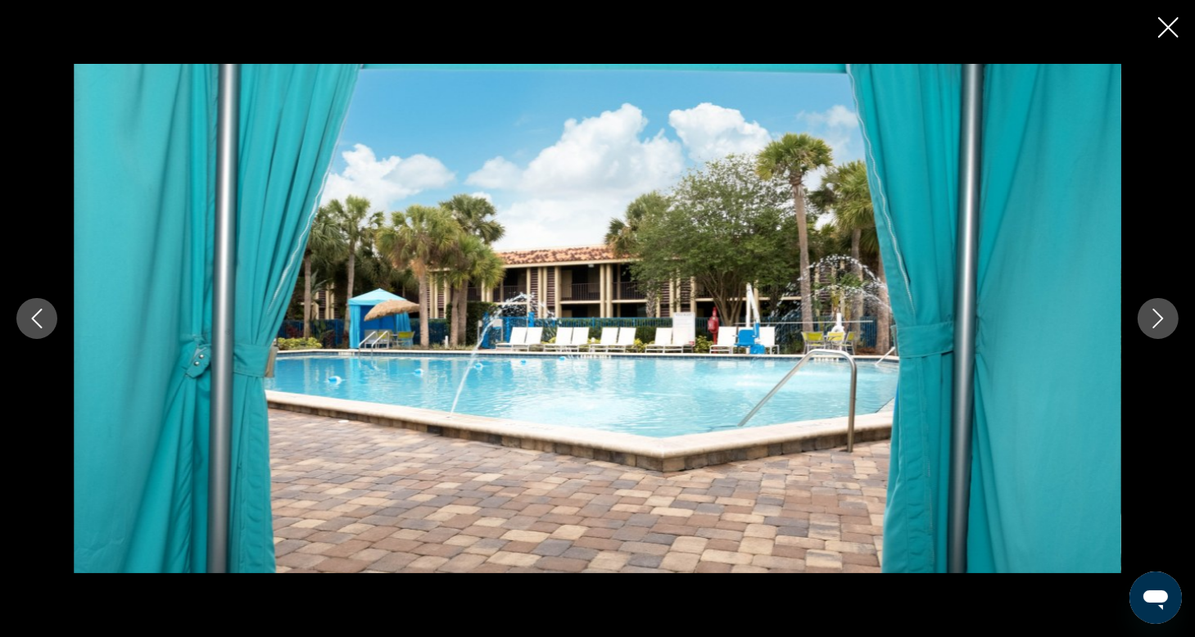
click at [1155, 319] on icon "Next image" at bounding box center [1158, 319] width 20 height 20
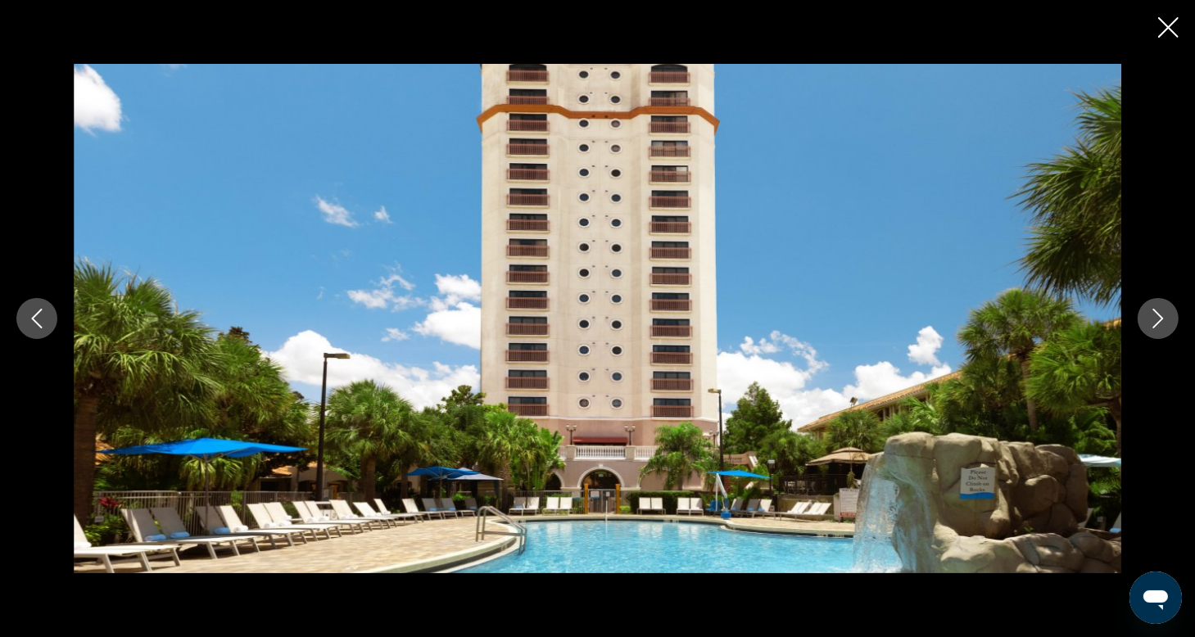
click at [1155, 319] on icon "Next image" at bounding box center [1158, 319] width 20 height 20
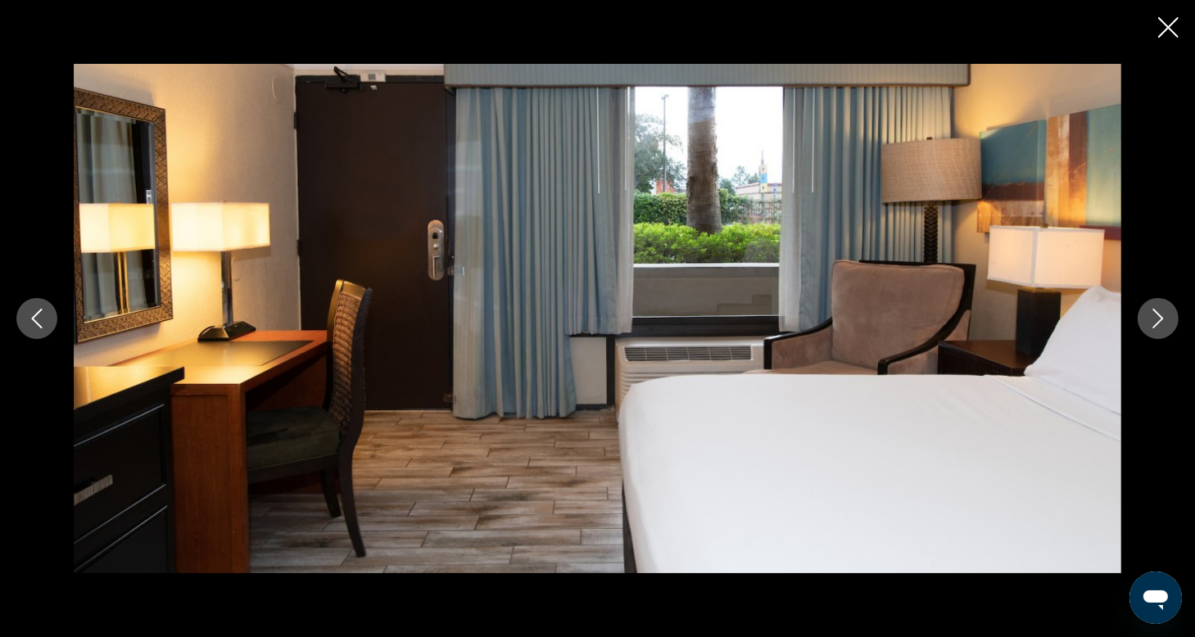
click at [1155, 319] on icon "Next image" at bounding box center [1158, 319] width 20 height 20
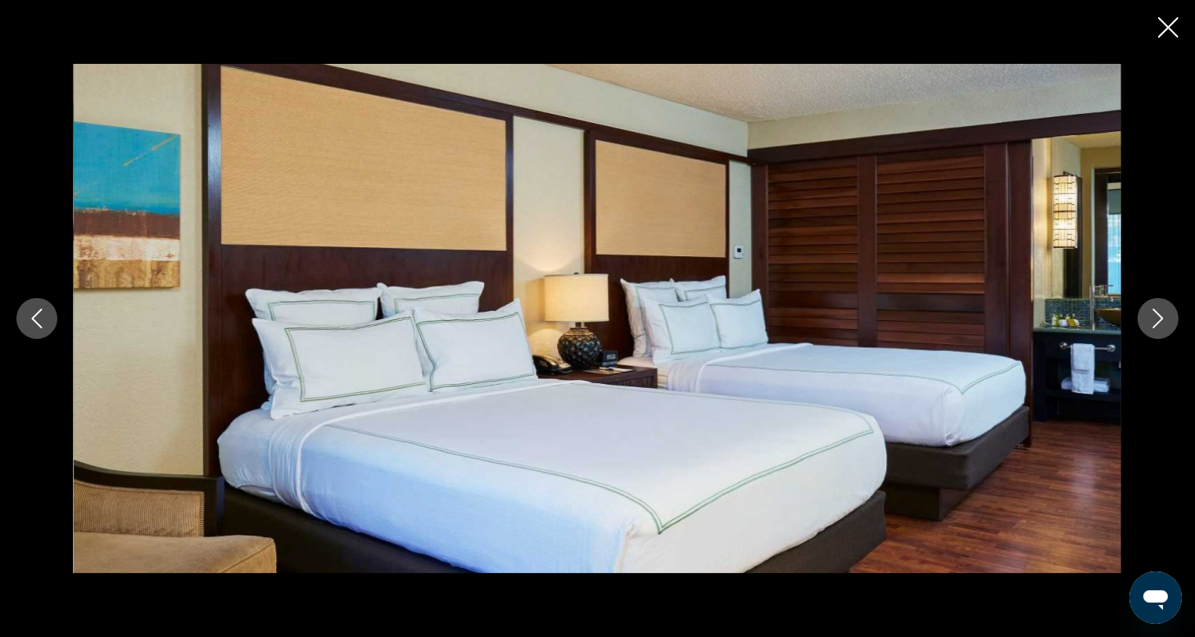
click at [1155, 319] on icon "Next image" at bounding box center [1158, 319] width 20 height 20
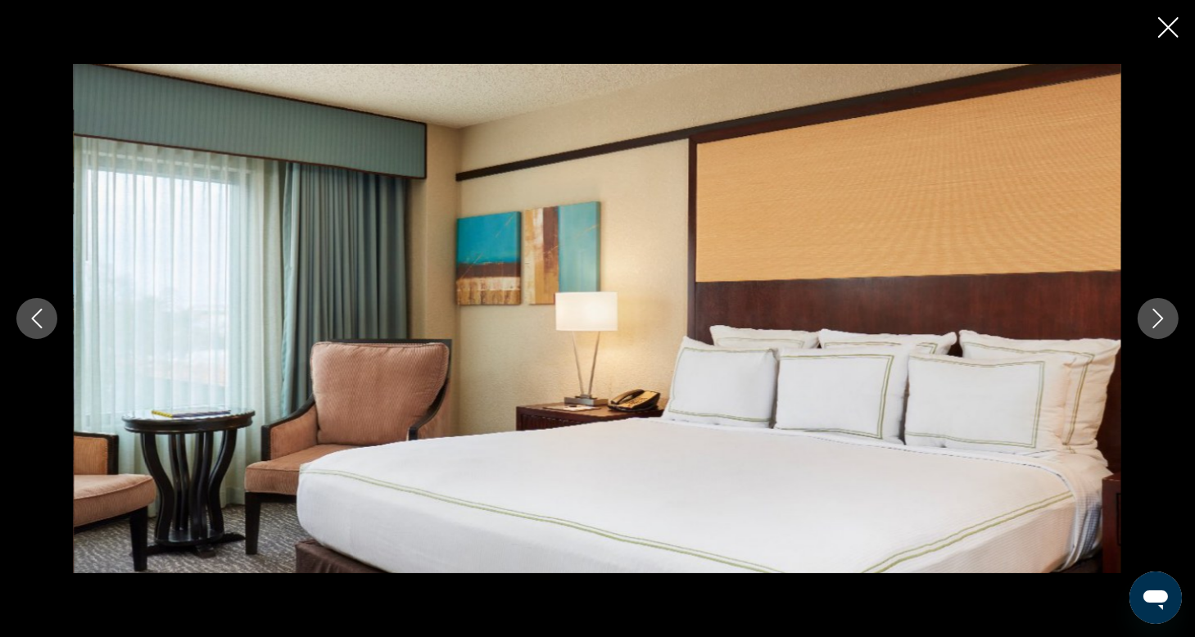
click at [1155, 319] on icon "Next image" at bounding box center [1158, 319] width 20 height 20
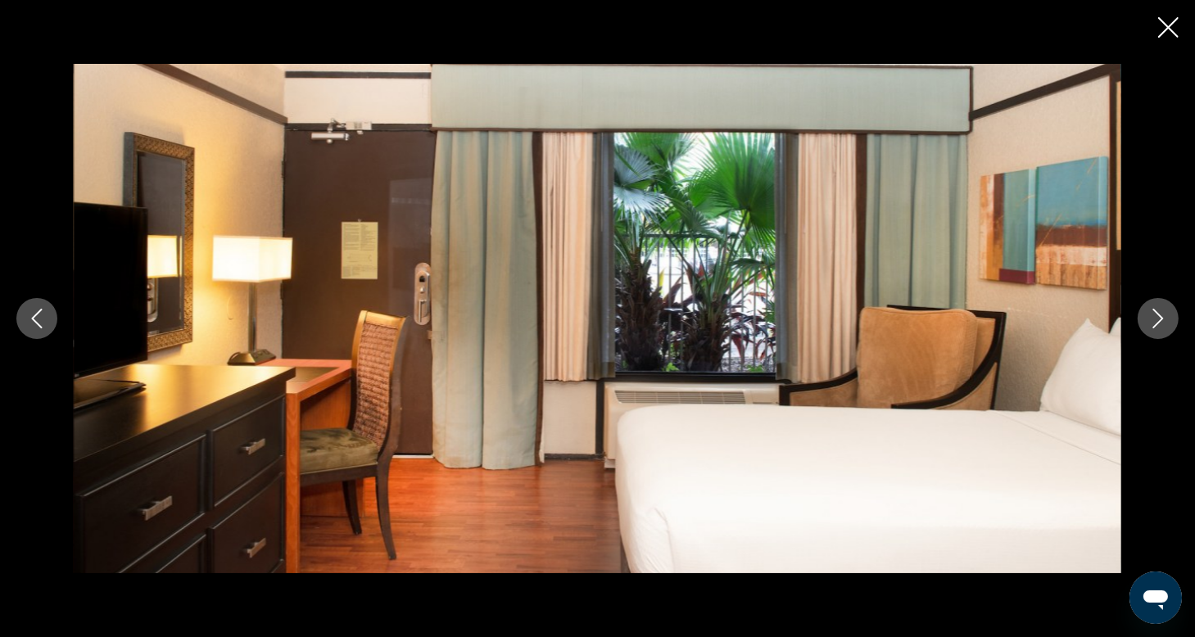
click at [1155, 319] on icon "Next image" at bounding box center [1158, 319] width 20 height 20
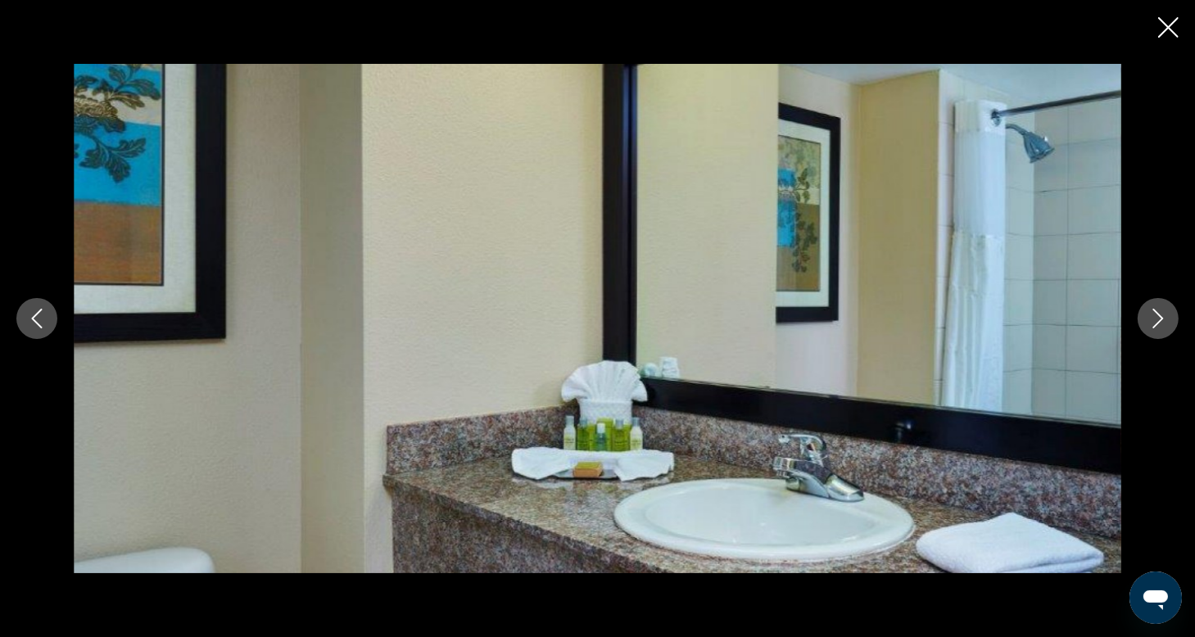
click at [1155, 319] on icon "Next image" at bounding box center [1158, 319] width 20 height 20
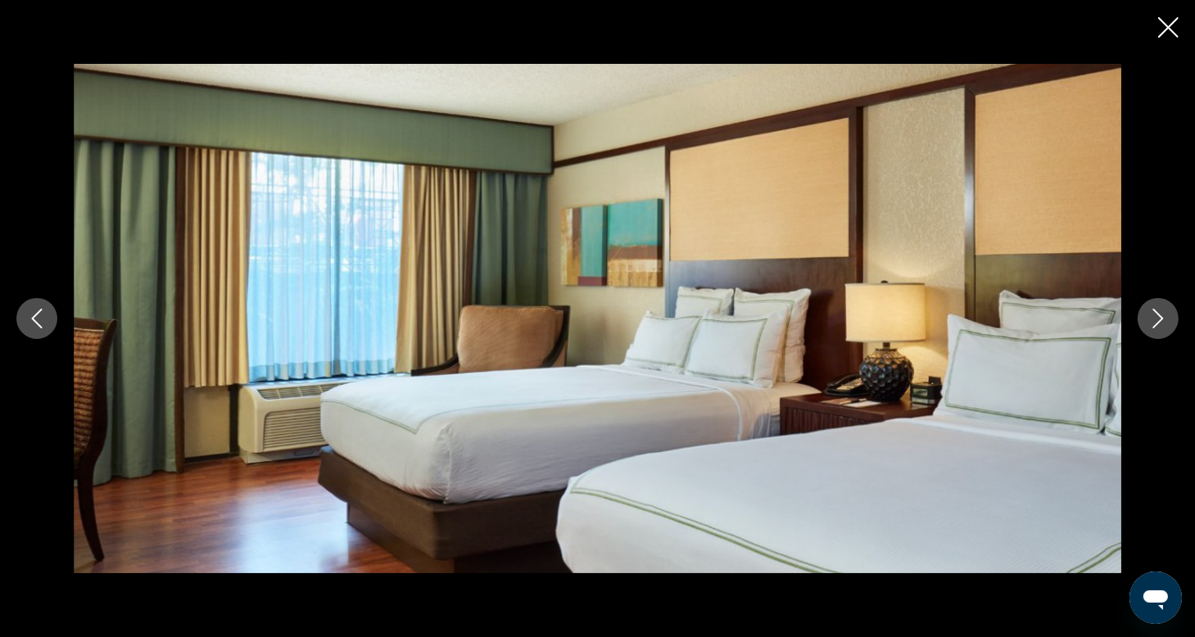
click at [1155, 319] on icon "Next image" at bounding box center [1158, 319] width 20 height 20
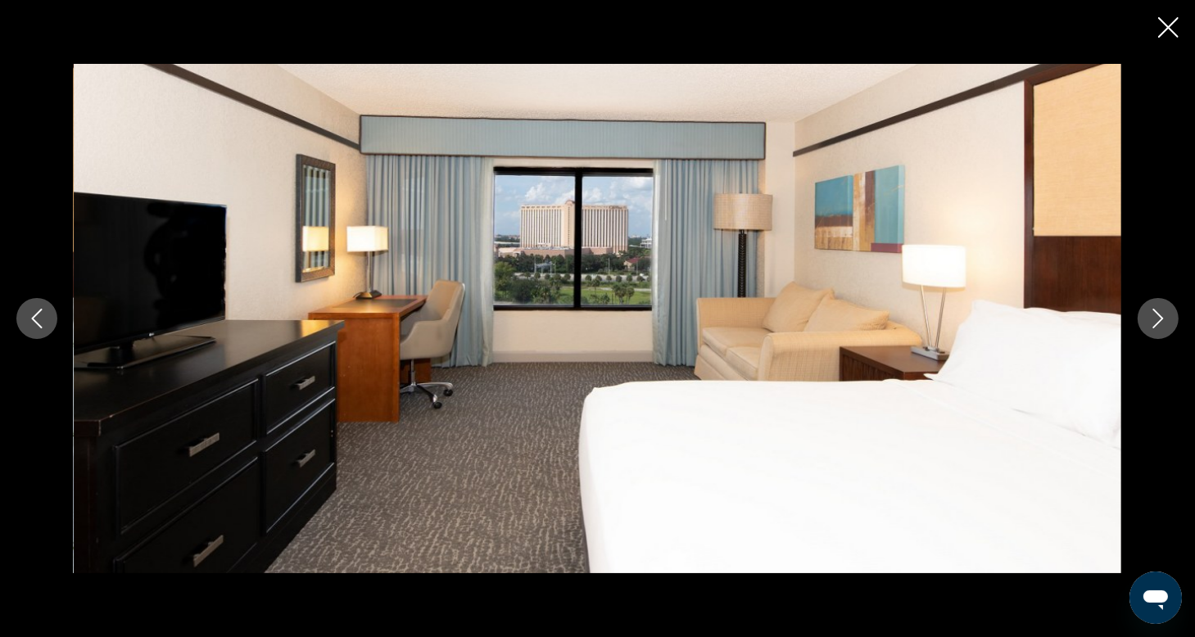
click at [1155, 319] on icon "Next image" at bounding box center [1158, 319] width 20 height 20
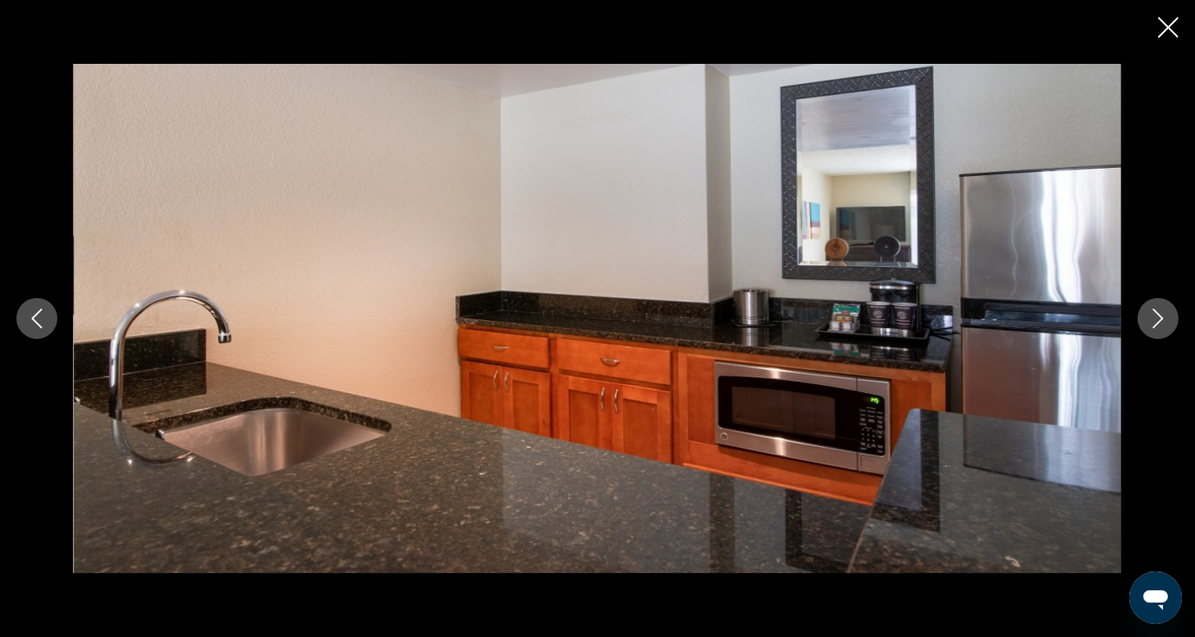
click at [1155, 319] on icon "Next image" at bounding box center [1158, 319] width 20 height 20
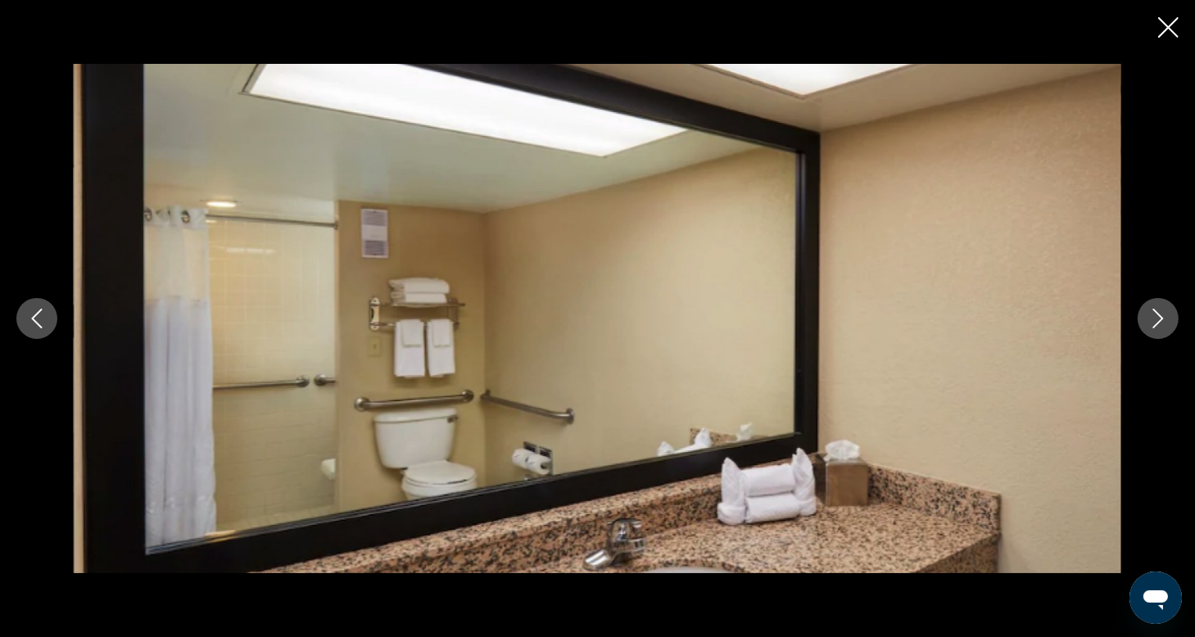
click at [36, 319] on icon "Previous image" at bounding box center [37, 319] width 20 height 20
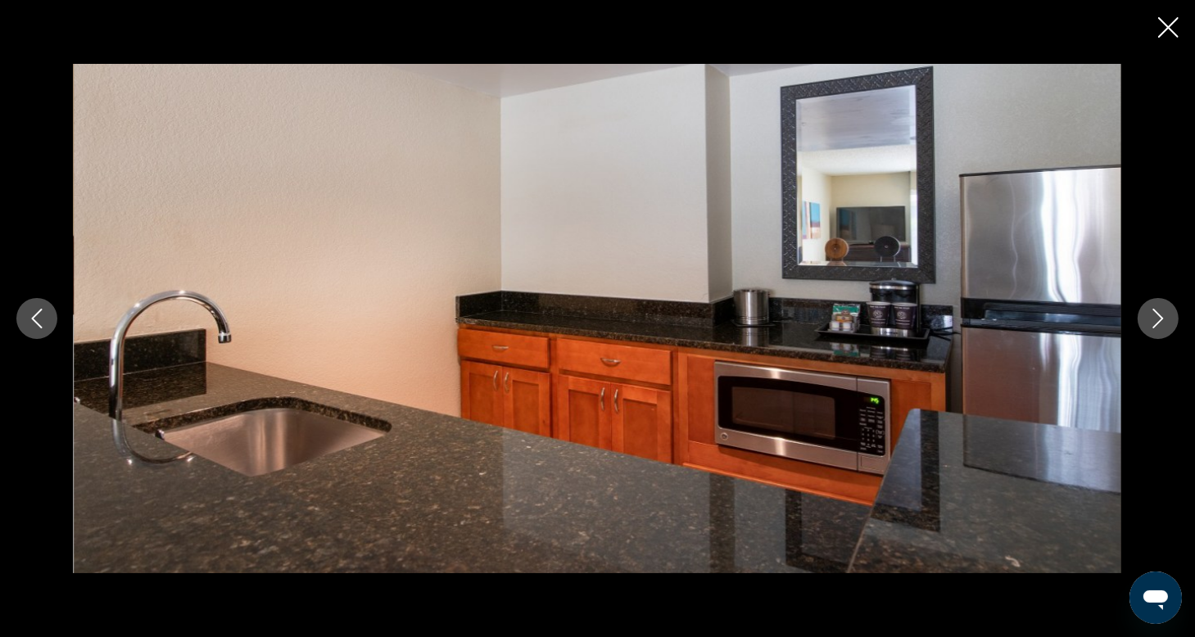
click at [1153, 320] on icon "Next image" at bounding box center [1158, 319] width 20 height 20
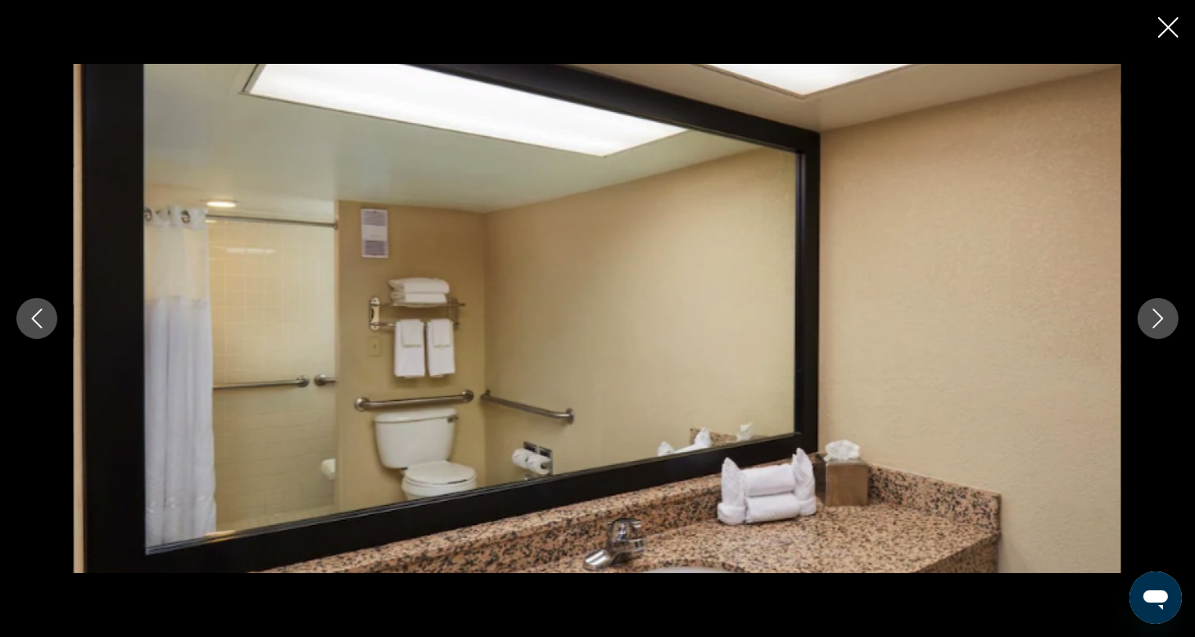
click at [1153, 320] on icon "Next image" at bounding box center [1158, 319] width 20 height 20
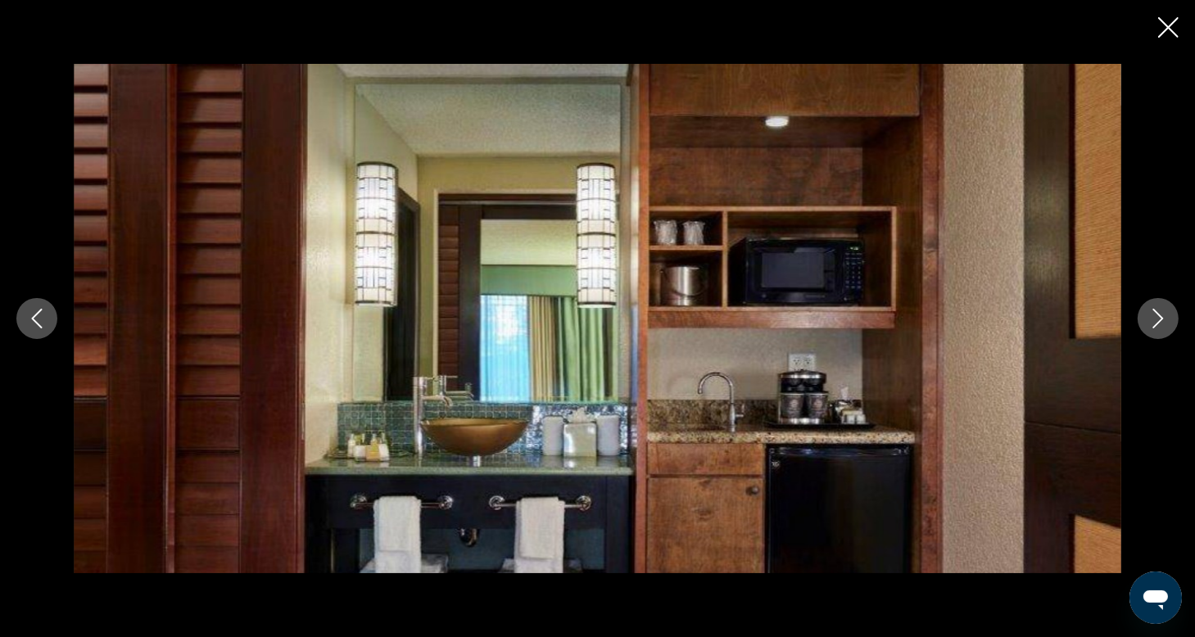
click at [1153, 320] on icon "Next image" at bounding box center [1158, 319] width 20 height 20
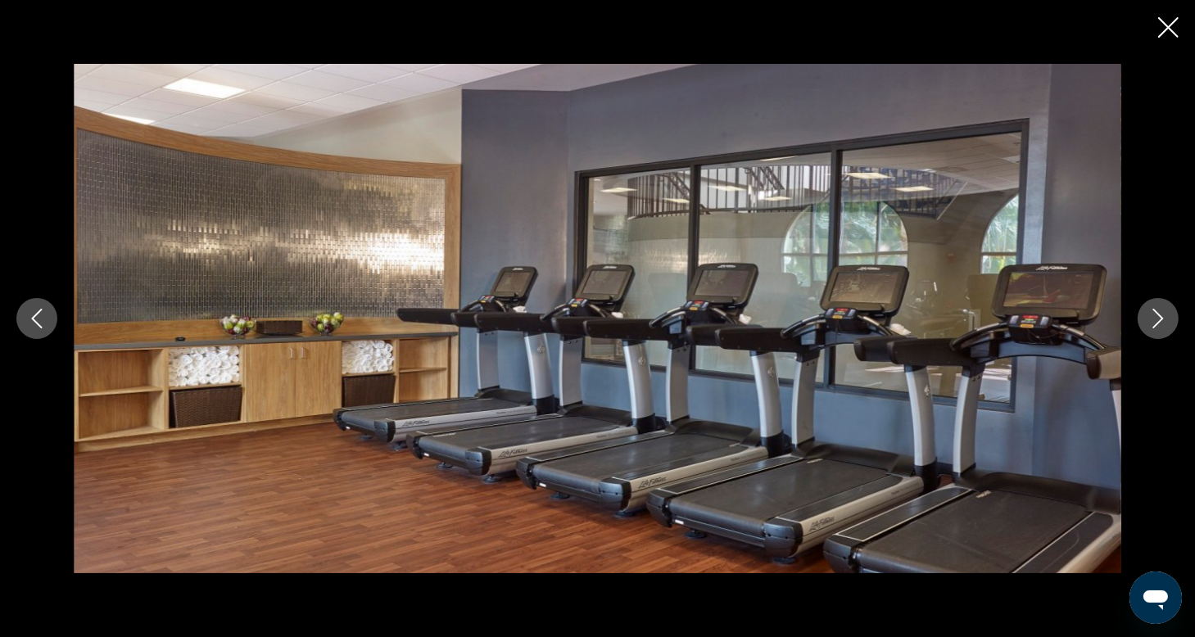
click at [1153, 320] on icon "Next image" at bounding box center [1158, 319] width 20 height 20
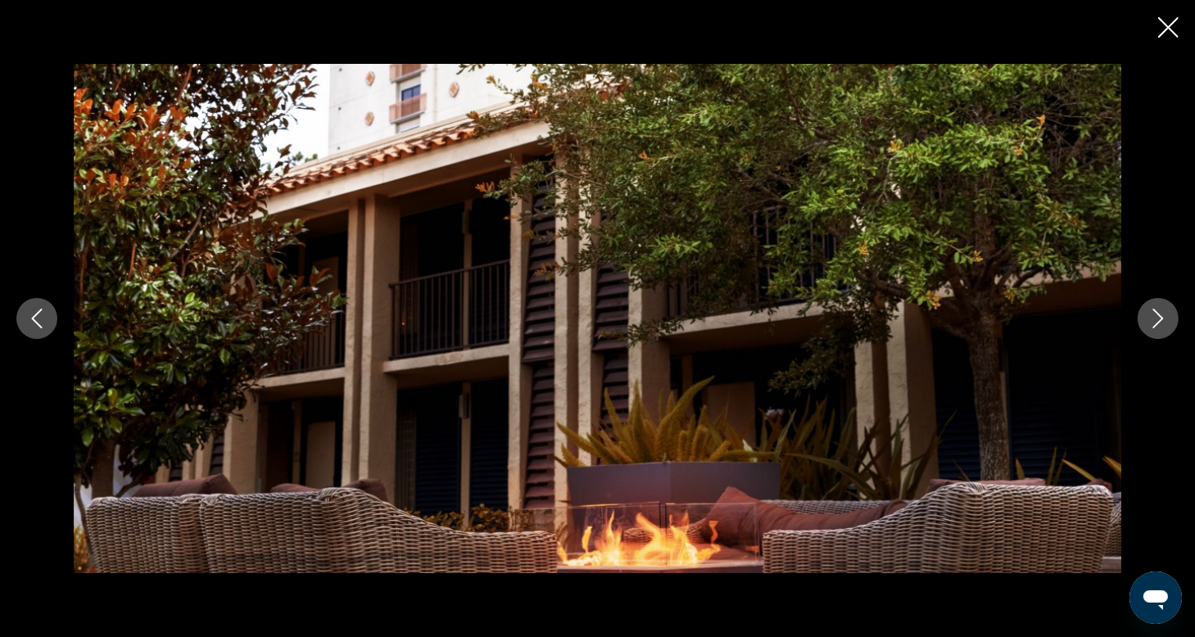
click at [1153, 320] on icon "Next image" at bounding box center [1158, 319] width 20 height 20
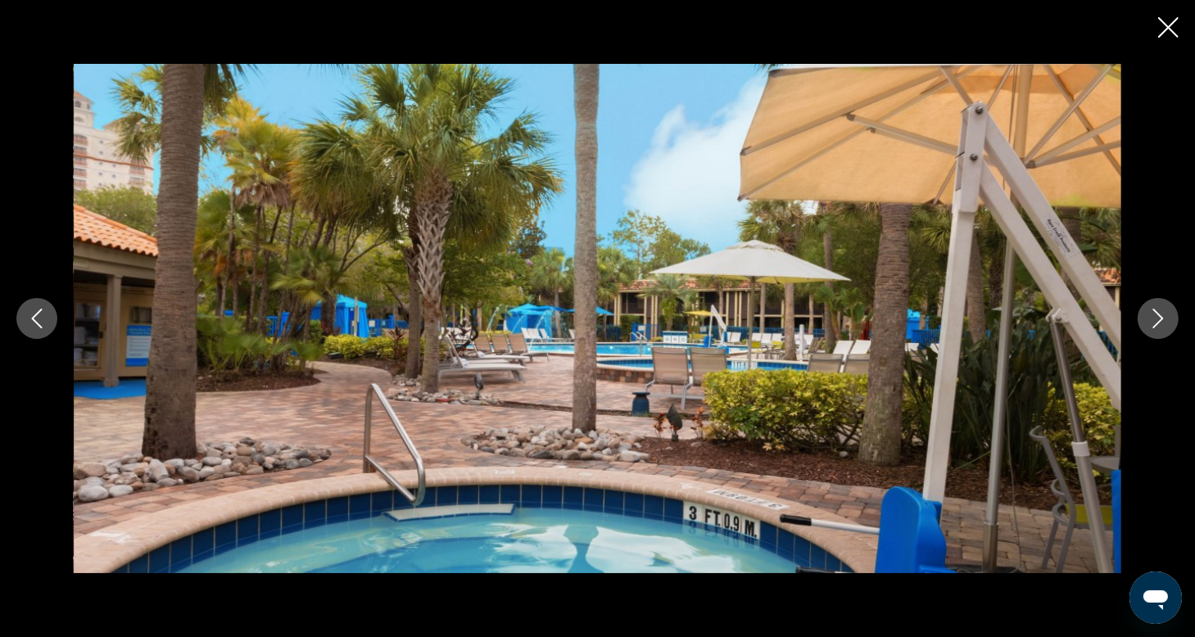
click at [1150, 323] on icon "Next image" at bounding box center [1158, 319] width 20 height 20
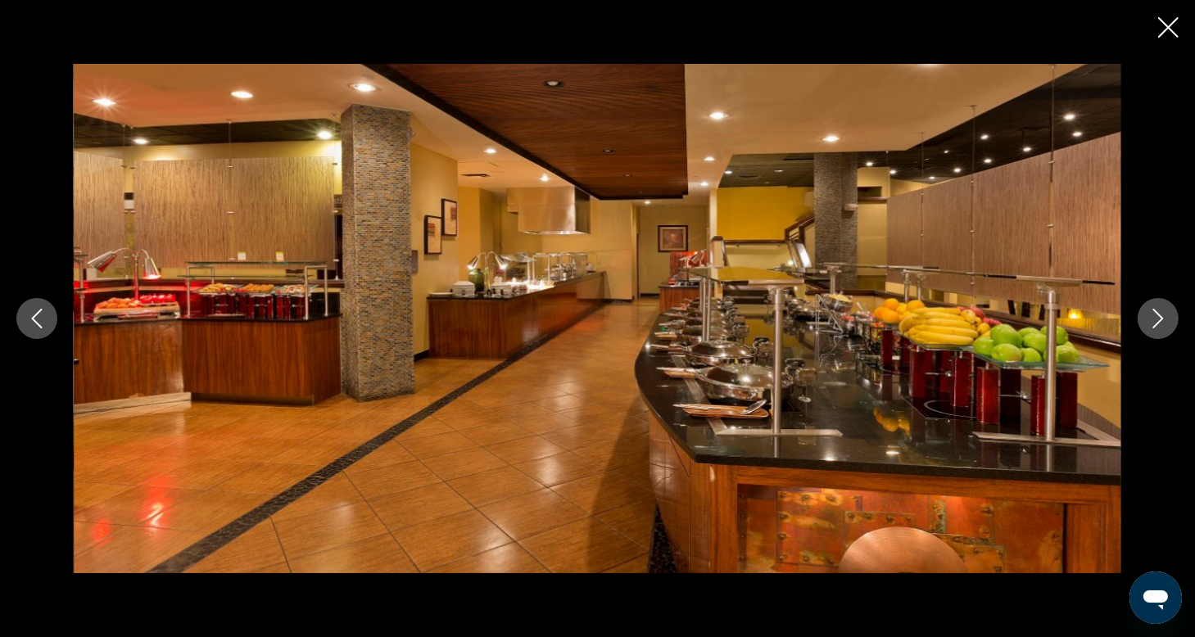
click at [1159, 319] on icon "Next image" at bounding box center [1158, 319] width 20 height 20
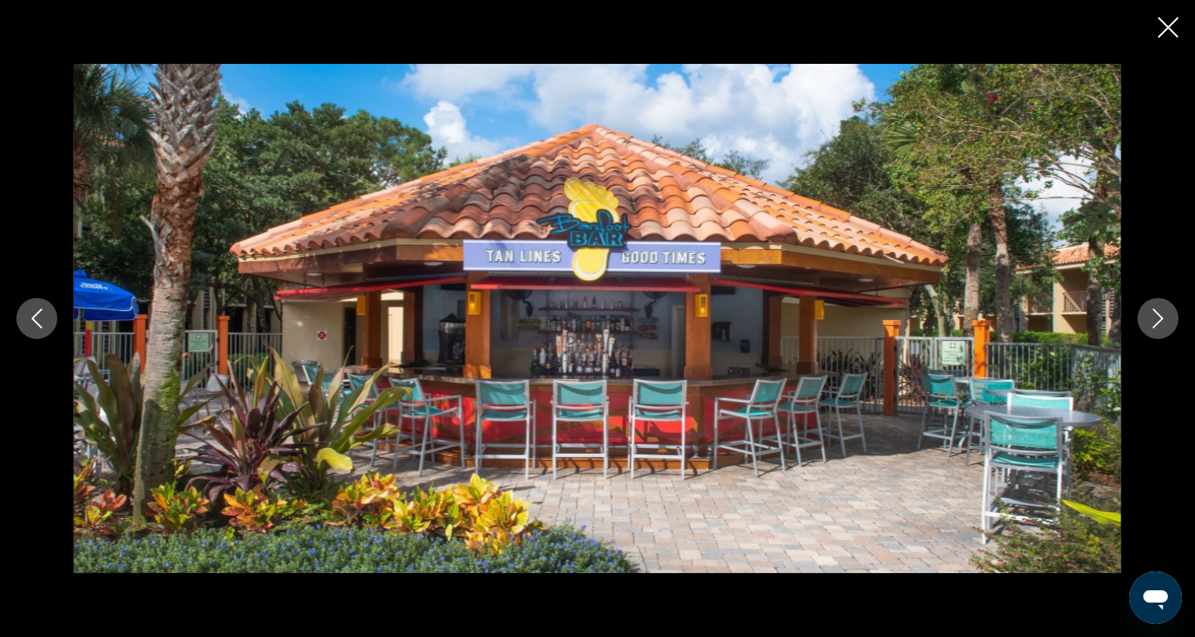
click at [1159, 319] on icon "Next image" at bounding box center [1158, 319] width 20 height 20
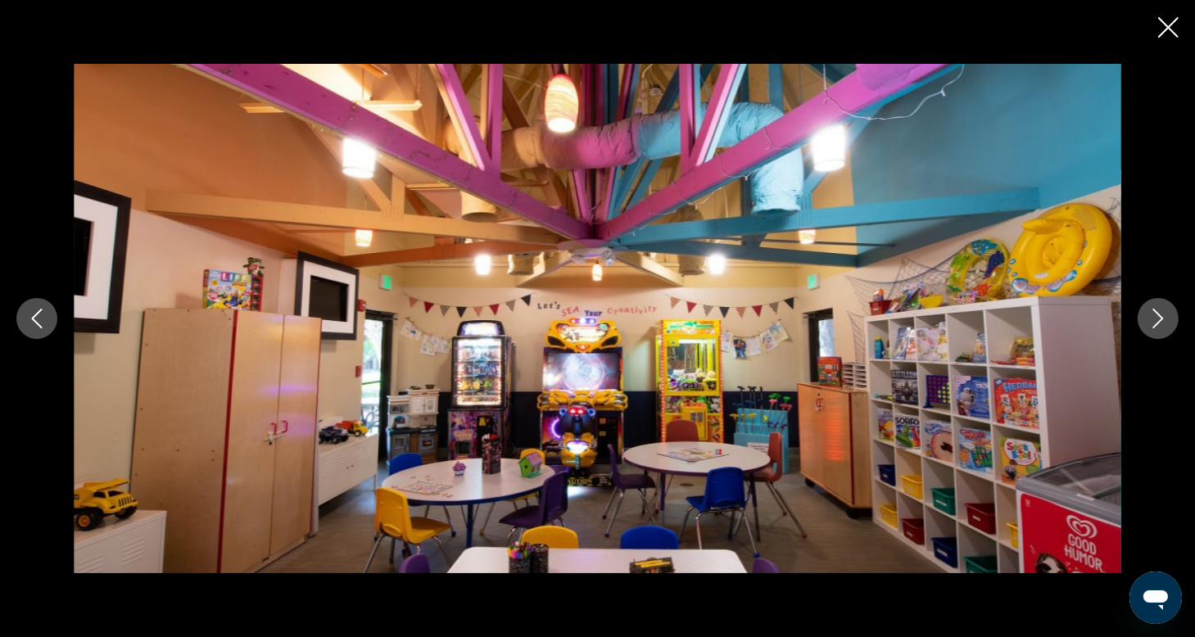
click at [1159, 319] on icon "Next image" at bounding box center [1158, 319] width 20 height 20
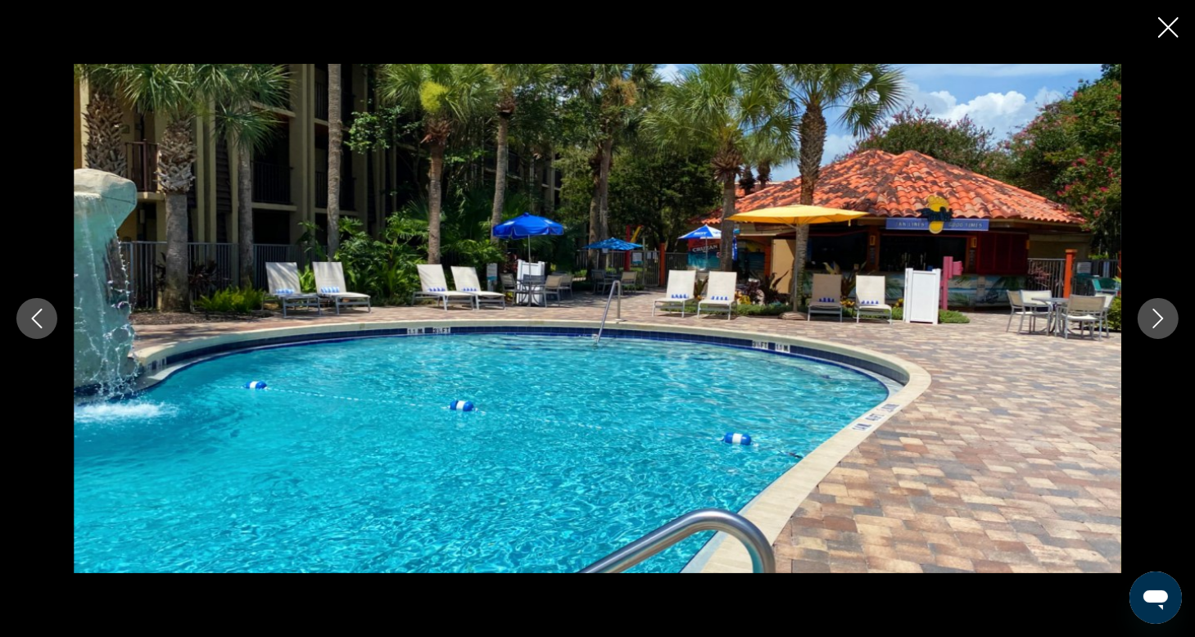
click at [1159, 319] on icon "Next image" at bounding box center [1158, 319] width 20 height 20
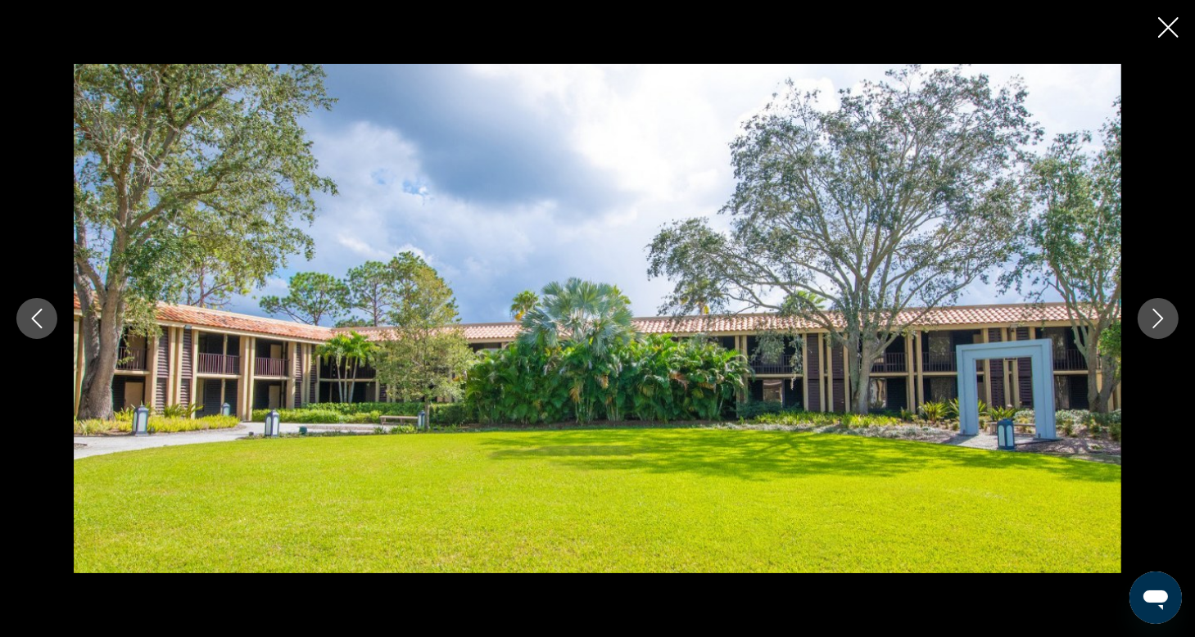
click at [1159, 319] on icon "Next image" at bounding box center [1158, 319] width 20 height 20
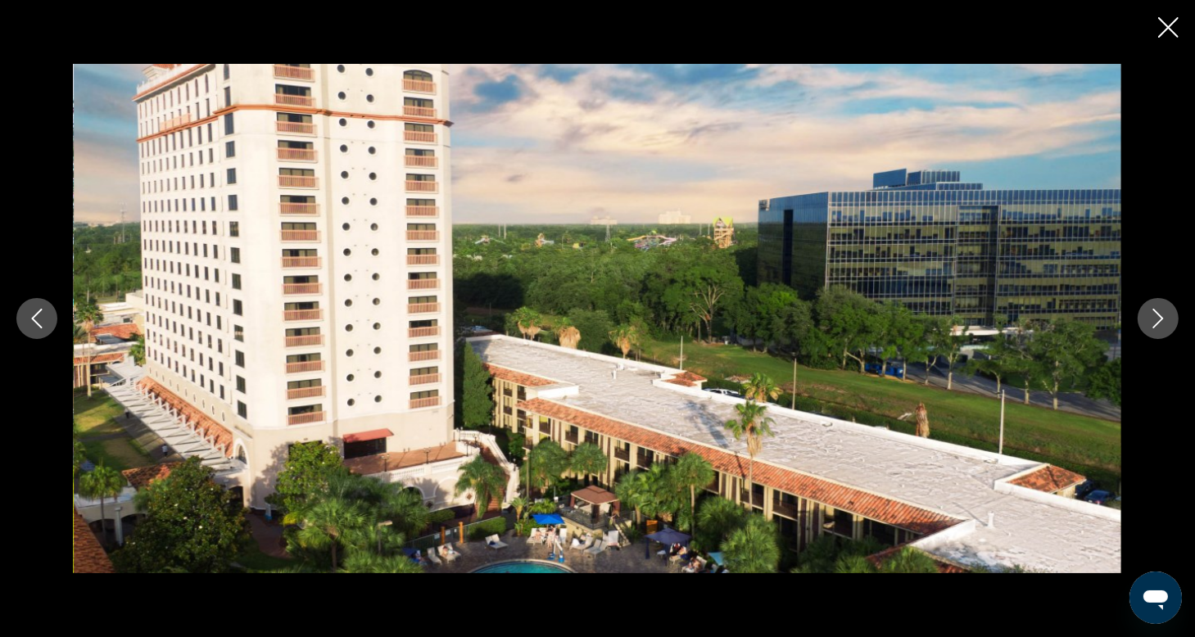
click at [38, 315] on icon "Previous image" at bounding box center [37, 319] width 20 height 20
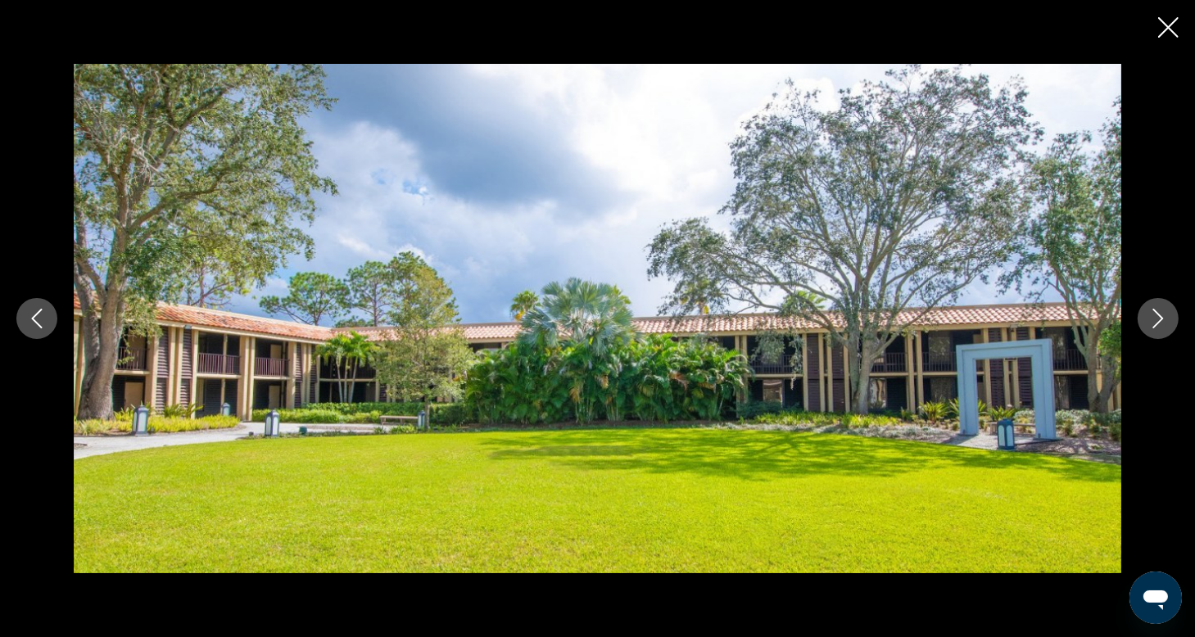
click at [1160, 320] on icon "Next image" at bounding box center [1158, 319] width 11 height 20
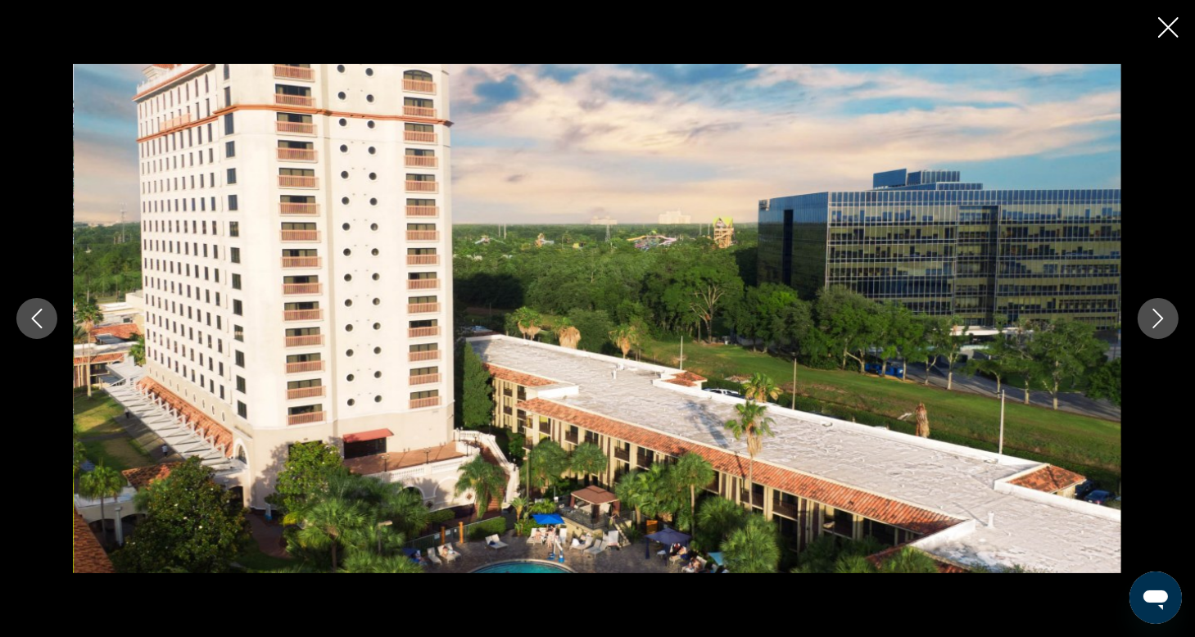
click at [1160, 320] on icon "Next image" at bounding box center [1158, 319] width 11 height 20
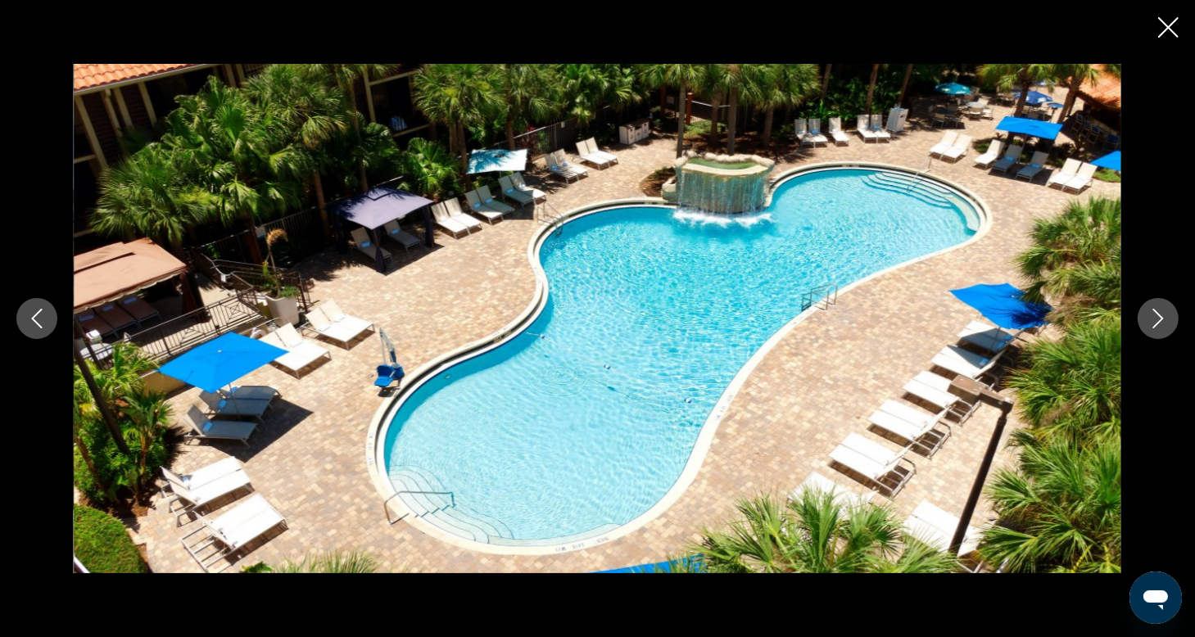
click at [1160, 320] on icon "Next image" at bounding box center [1158, 319] width 11 height 20
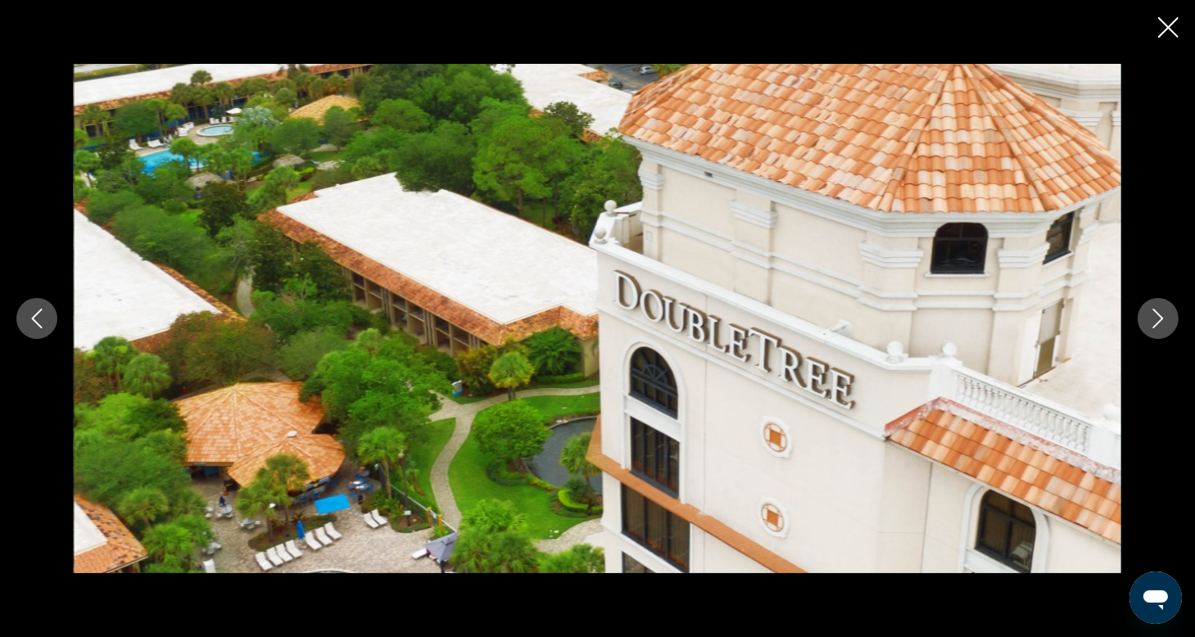
click at [1165, 29] on icon "Close slideshow" at bounding box center [1168, 27] width 20 height 20
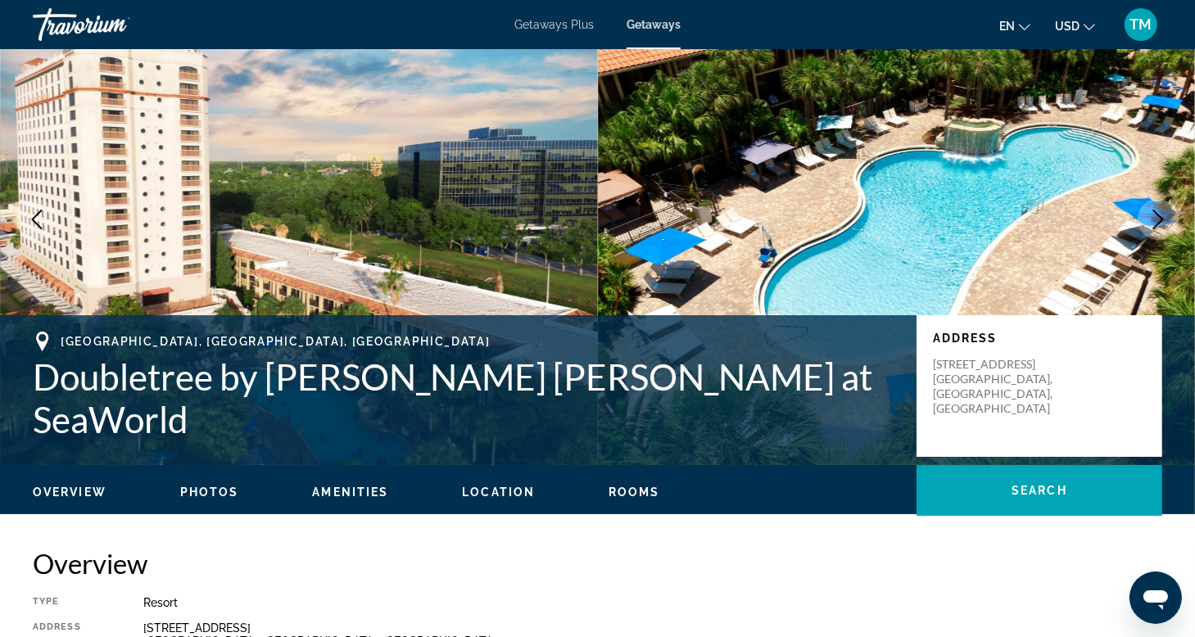
scroll to position [0, 0]
